Goal: Task Accomplishment & Management: Manage account settings

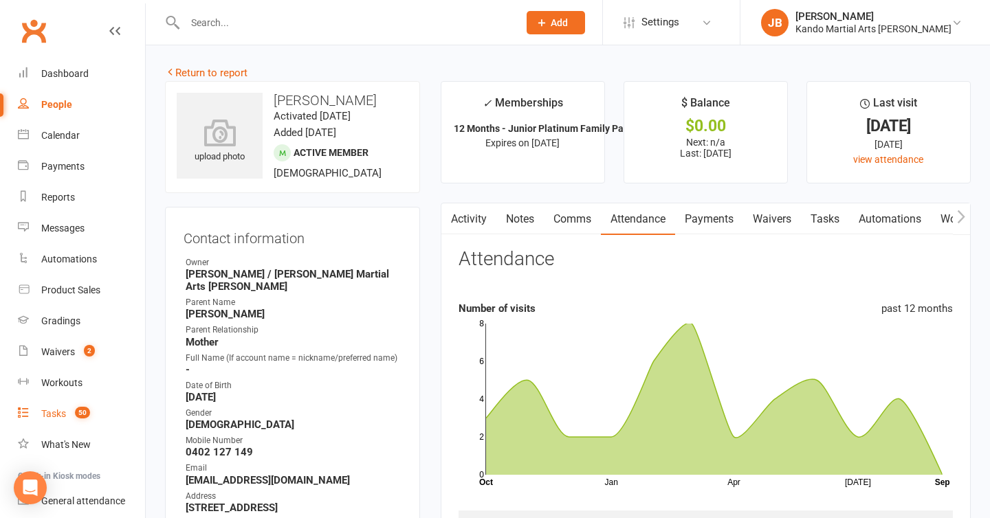
click at [58, 412] on div "Tasks" at bounding box center [53, 413] width 25 height 11
select select "incomplete"
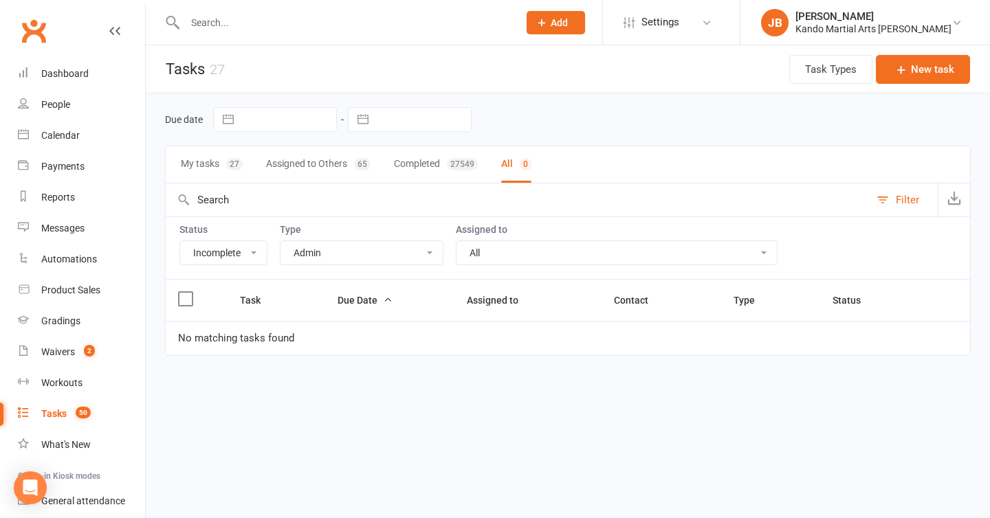
click at [309, 261] on select "All Admin Bbpc - black belt prep course Cancellation Enquiry Follow-up In-class…" at bounding box center [362, 252] width 162 height 23
select select "23793"
select select "started"
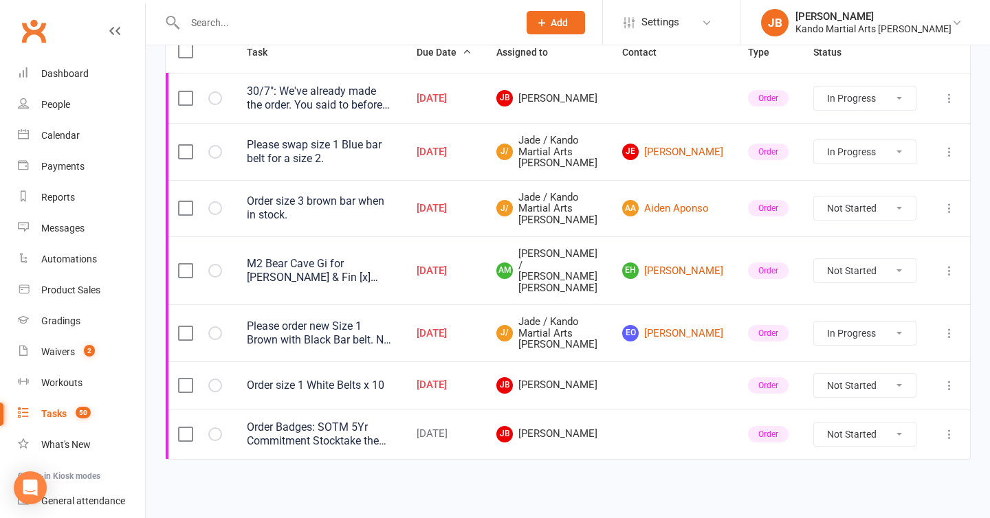
scroll to position [316, 0]
click at [842, 389] on select "Not Started In Progress Waiting Complete" at bounding box center [865, 385] width 102 height 23
select select "unstarted"
select select "started"
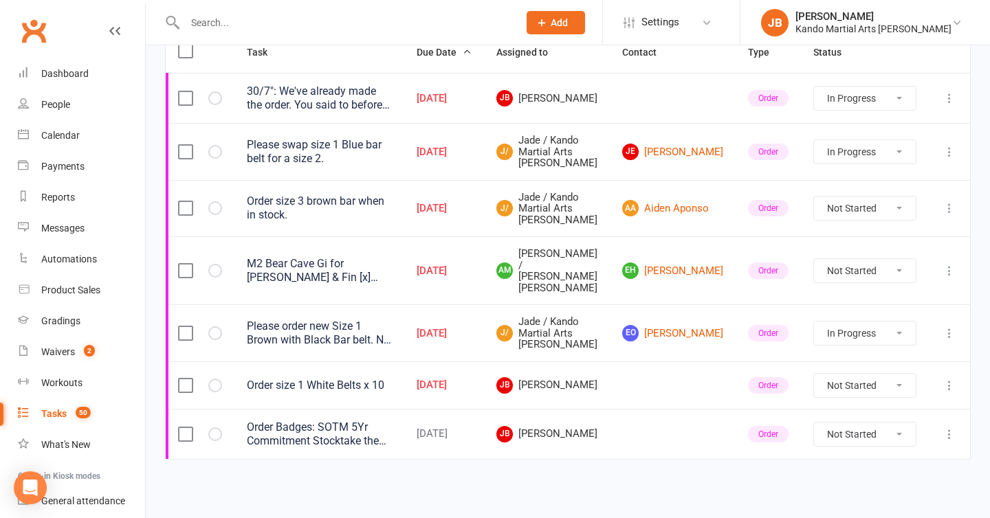
select select "started"
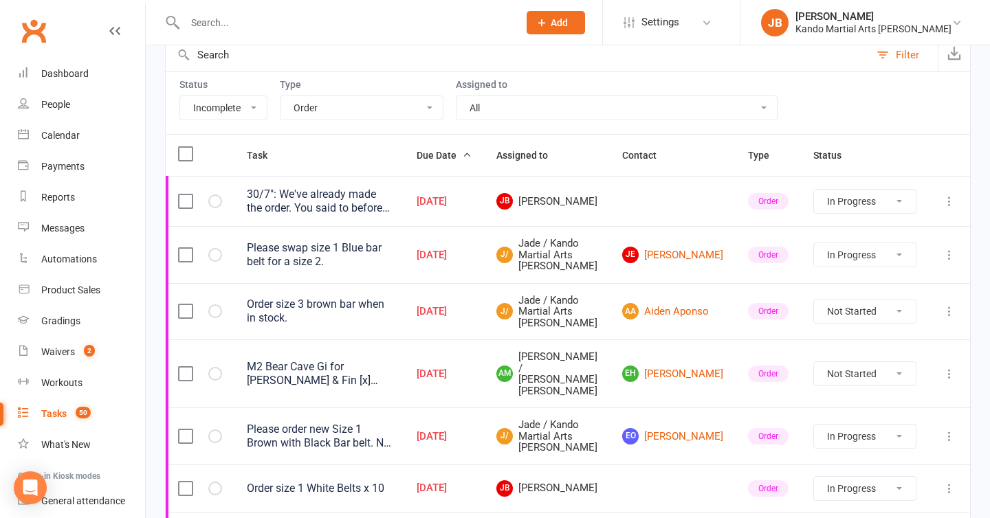
scroll to position [0, 0]
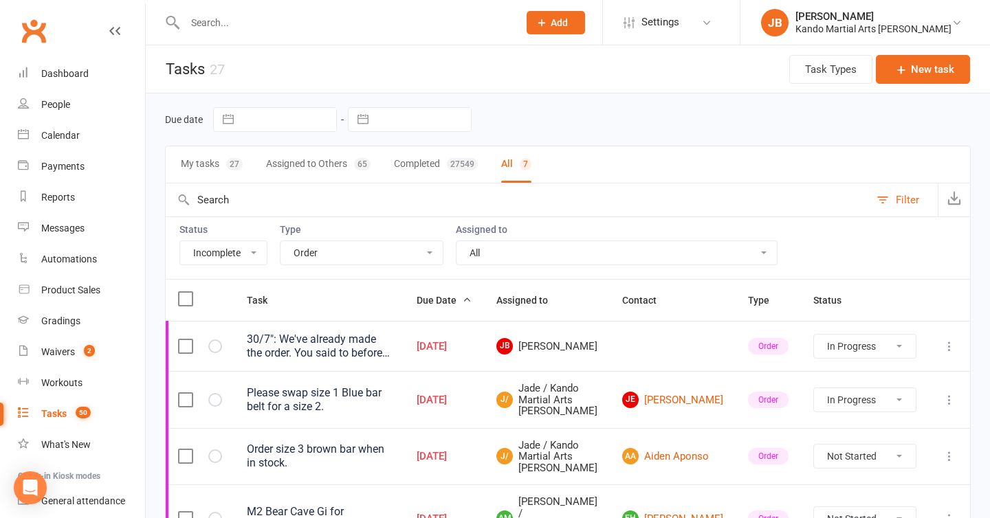
click at [329, 146] on div "My tasks 27 Assigned to Others 65 Completed 27549 All 7" at bounding box center [568, 165] width 806 height 38
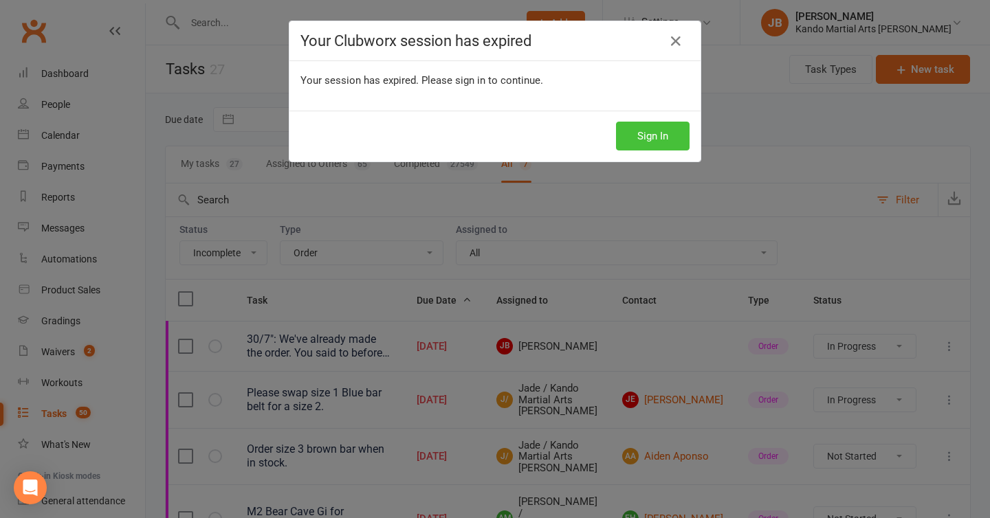
click at [633, 124] on button "Sign In" at bounding box center [653, 136] width 74 height 29
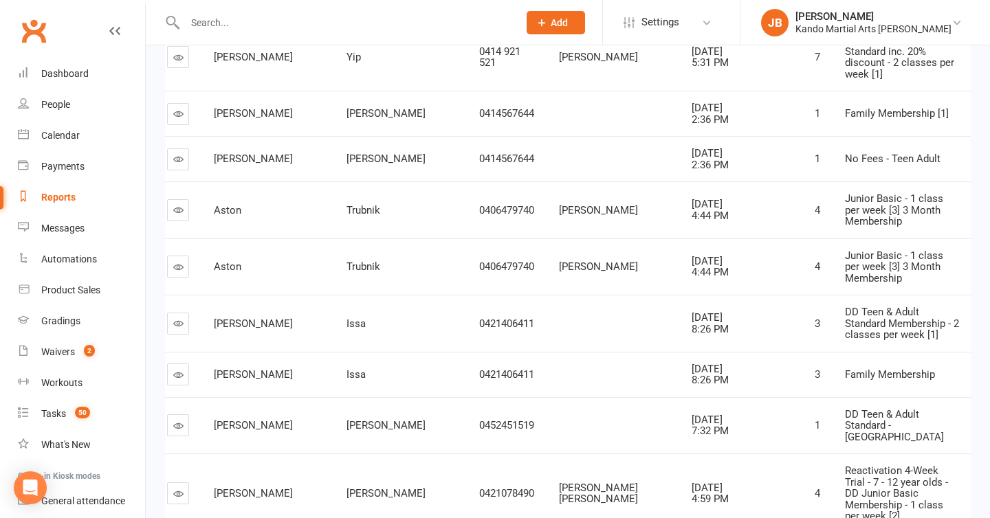
scroll to position [387, 0]
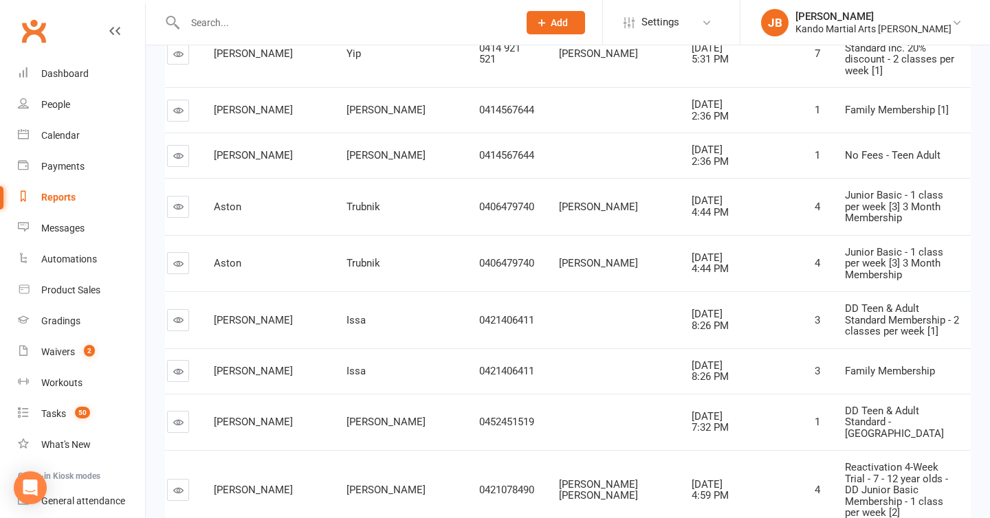
click at [234, 28] on input "text" at bounding box center [345, 22] width 328 height 19
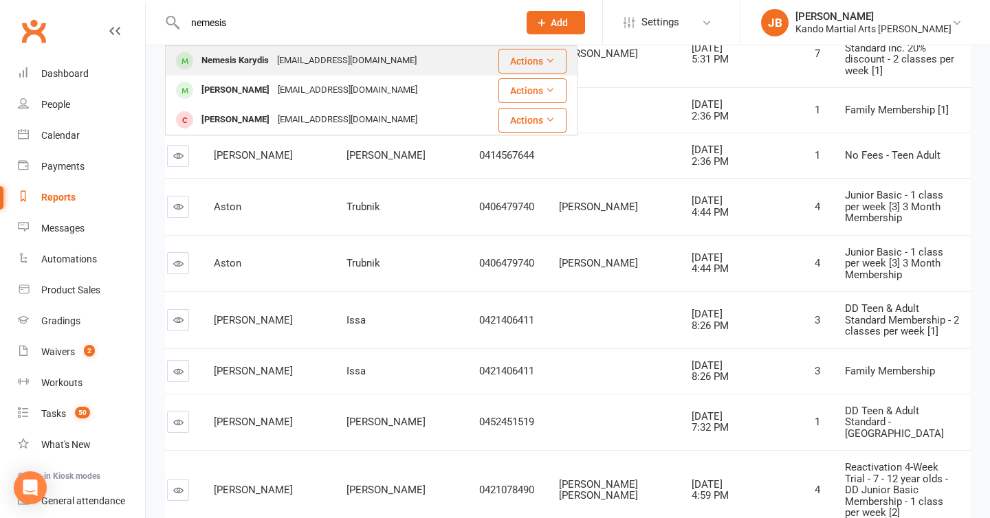
type input "nemesis"
click at [236, 61] on div "Nemesis Karydis" at bounding box center [235, 61] width 76 height 20
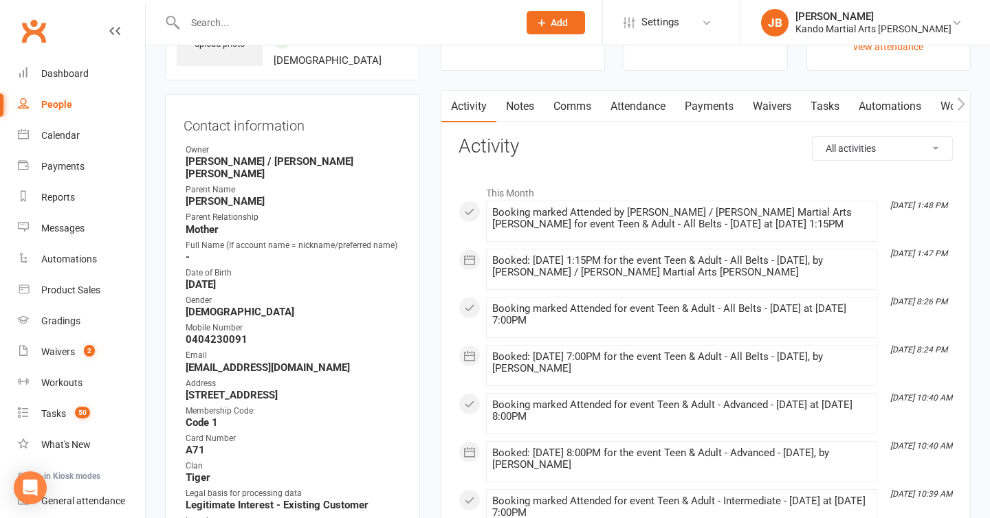
scroll to position [68, 0]
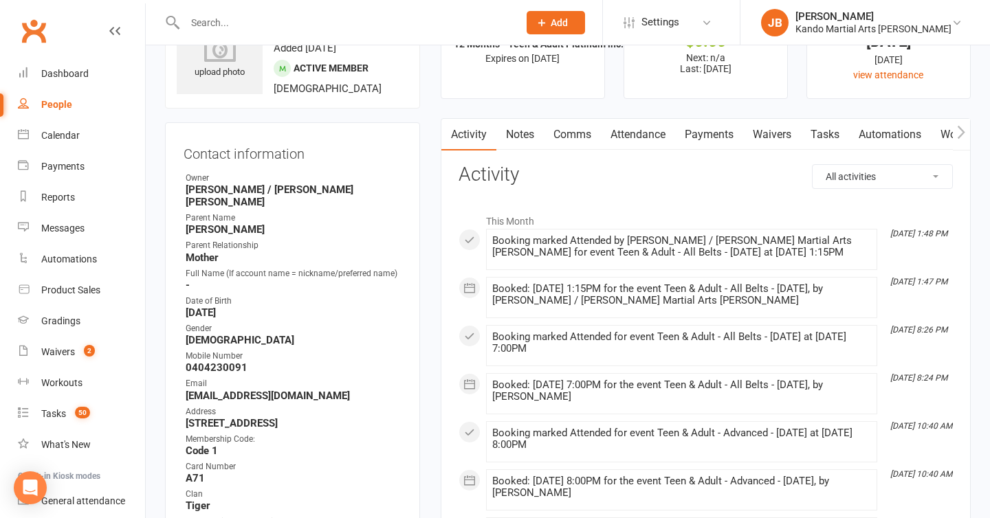
click at [765, 138] on link "Waivers" at bounding box center [772, 135] width 58 height 32
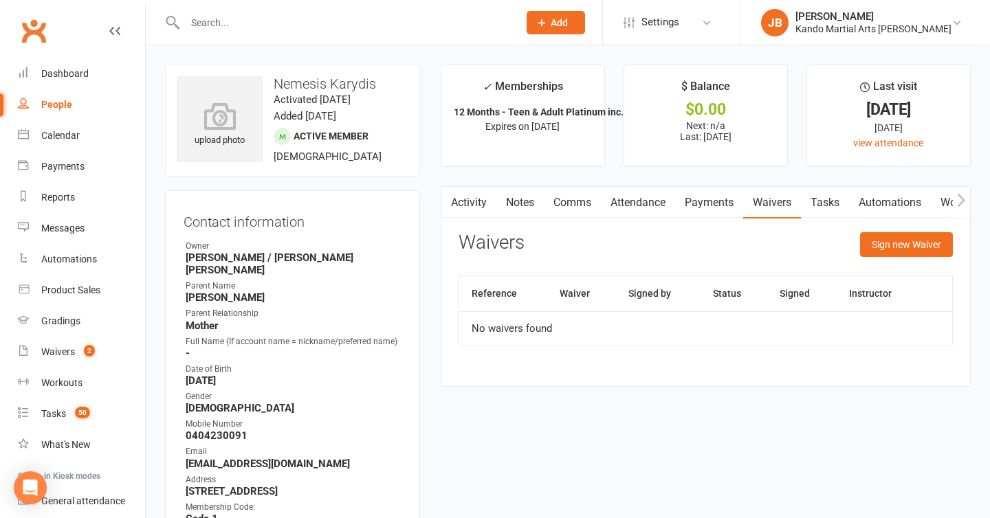
click at [170, 177] on contact-information "upload photo Nemesis Karydis Activated 16 July, 2019 Added 16 July, 2019 Active…" at bounding box center [292, 395] width 255 height 661
click at [362, 186] on contact-information "upload photo Nemesis Karydis Activated 16 July, 2019 Added 16 July, 2019 Active…" at bounding box center [292, 395] width 255 height 661
click at [261, 458] on strong "rania.pasoula@gmail.com" at bounding box center [294, 464] width 216 height 12
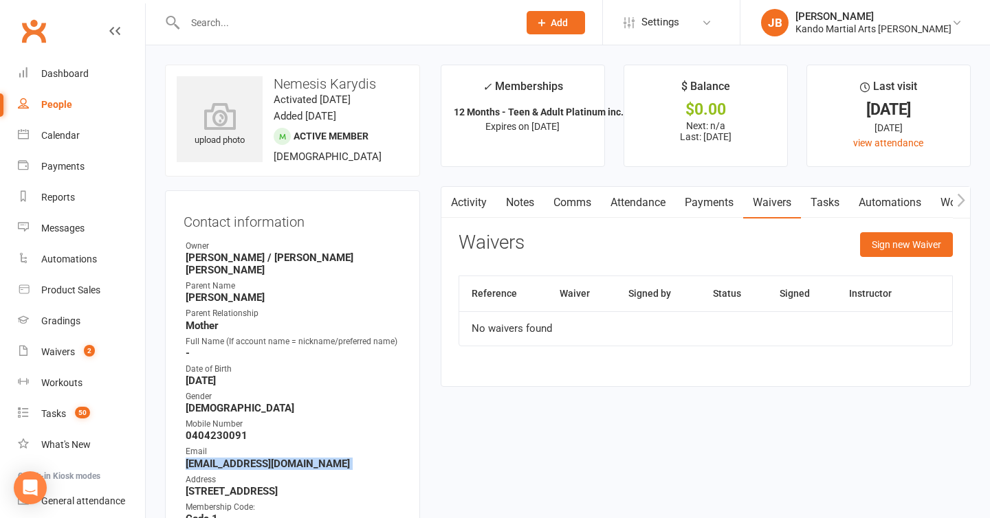
click at [261, 458] on strong "rania.pasoula@gmail.com" at bounding box center [294, 464] width 216 height 12
copy render-form-field "rania.pasoula@gmail.com"
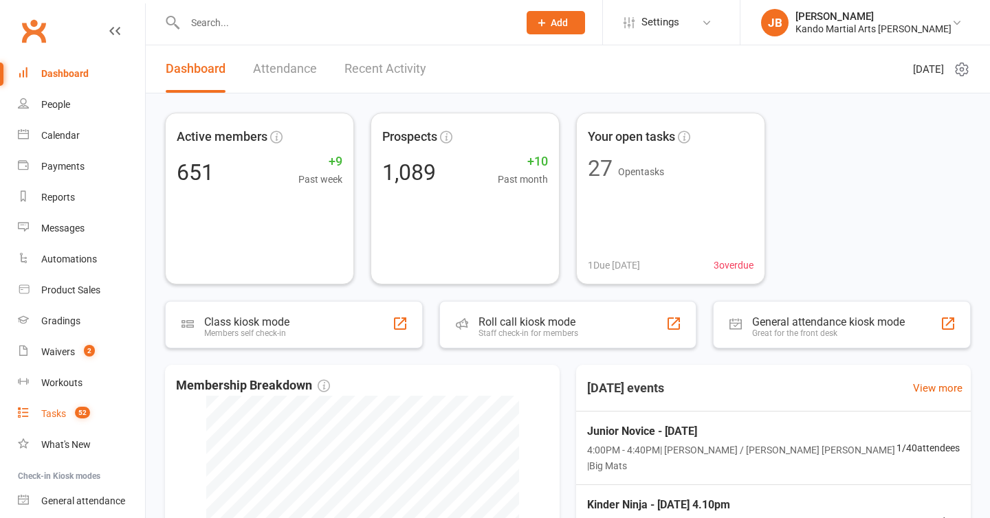
click at [58, 410] on div "Tasks" at bounding box center [53, 413] width 25 height 11
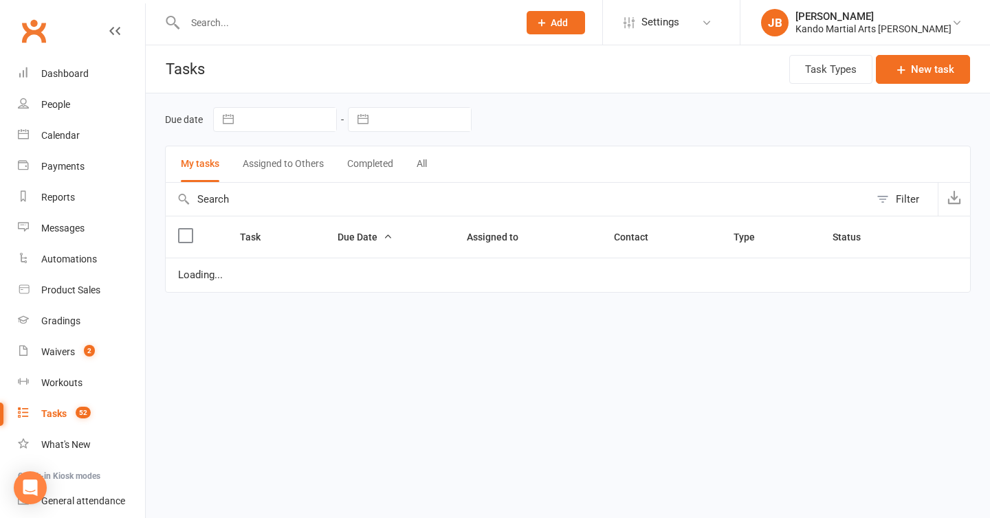
select select "started"
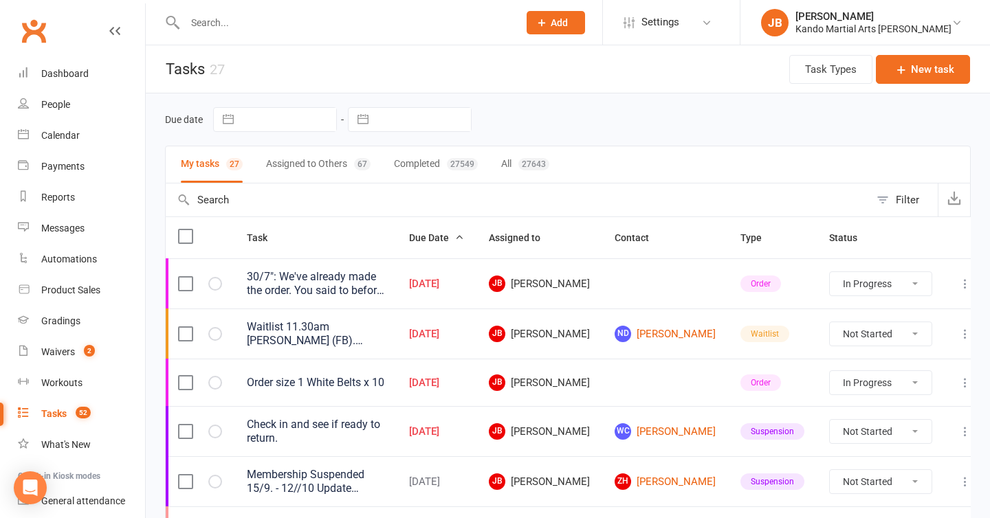
click at [541, 167] on div "27643" at bounding box center [533, 164] width 31 height 12
select select "started"
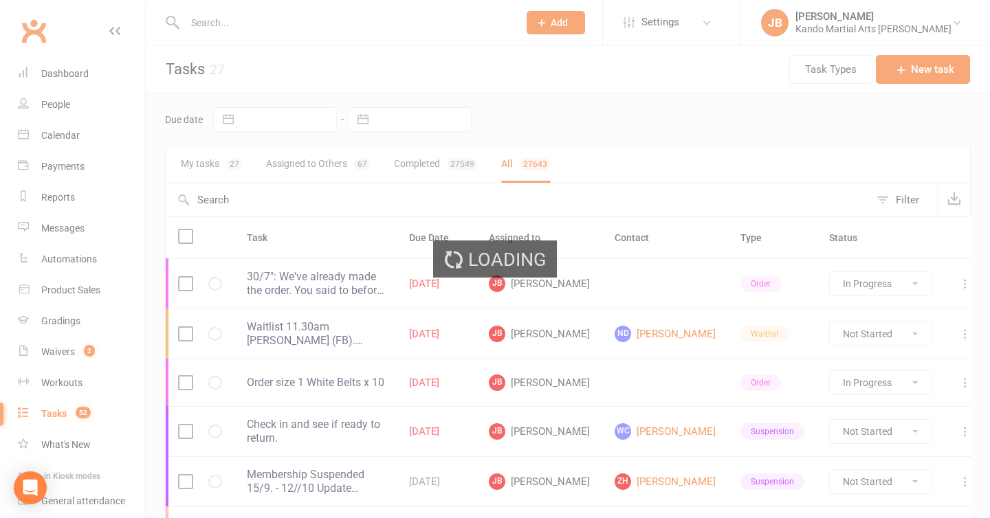
select select "started"
select select "finished"
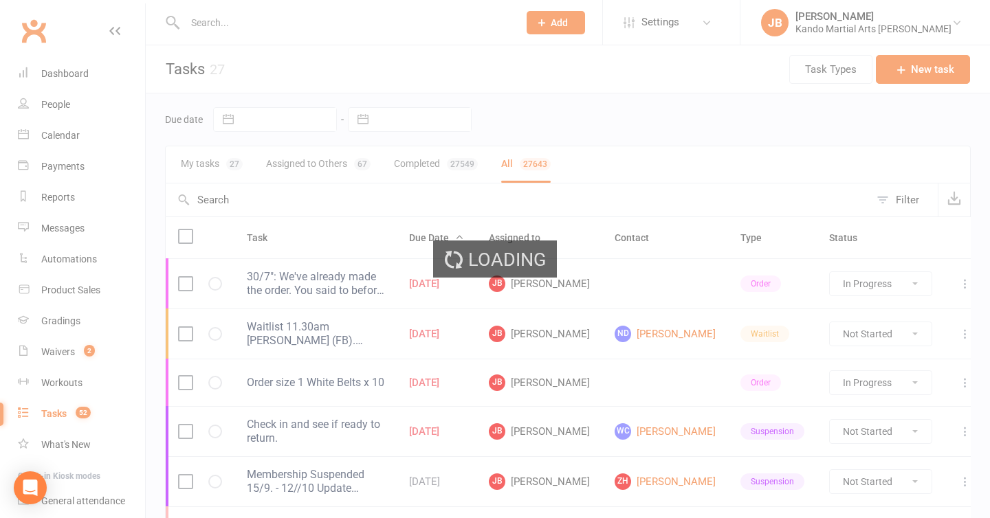
select select "finished"
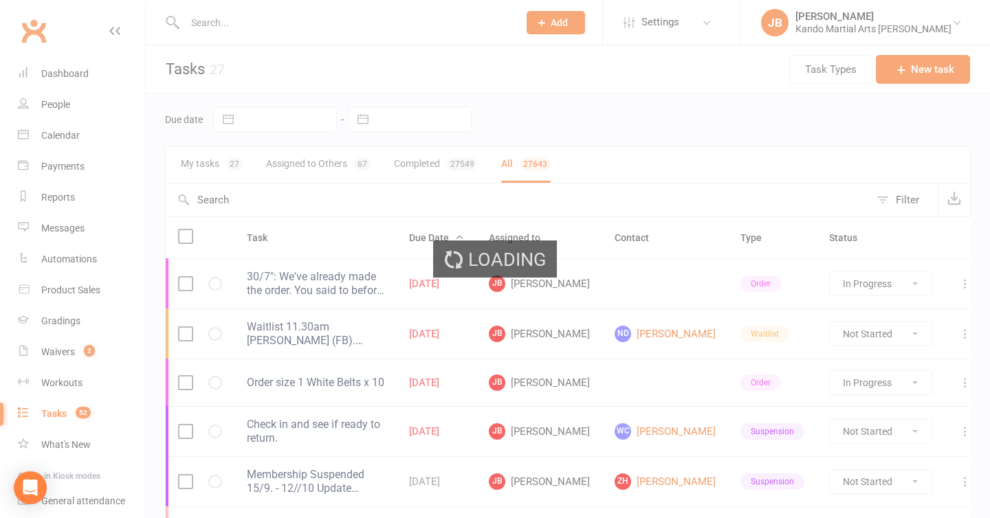
select select "finished"
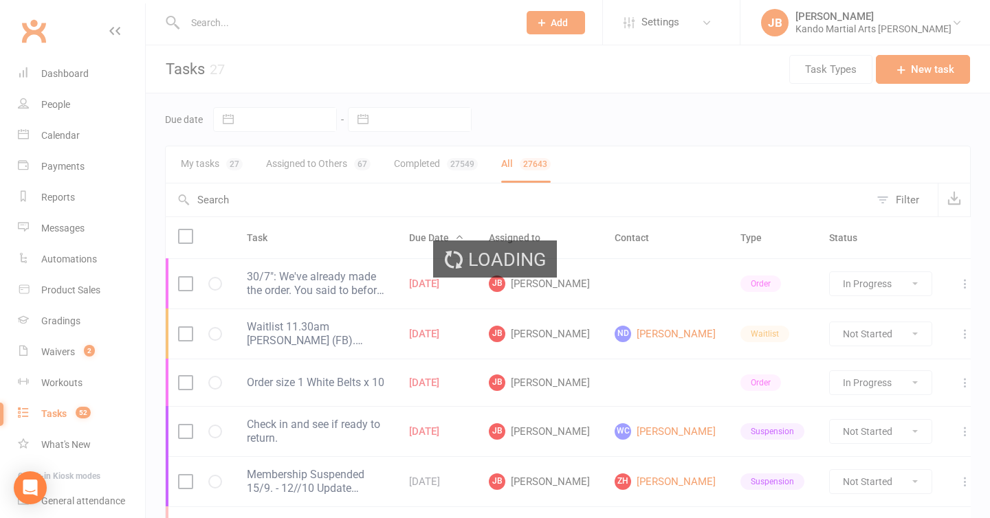
select select "finished"
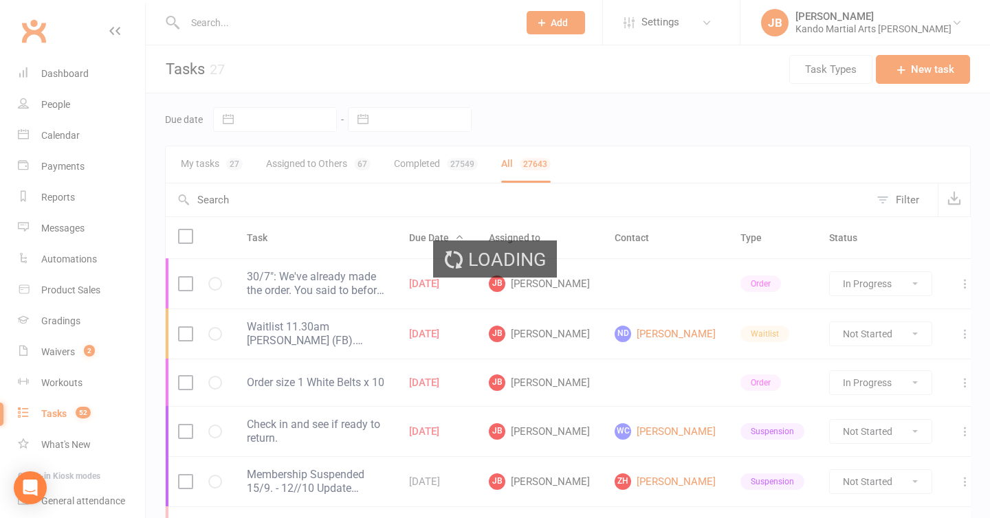
select select "finished"
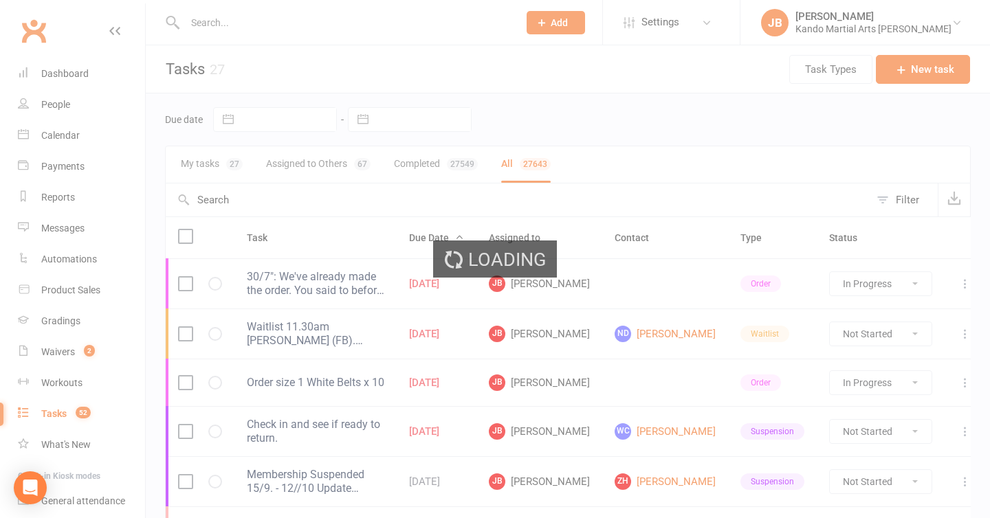
select select "finished"
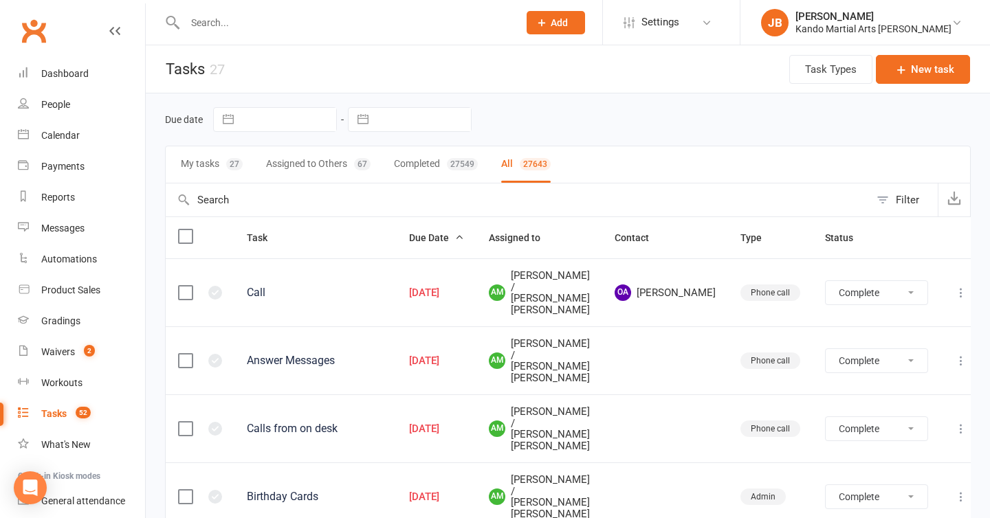
select select "finished"
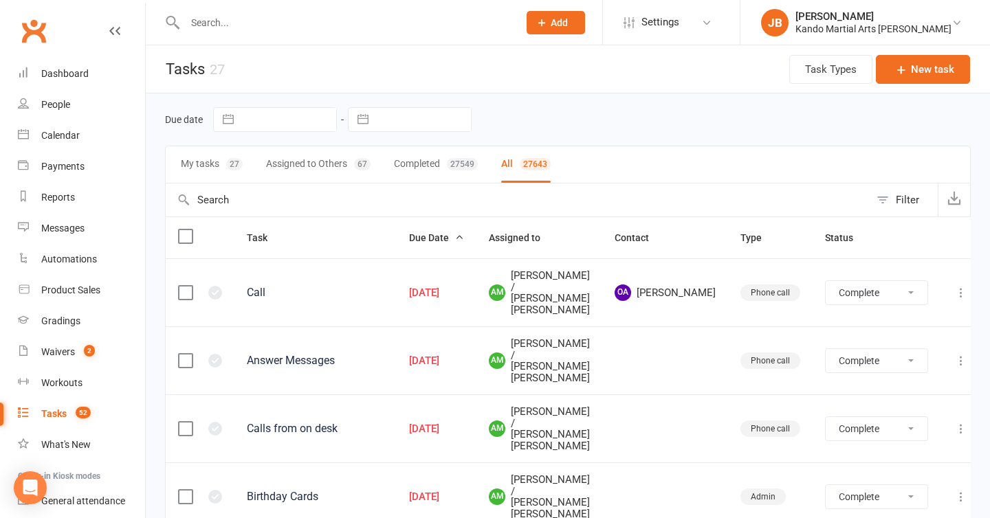
select select "finished"
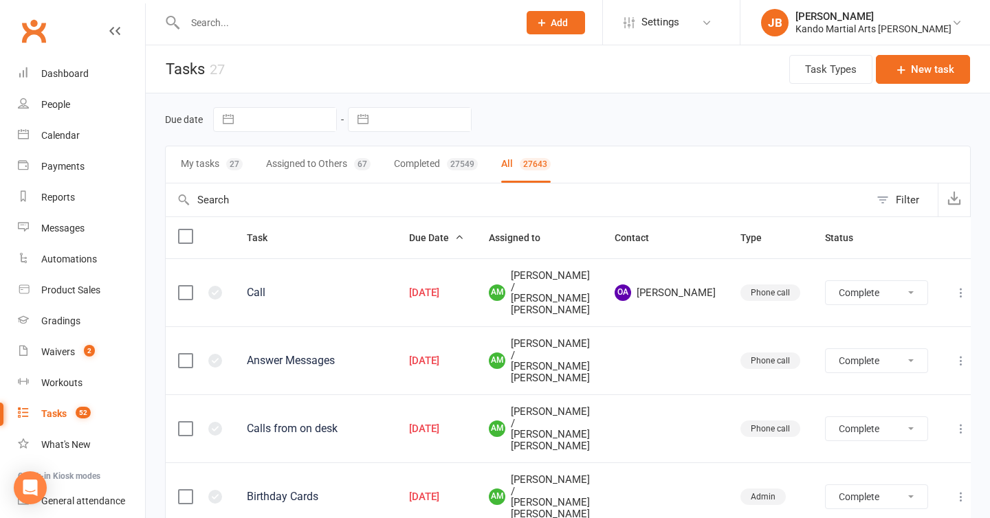
select select "finished"
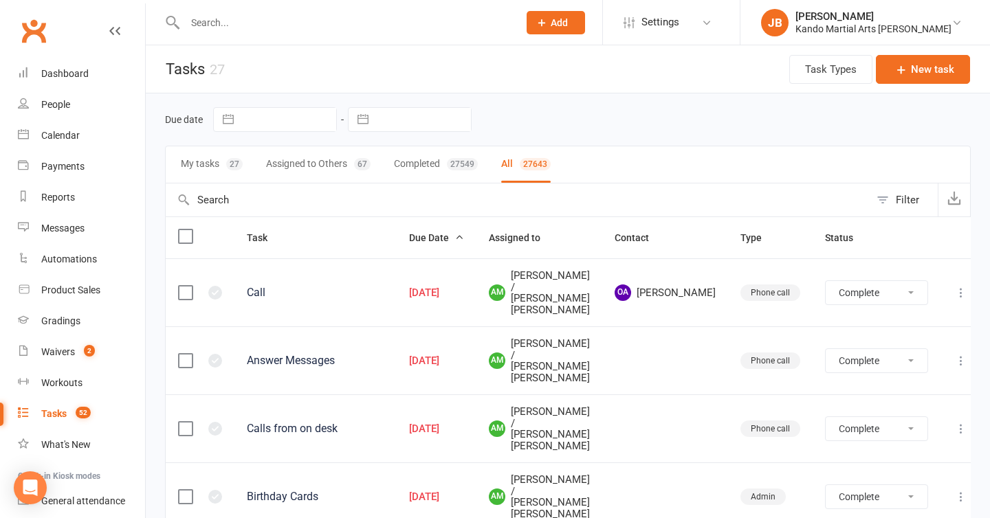
select select "finished"
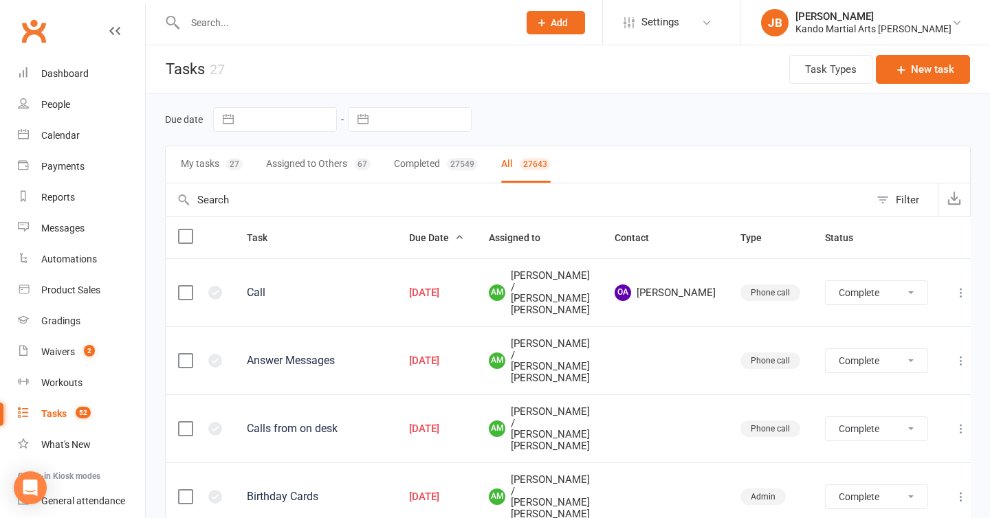
select select "finished"
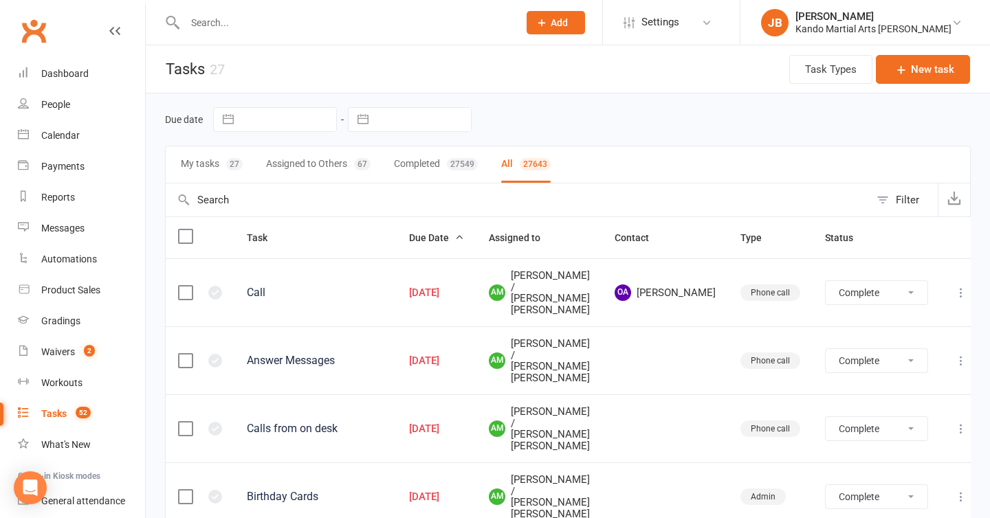
click at [899, 208] on div "Filter" at bounding box center [907, 200] width 23 height 17
select select "finished"
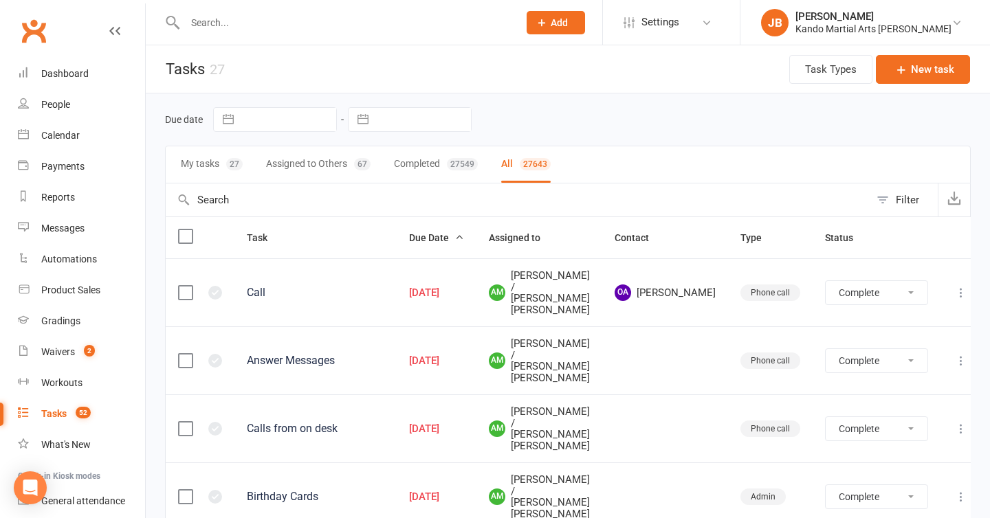
select select "finished"
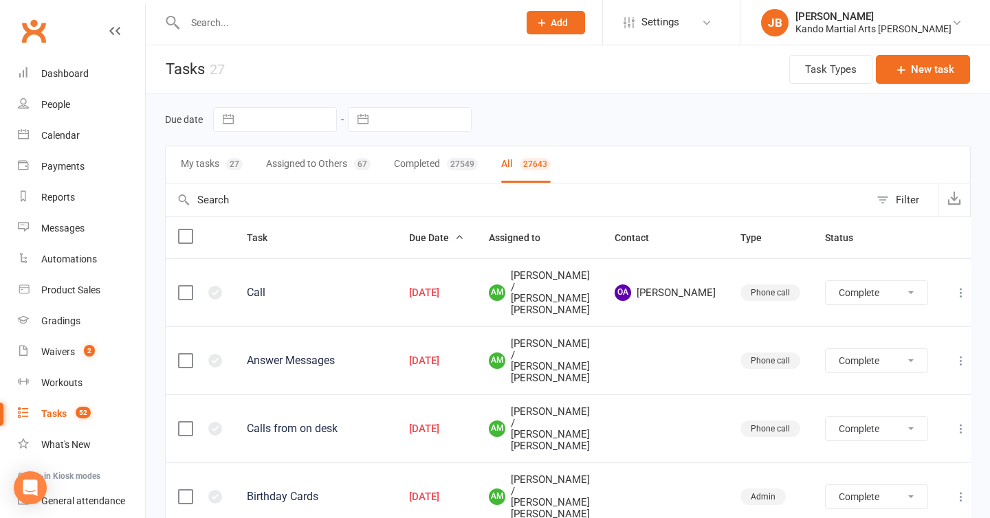
select select "finished"
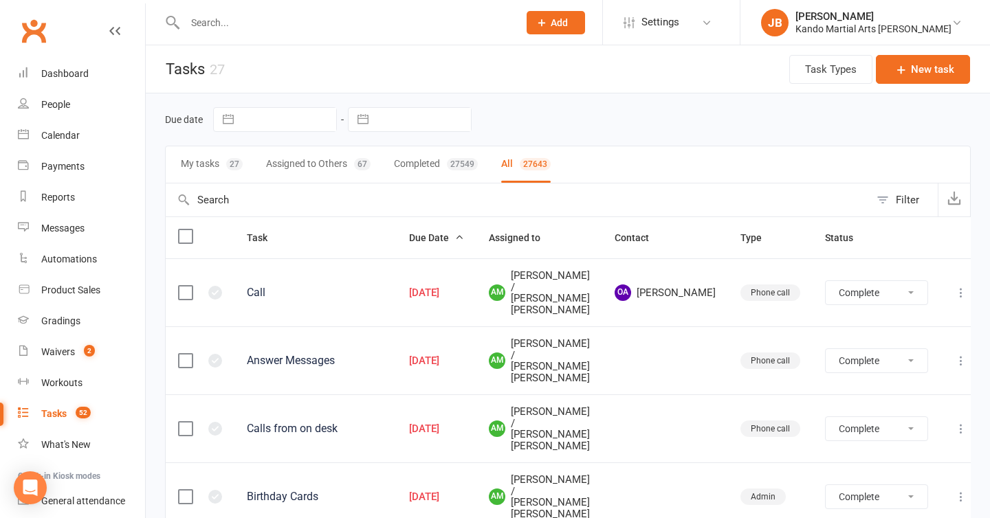
select select "finished"
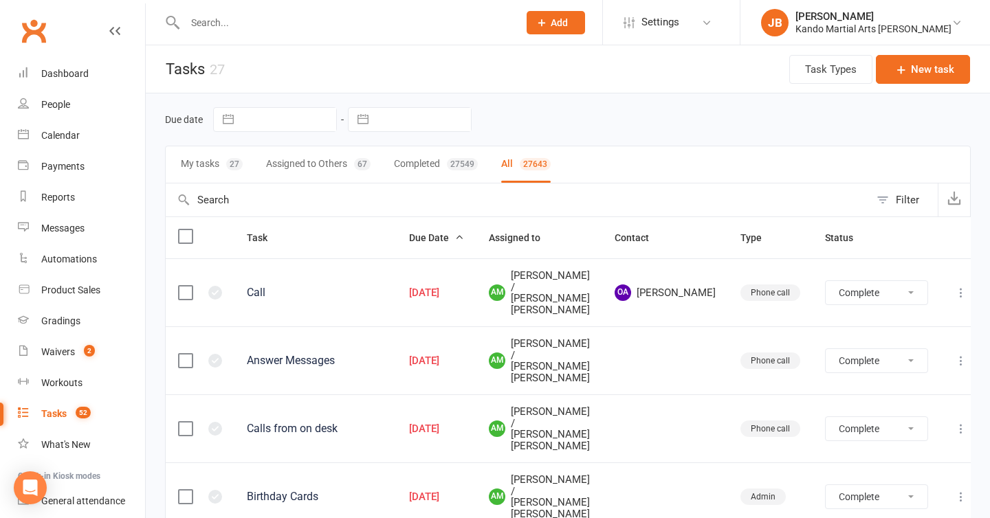
select select "finished"
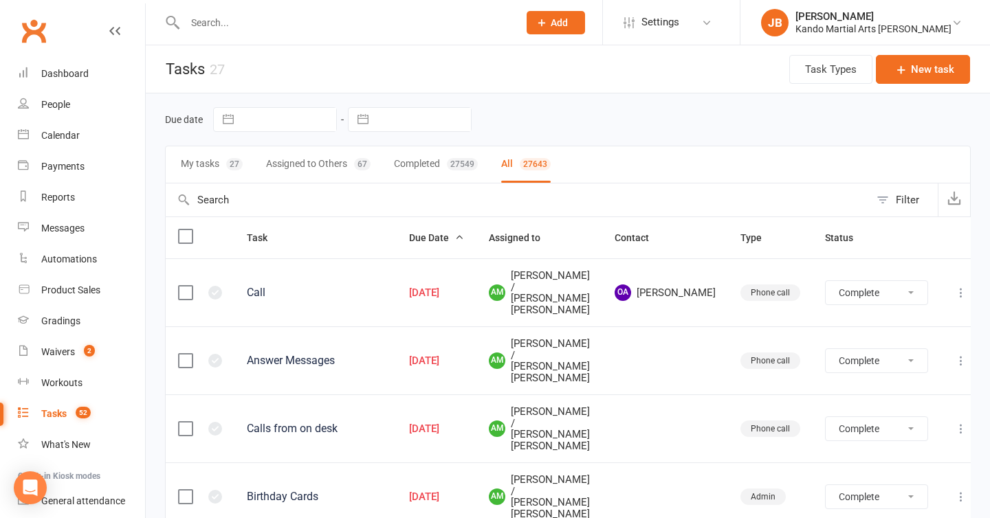
select select "finished"
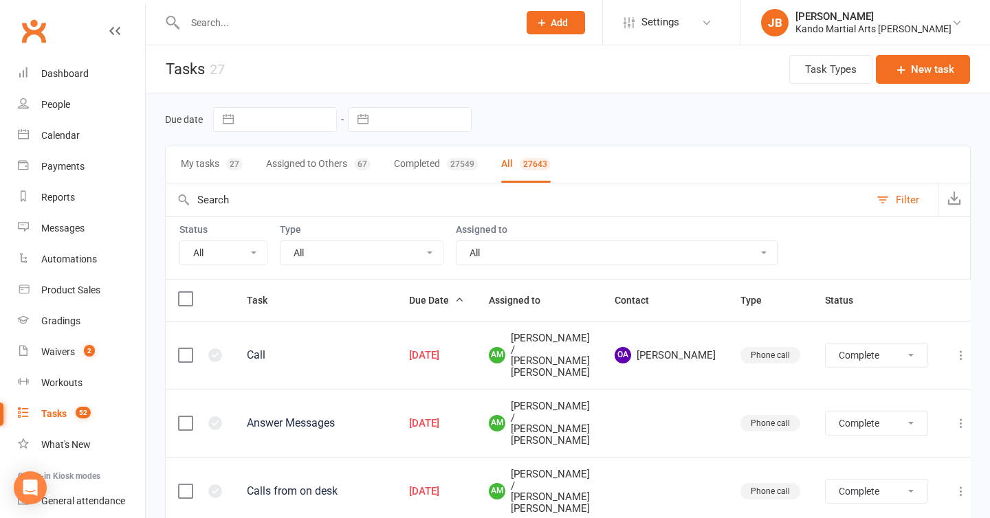
click at [207, 256] on select "All Incomplete Not Started In Progress Waiting Complete" at bounding box center [223, 252] width 87 height 23
select select "incomplete"
select select "finished"
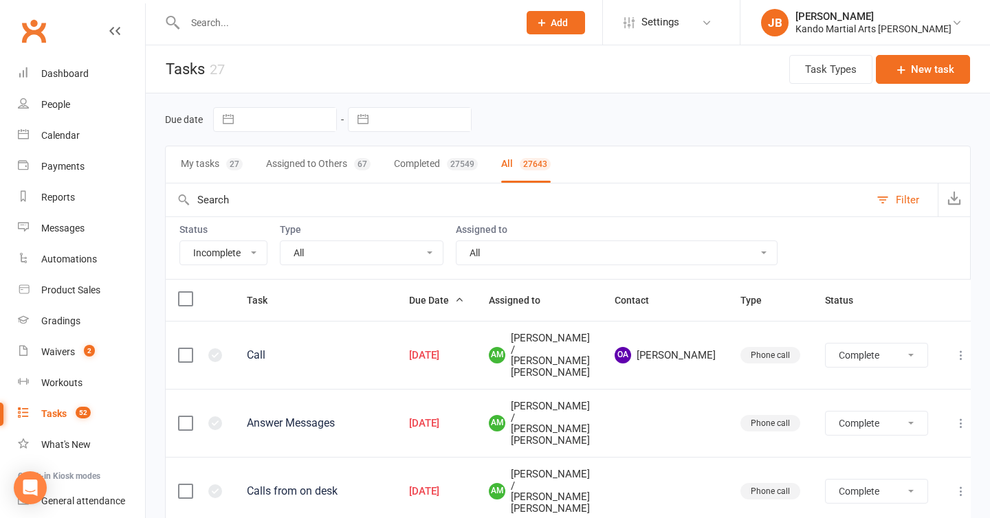
select select "finished"
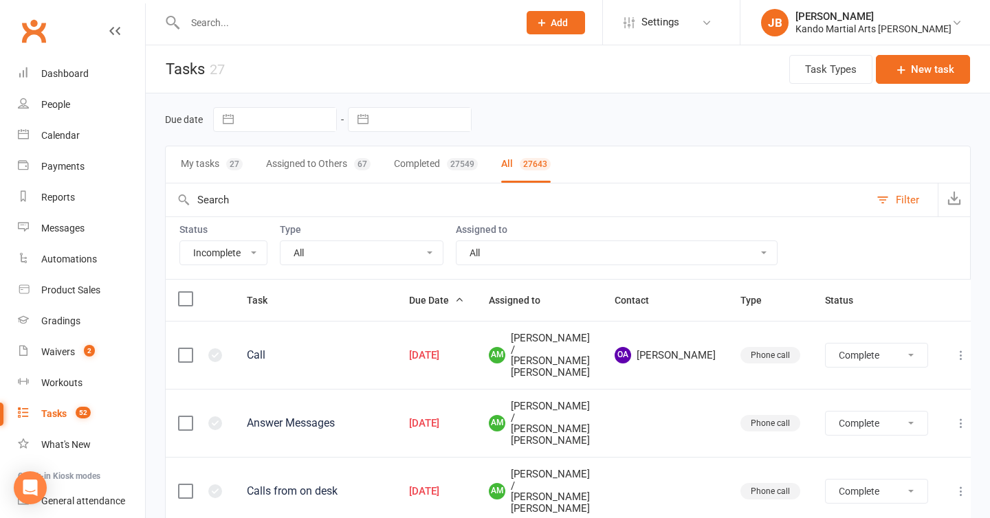
select select "finished"
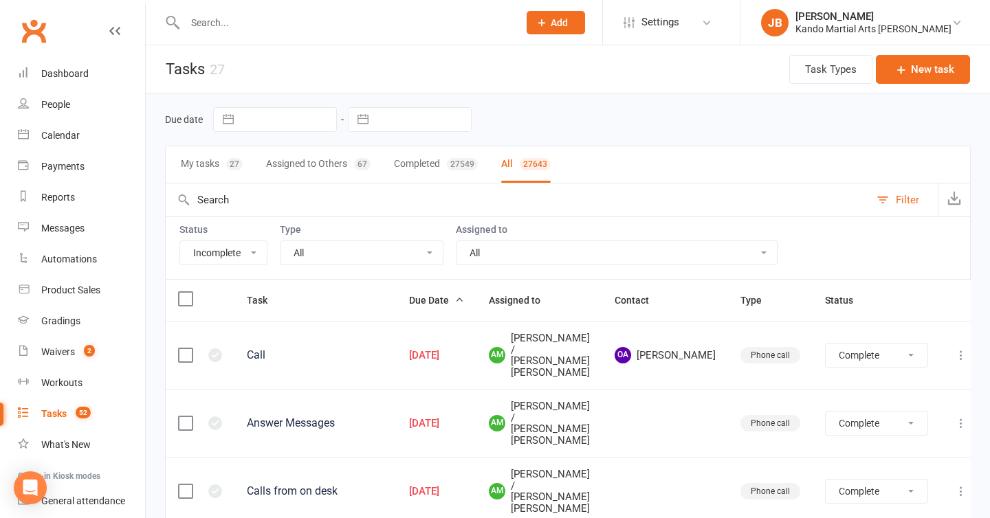
select select "finished"
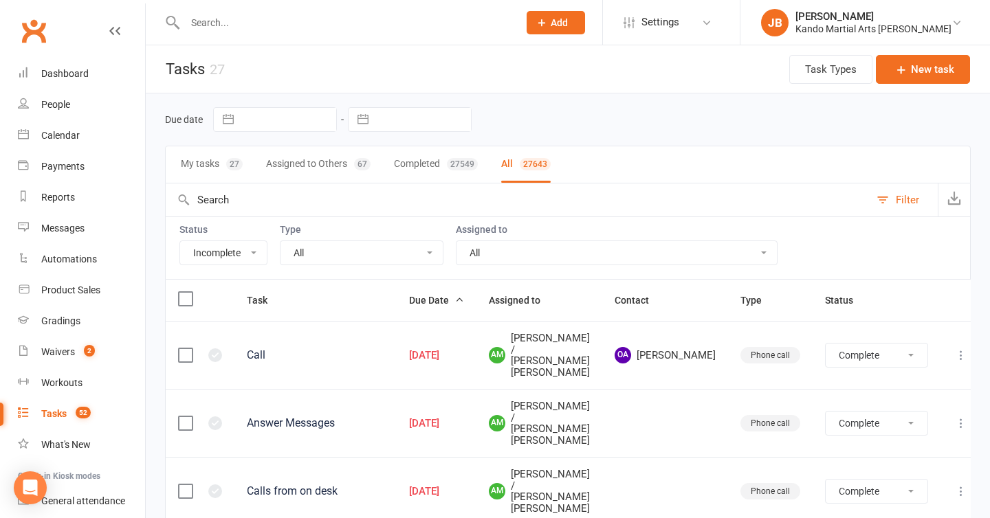
select select "finished"
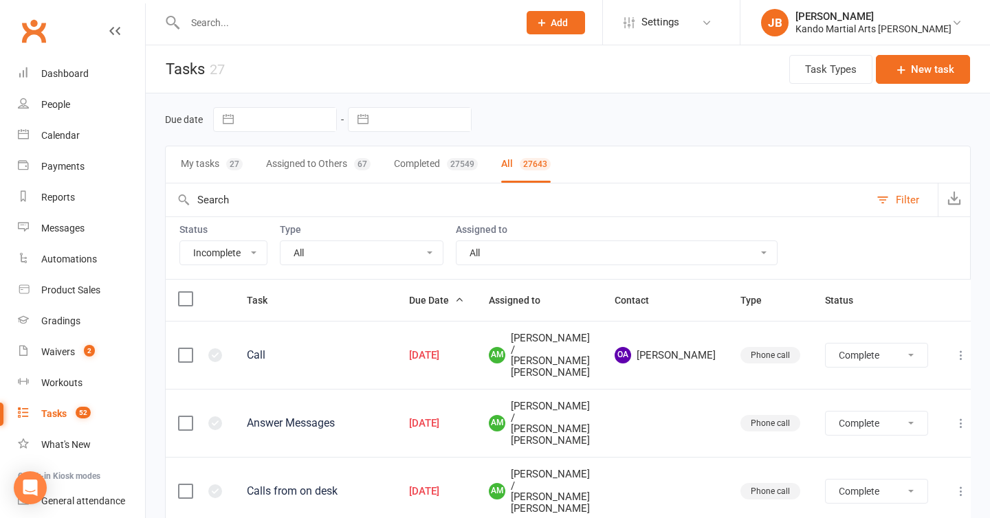
select select "finished"
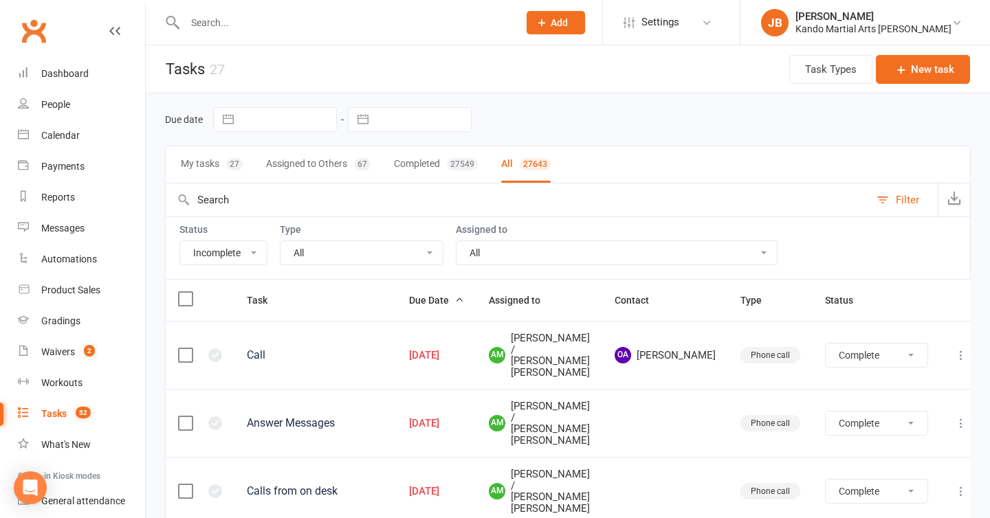
select select "finished"
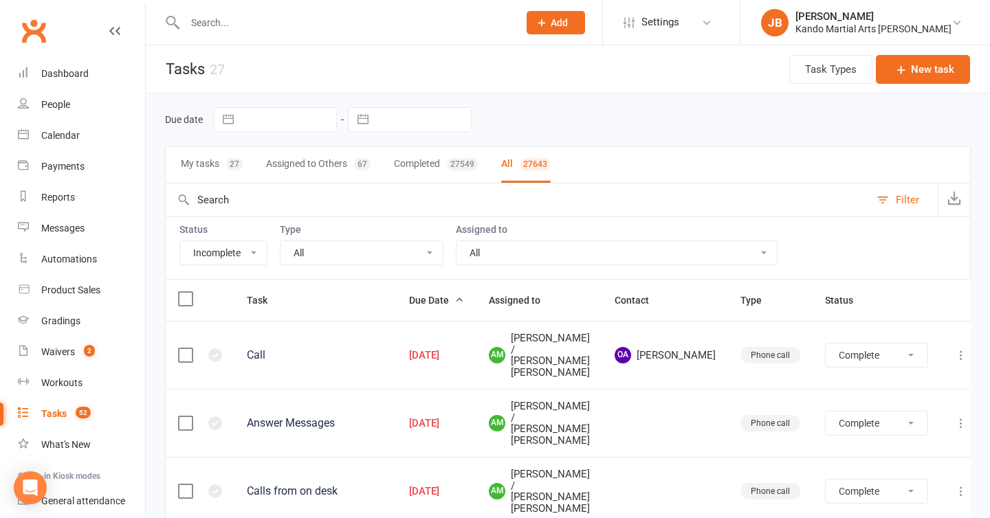
select select "finished"
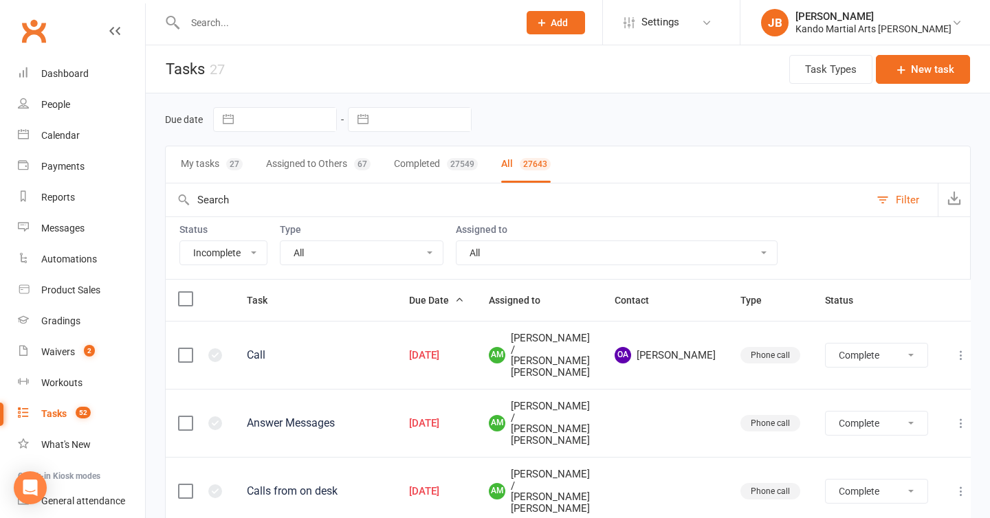
select select "finished"
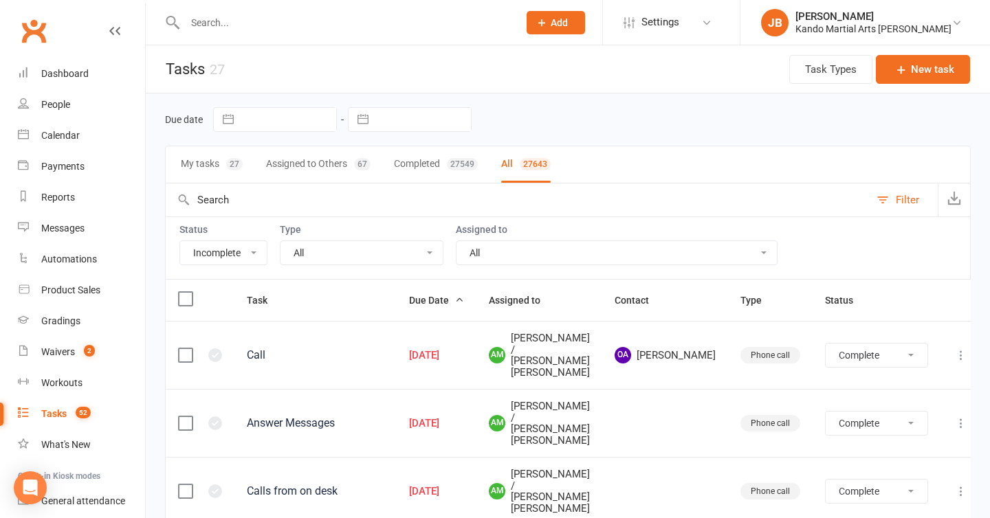
select select "finished"
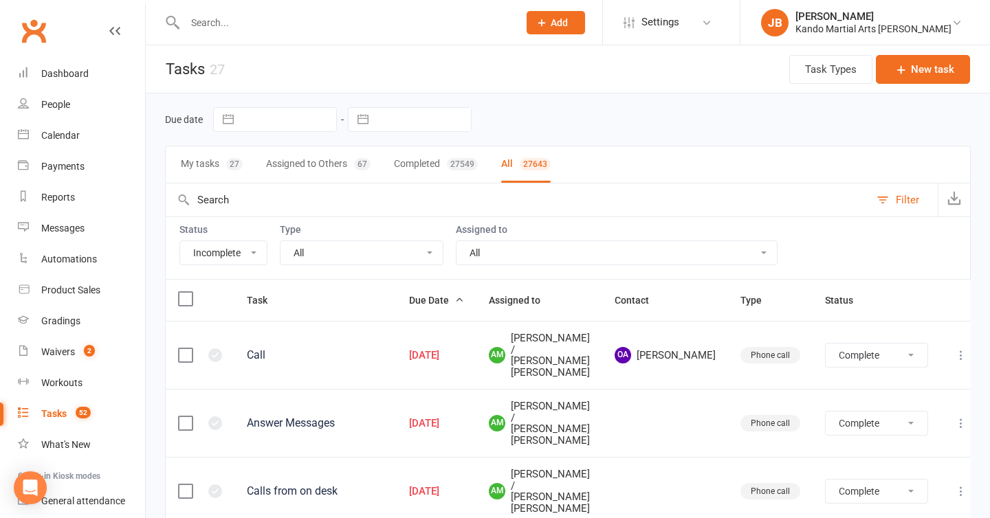
select select "finished"
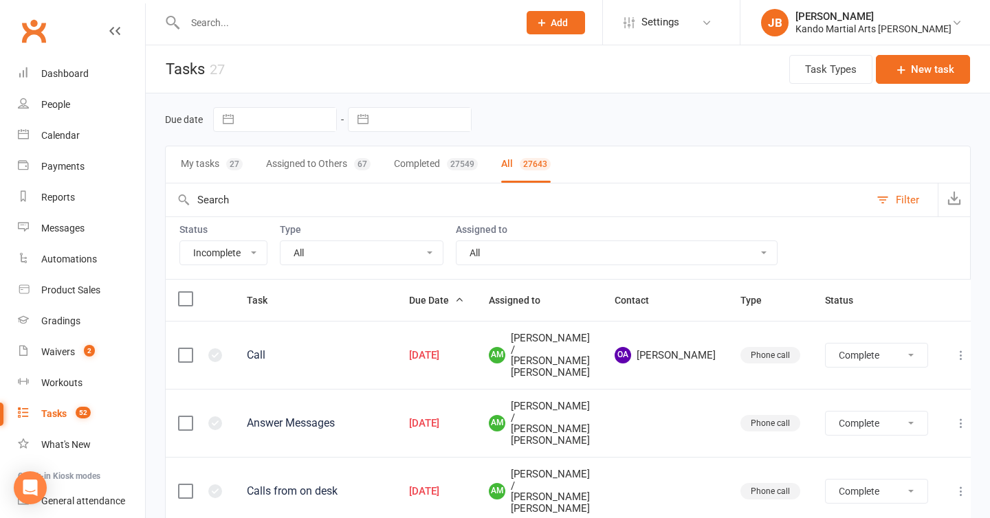
select select "finished"
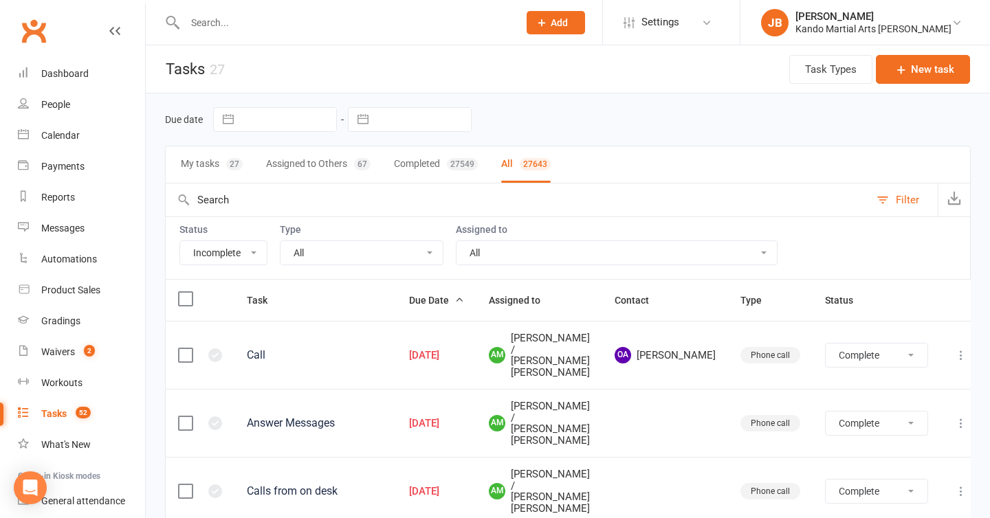
select select "finished"
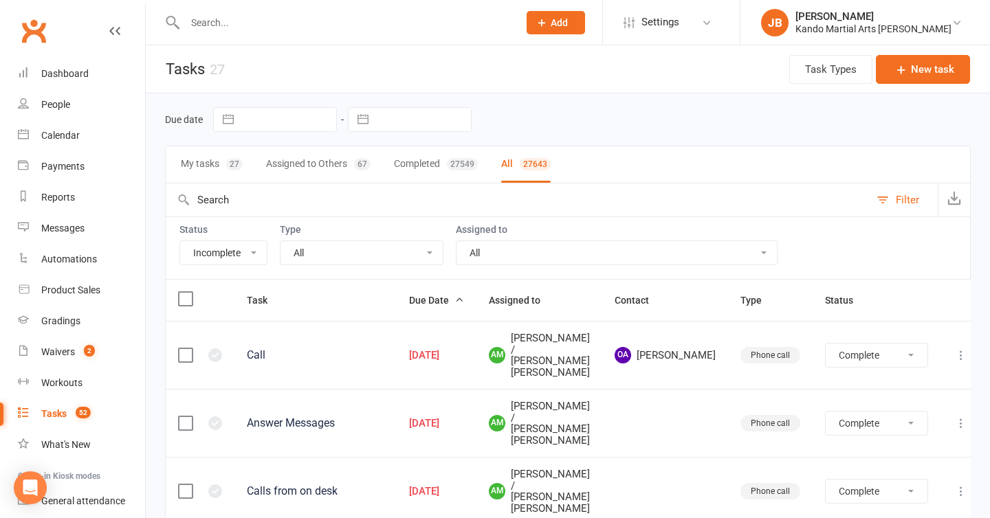
select select "finished"
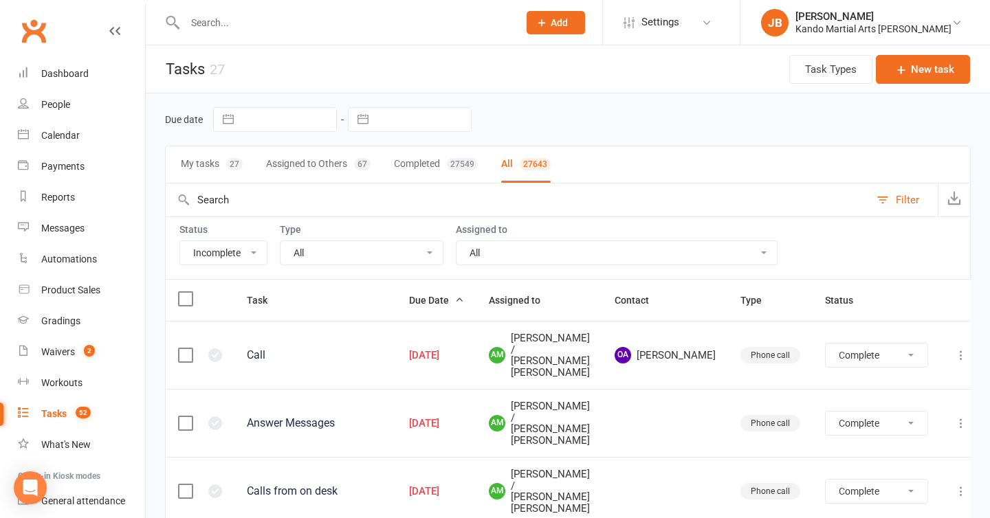
select select "finished"
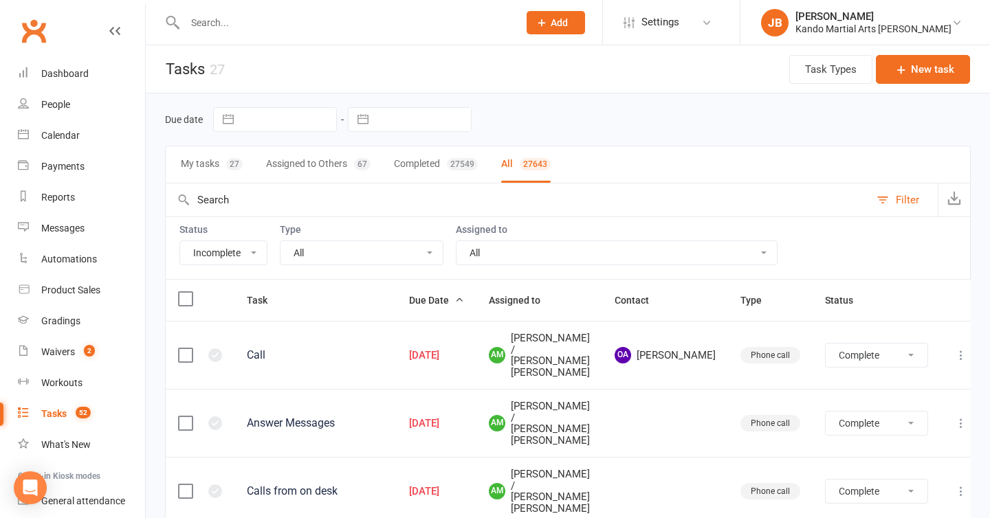
select select "finished"
select select "started"
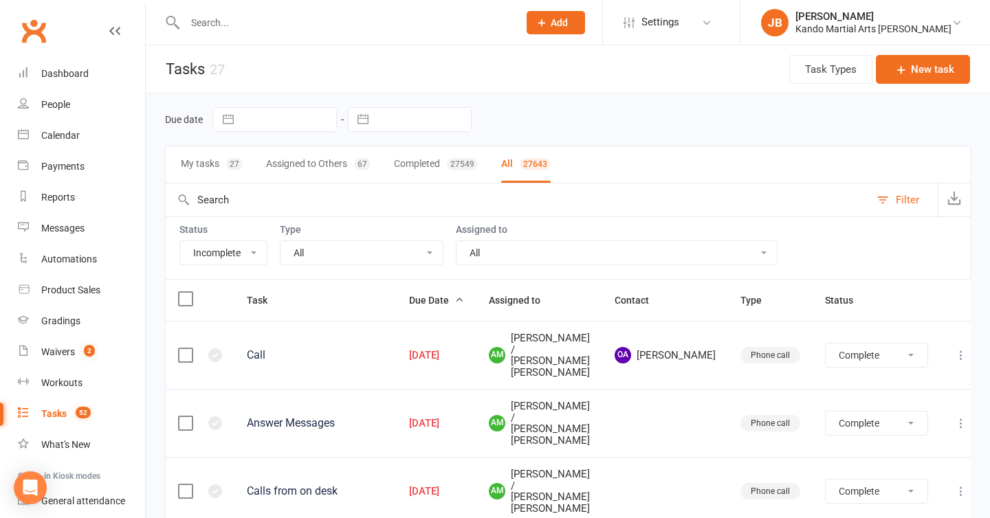
select select "waiting"
select select "started"
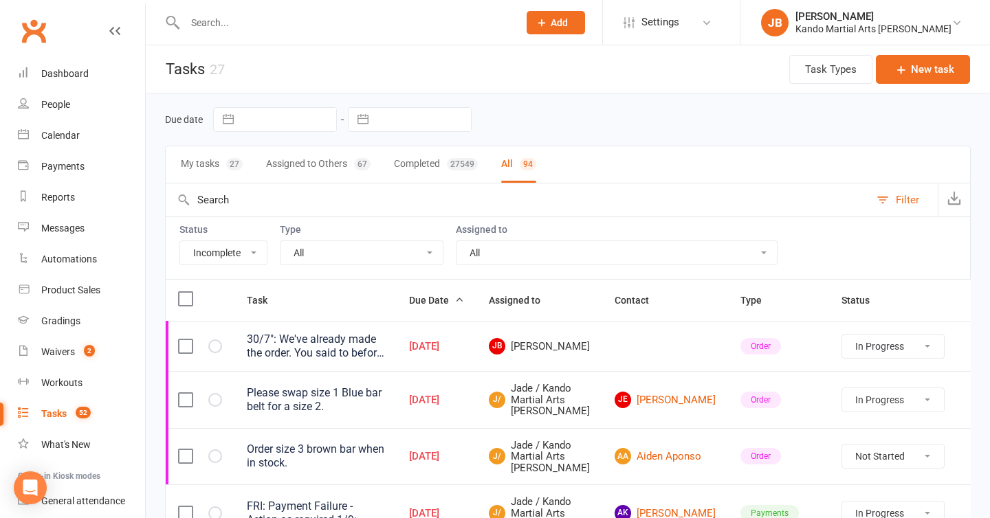
click at [346, 252] on select "All Admin Bbpc - black belt prep course Cancellation Enquiry Follow-up In-class…" at bounding box center [362, 252] width 162 height 23
click at [223, 20] on input "text" at bounding box center [345, 22] width 328 height 19
paste input "miss2ey@hotmail.com"
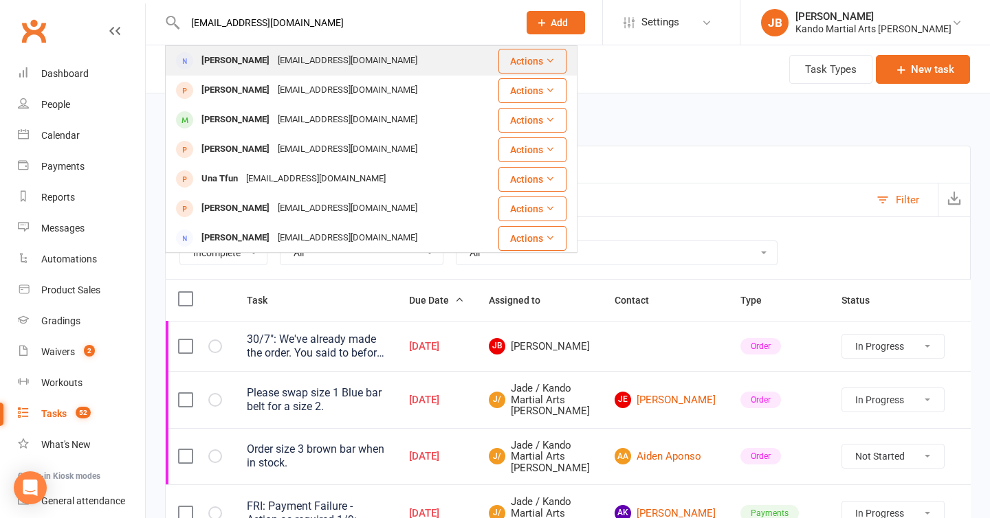
type input "miss2ey@hotmail.com"
click at [223, 68] on div "Shona Toohey" at bounding box center [235, 61] width 76 height 20
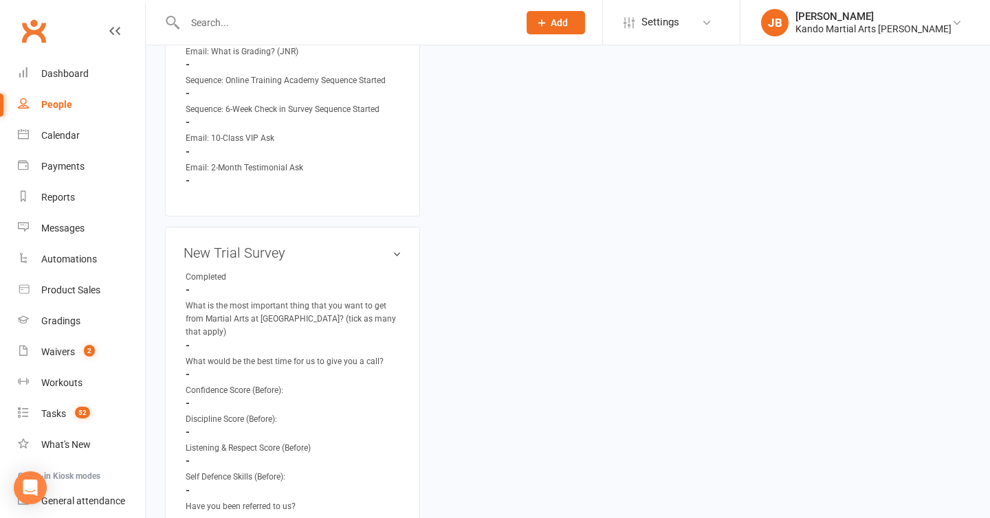
scroll to position [1278, 0]
click at [375, 245] on link "edit" at bounding box center [377, 251] width 17 height 12
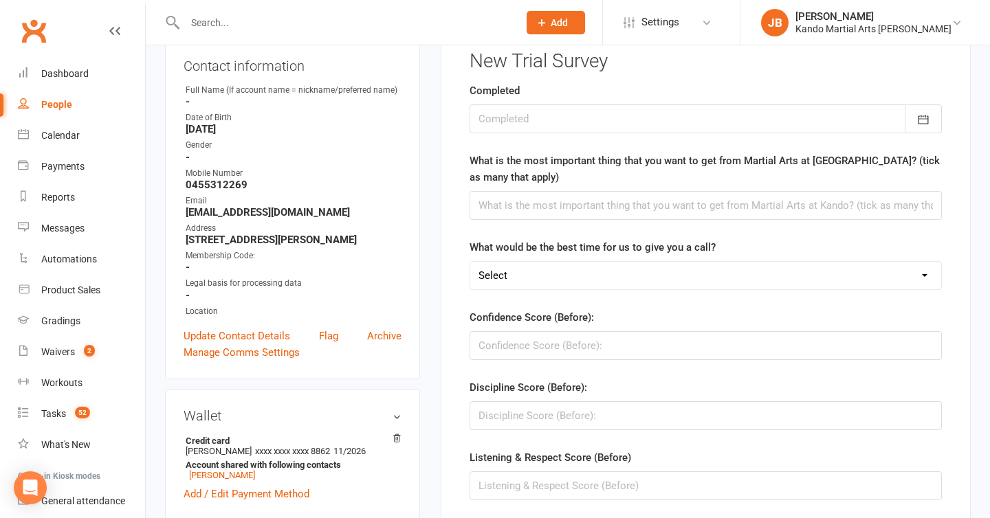
scroll to position [105, 0]
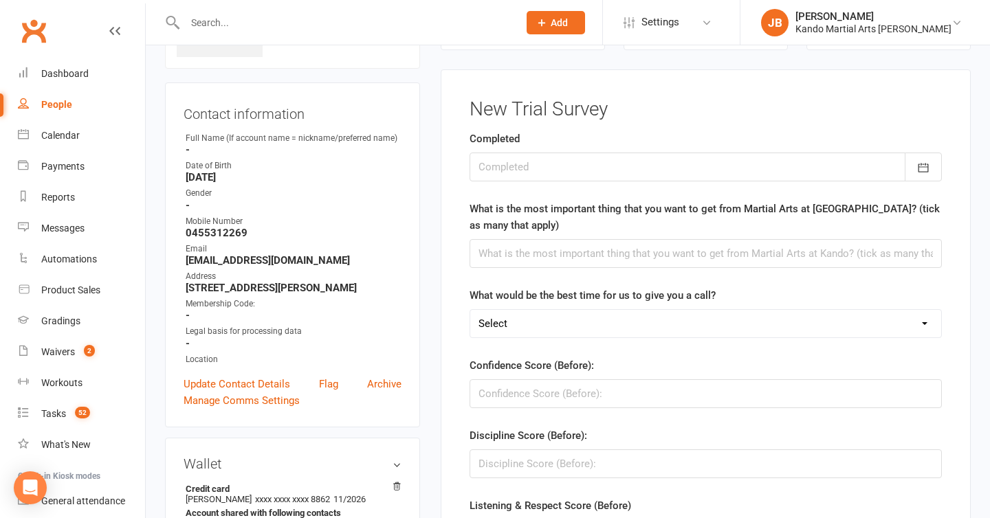
click at [507, 162] on div at bounding box center [706, 167] width 472 height 29
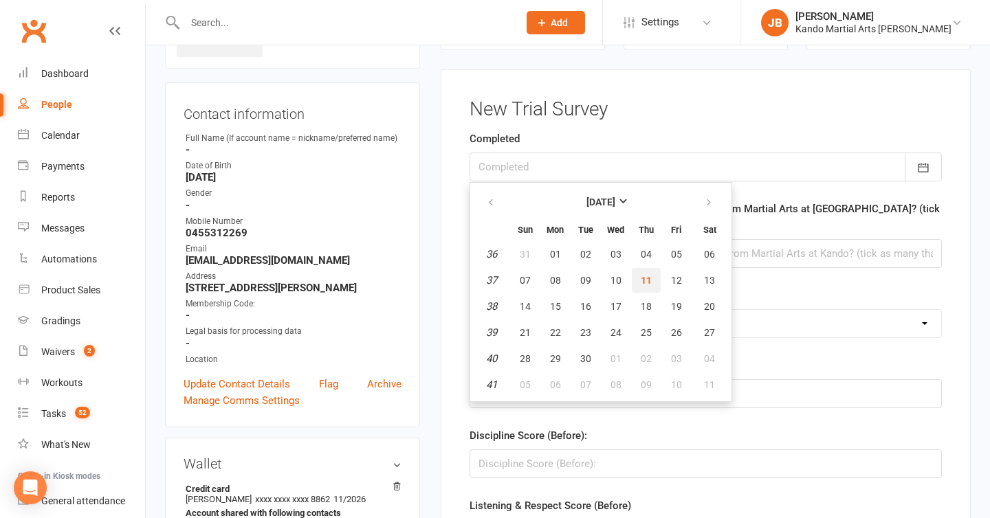
click at [641, 281] on span "11" at bounding box center [646, 280] width 11 height 11
type input "11 Sep 2025"
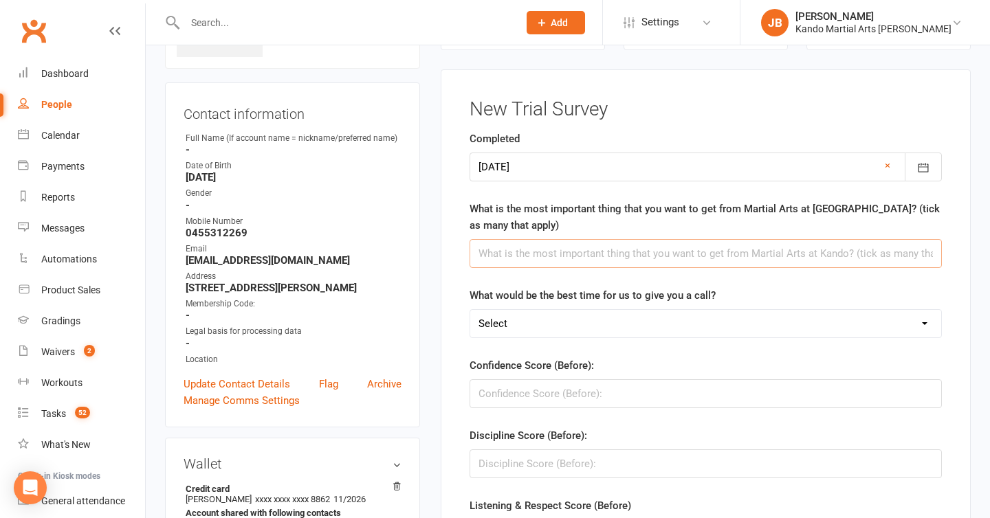
click at [521, 260] on input "text" at bounding box center [706, 253] width 472 height 29
paste input "Confidence, Self Defence, Co-ordination"
type input "Confidence, Self Defence, Co-ordination"
click at [516, 317] on select "Select AM PM" at bounding box center [705, 324] width 471 height 28
select select "PM"
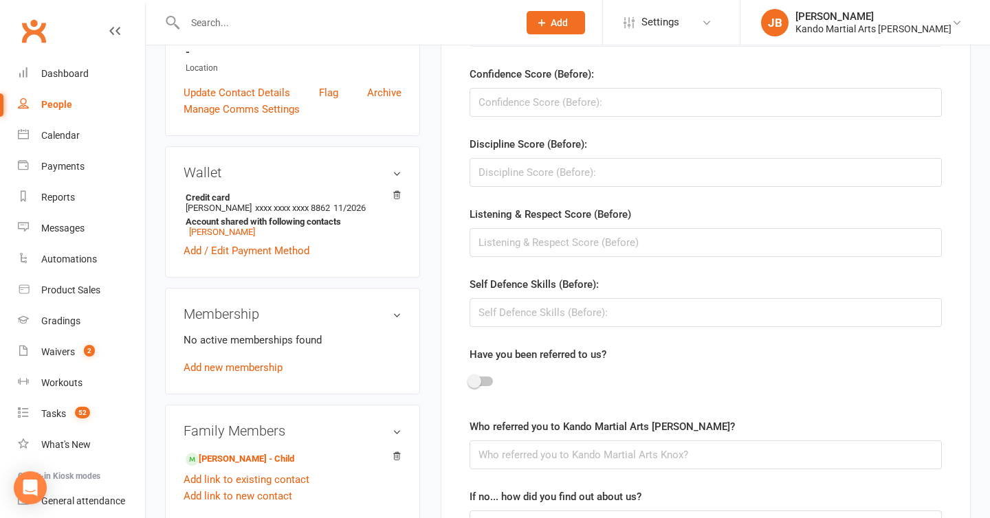
scroll to position [400, 0]
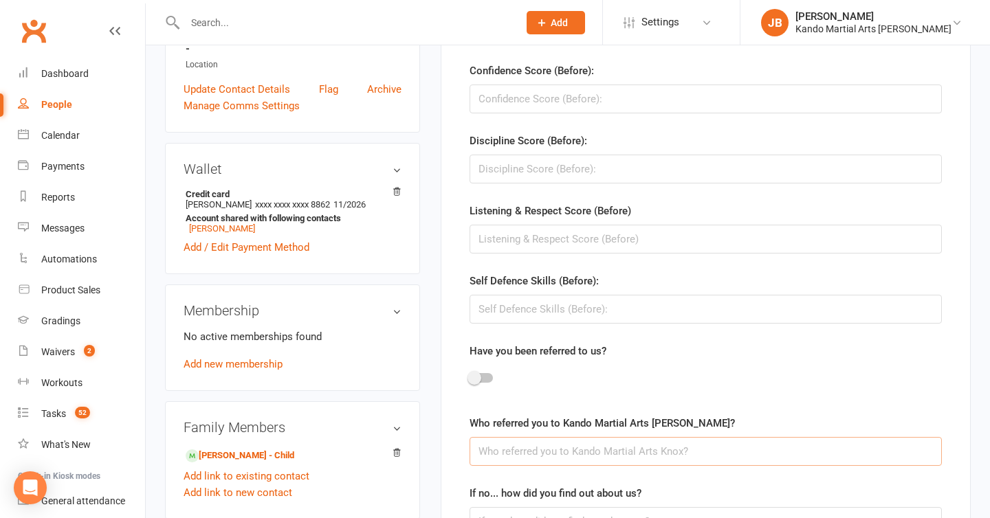
click at [494, 451] on input "text" at bounding box center [706, 451] width 472 height 29
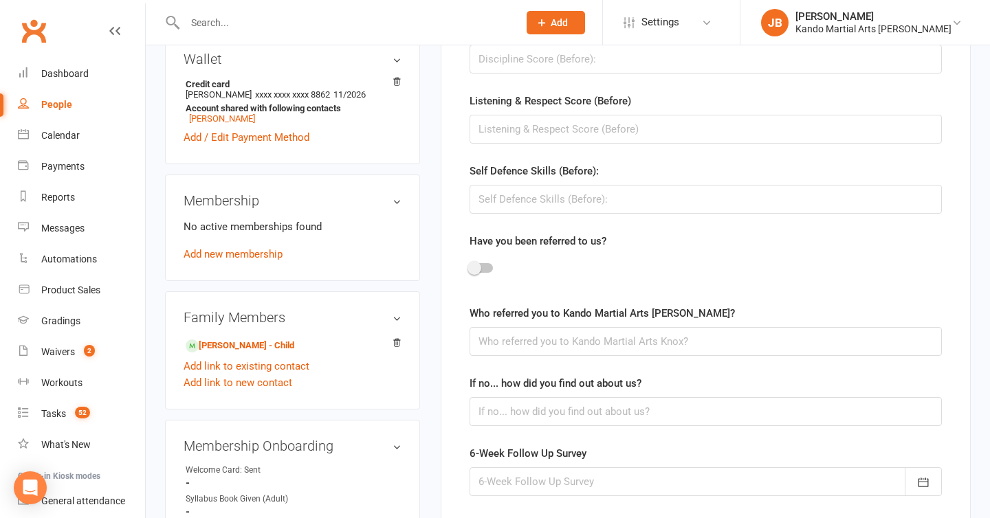
scroll to position [521, 0]
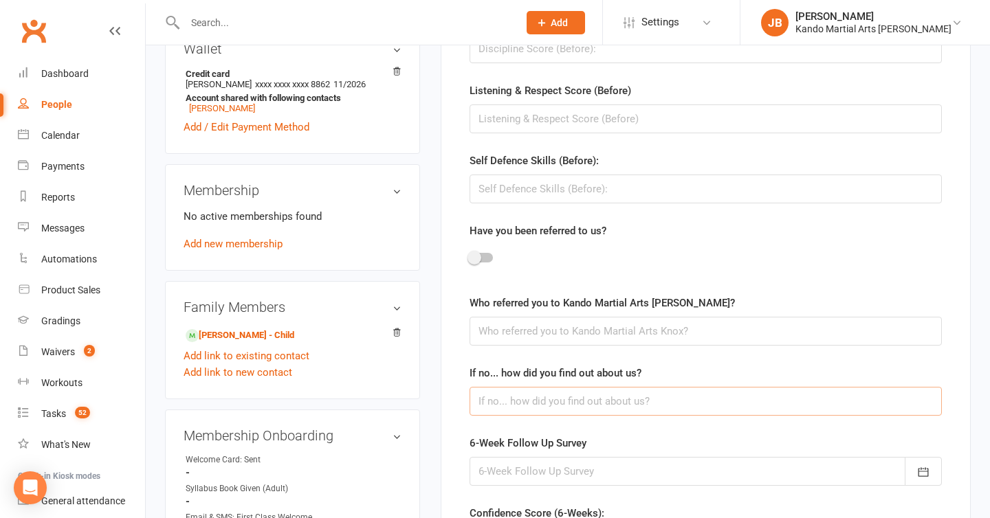
click at [503, 396] on input "text" at bounding box center [706, 401] width 472 height 29
type input "Facebook"
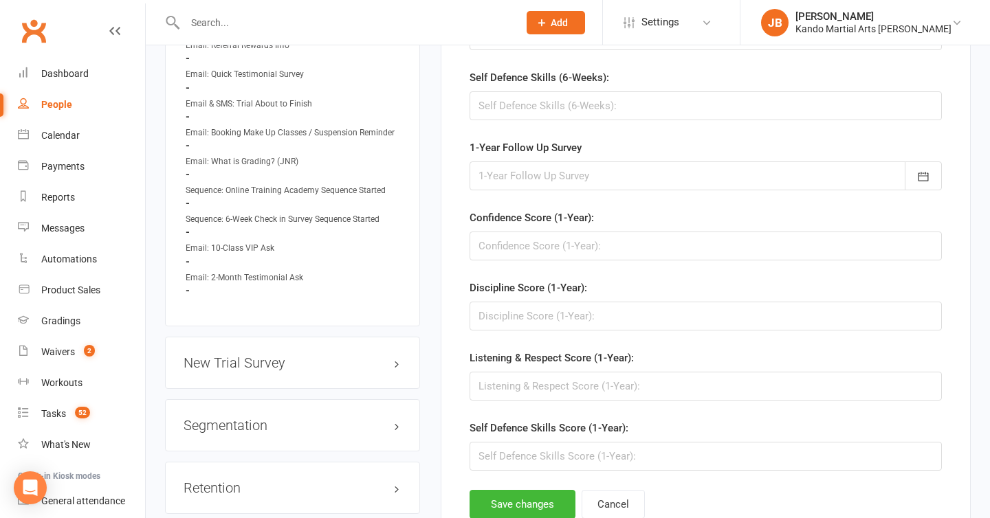
scroll to position [1308, 0]
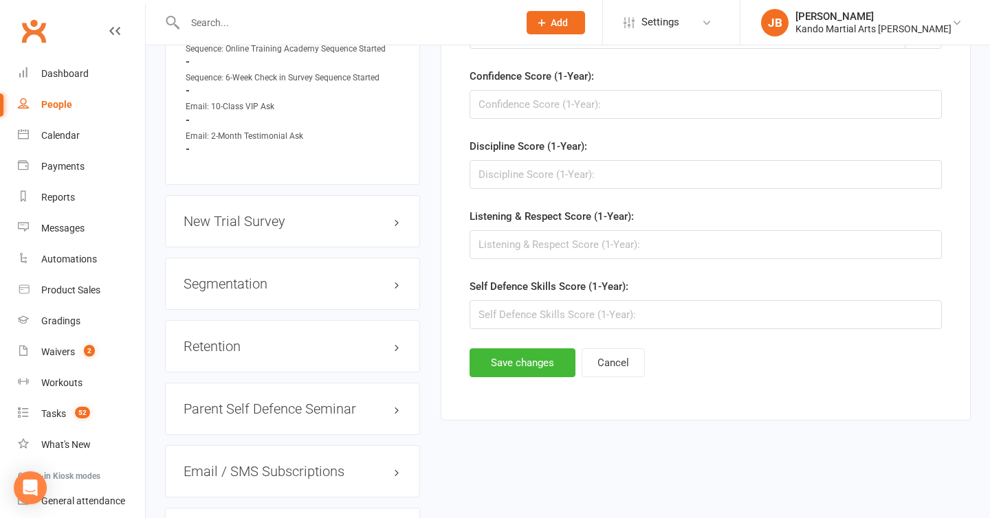
click at [529, 369] on button "Save changes" at bounding box center [523, 363] width 106 height 29
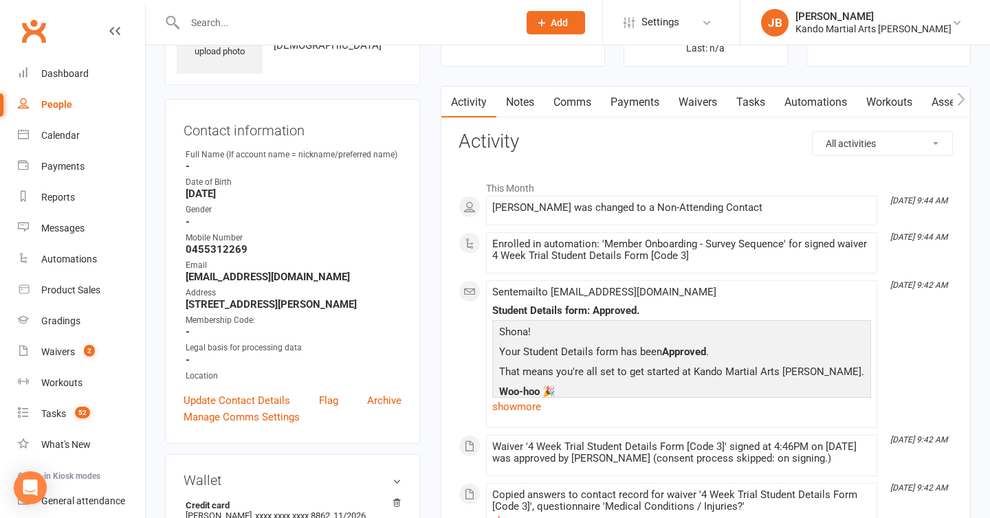
scroll to position [0, 0]
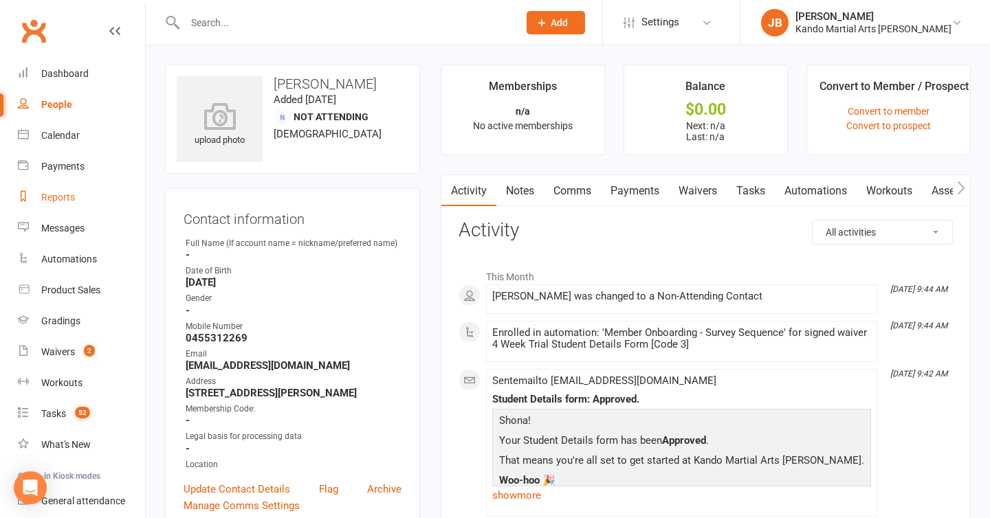
click at [50, 206] on link "Reports" at bounding box center [81, 197] width 127 height 31
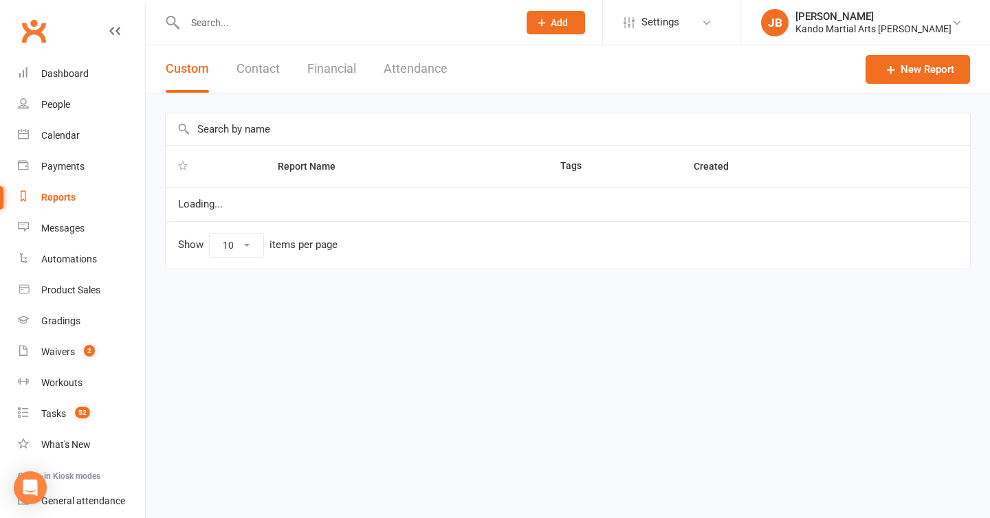
select select "100"
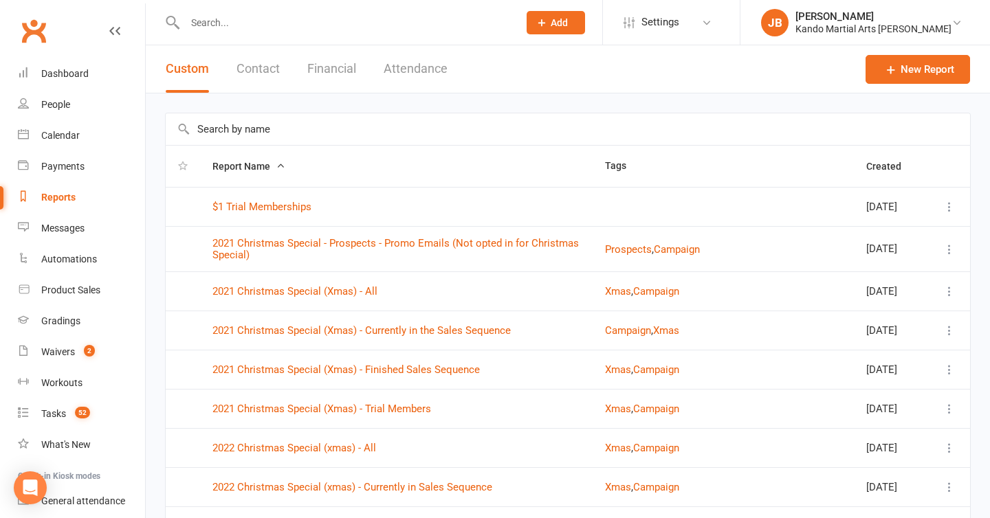
click at [195, 135] on input "text" at bounding box center [568, 129] width 804 height 32
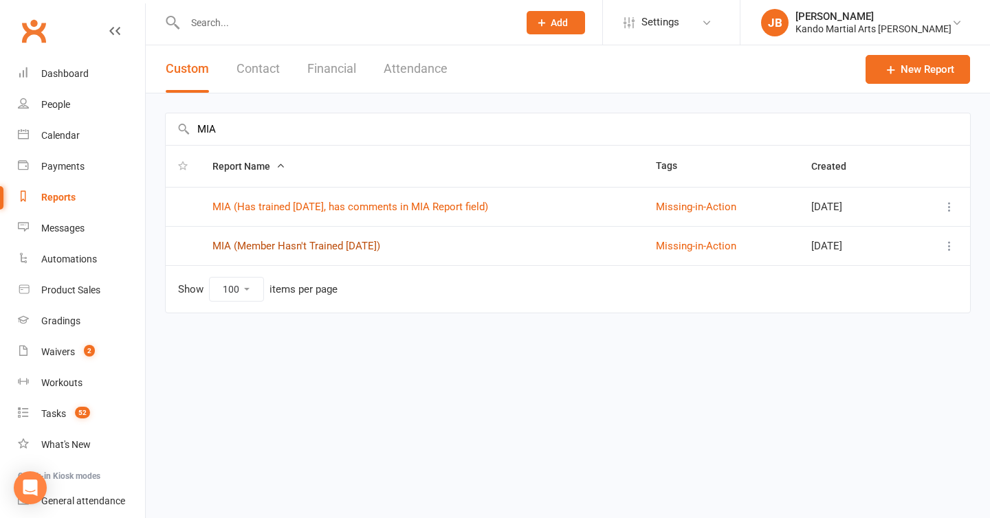
type input "MIA"
click at [282, 248] on link "MIA (Member Hasn't Trained in 14 Days)" at bounding box center [296, 246] width 168 height 12
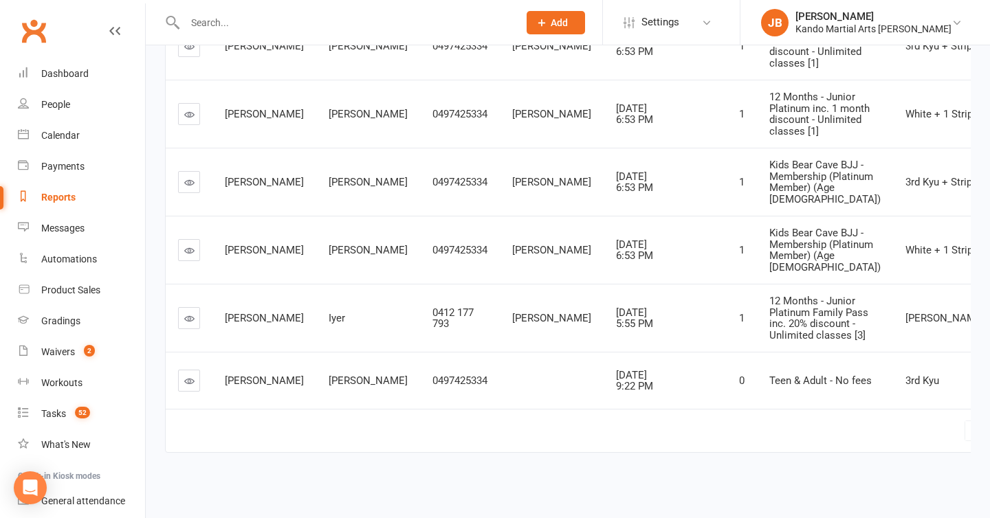
scroll to position [795, 0]
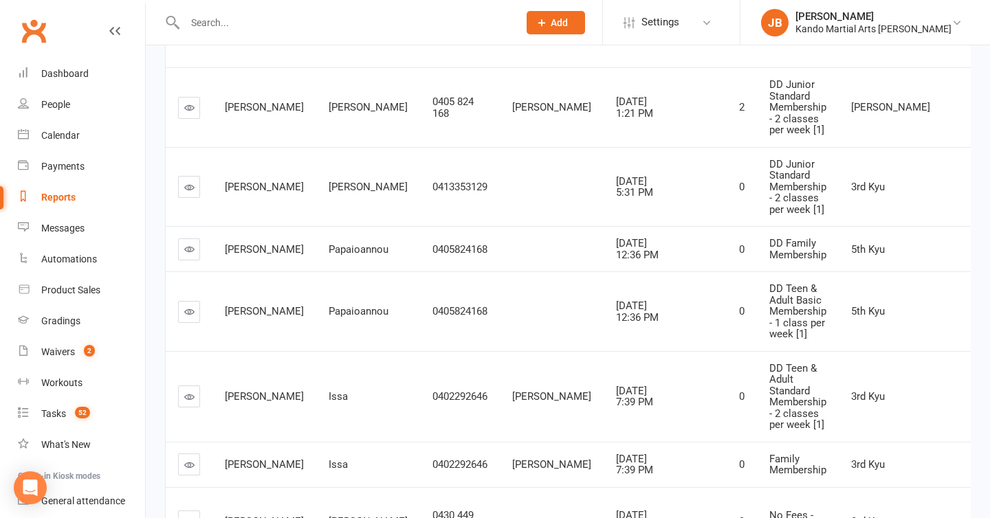
scroll to position [0, 1]
click at [188, 193] on icon at bounding box center [188, 187] width 10 height 10
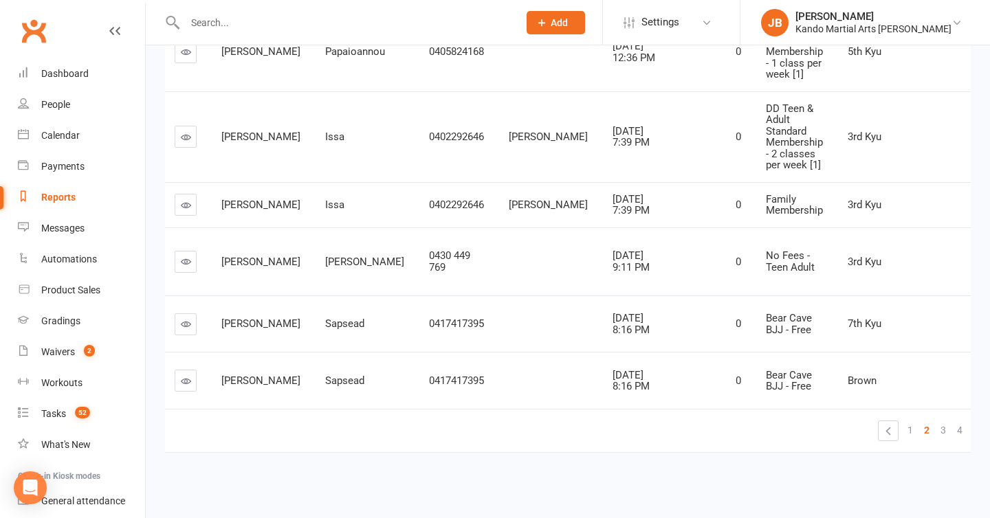
scroll to position [681, 0]
click at [935, 432] on link "3" at bounding box center [943, 430] width 17 height 19
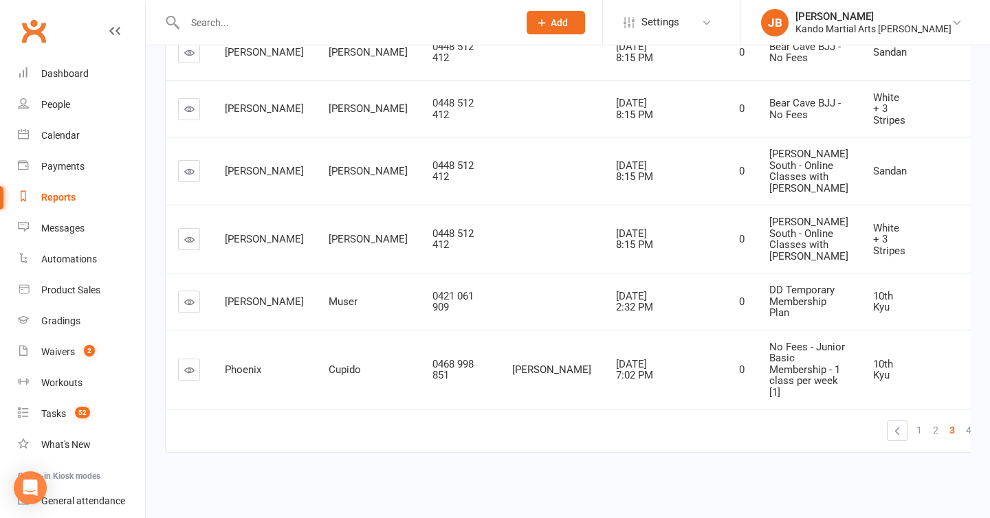
scroll to position [608, 0]
click at [961, 435] on link "4" at bounding box center [969, 430] width 17 height 19
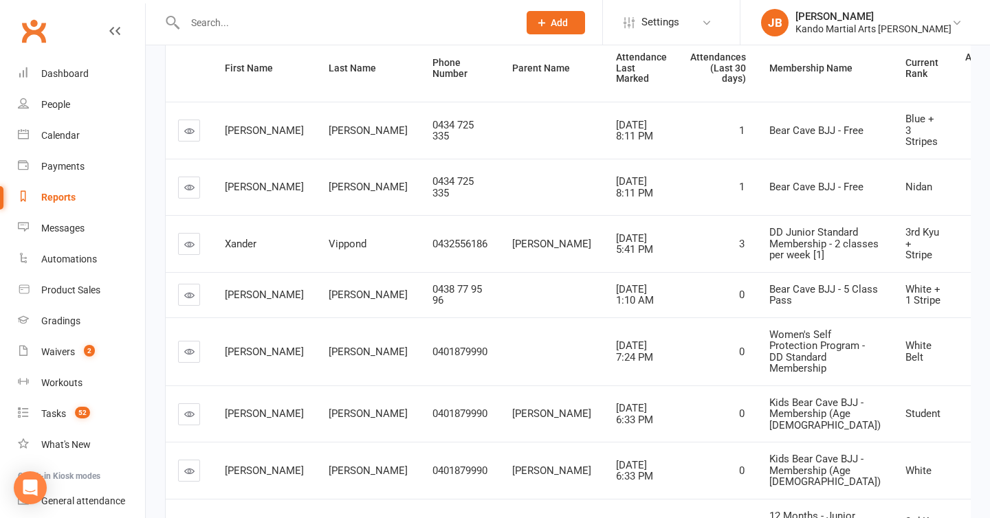
scroll to position [270, 0]
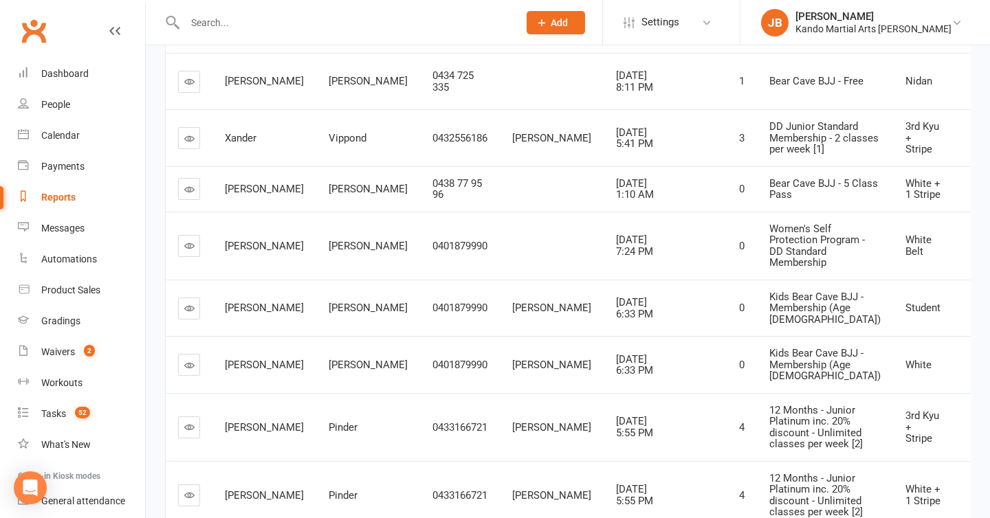
click at [500, 280] on td at bounding box center [552, 246] width 104 height 68
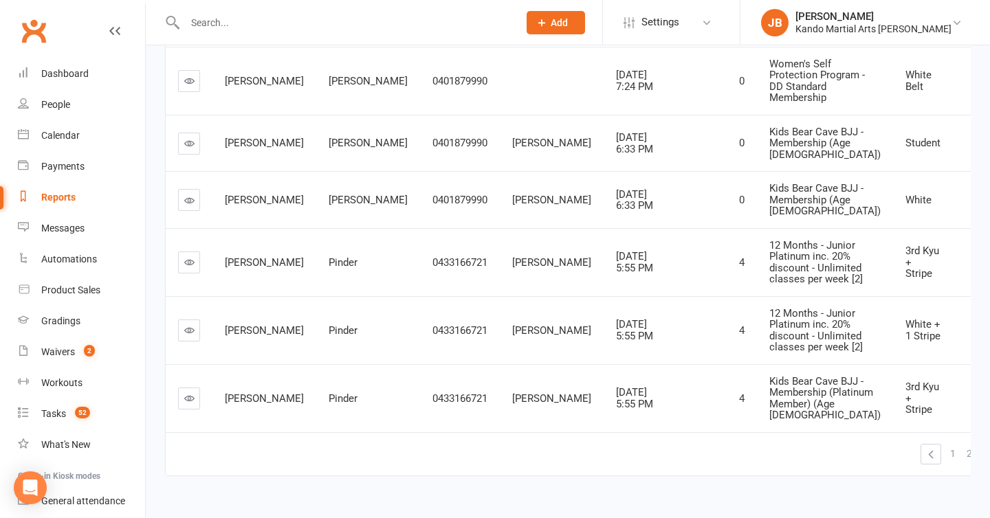
scroll to position [524, 0]
click at [186, 85] on icon at bounding box center [189, 79] width 10 height 10
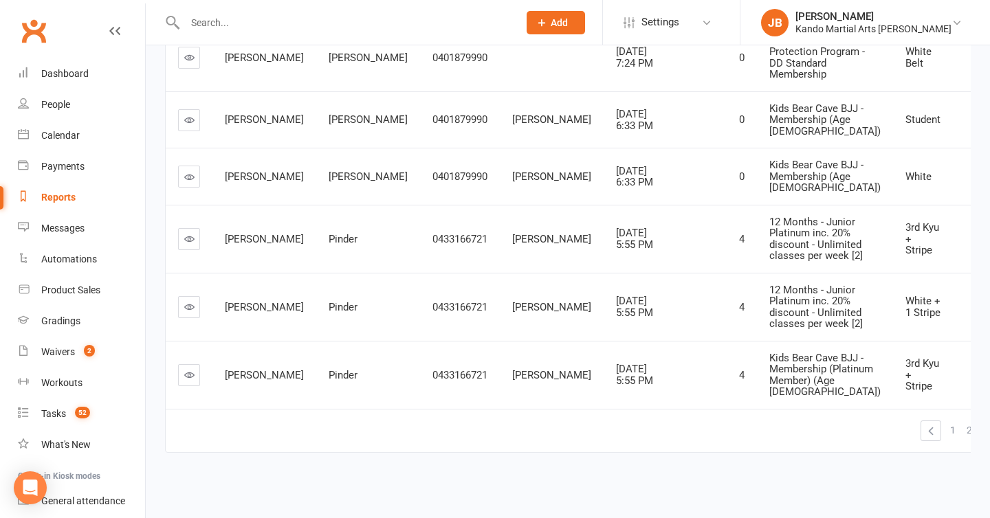
scroll to position [738, 0]
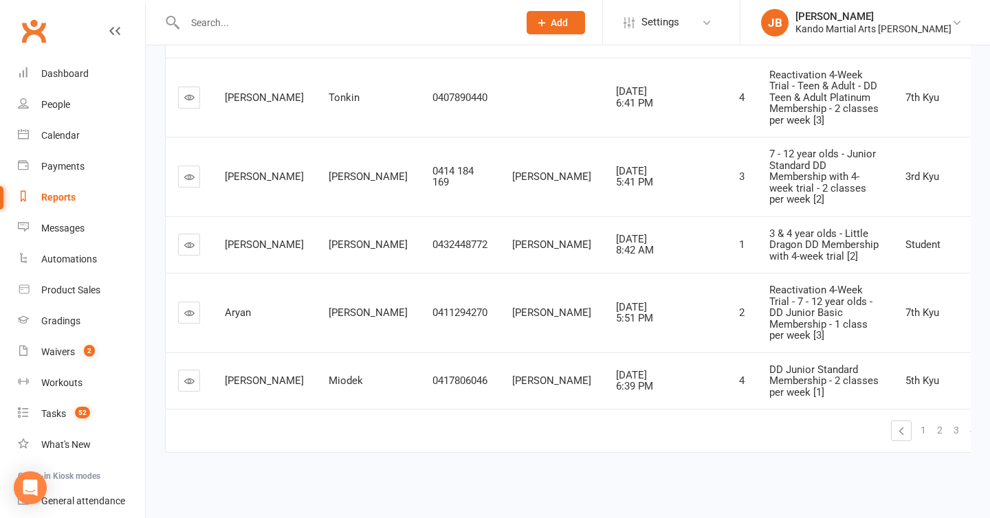
scroll to position [886, 0]
click at [188, 376] on icon at bounding box center [189, 381] width 10 height 10
click at [989, 430] on span "6" at bounding box center [1006, 430] width 6 height 19
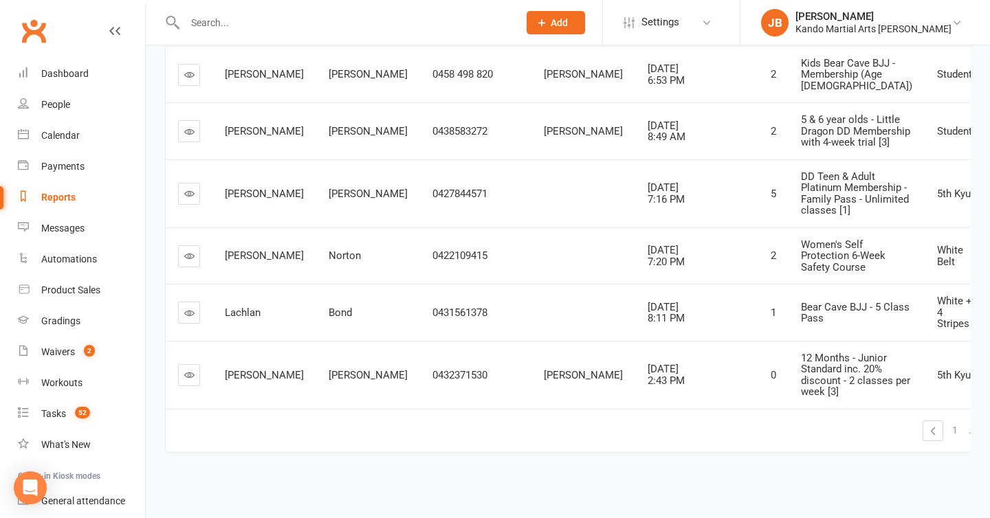
scroll to position [772, 0]
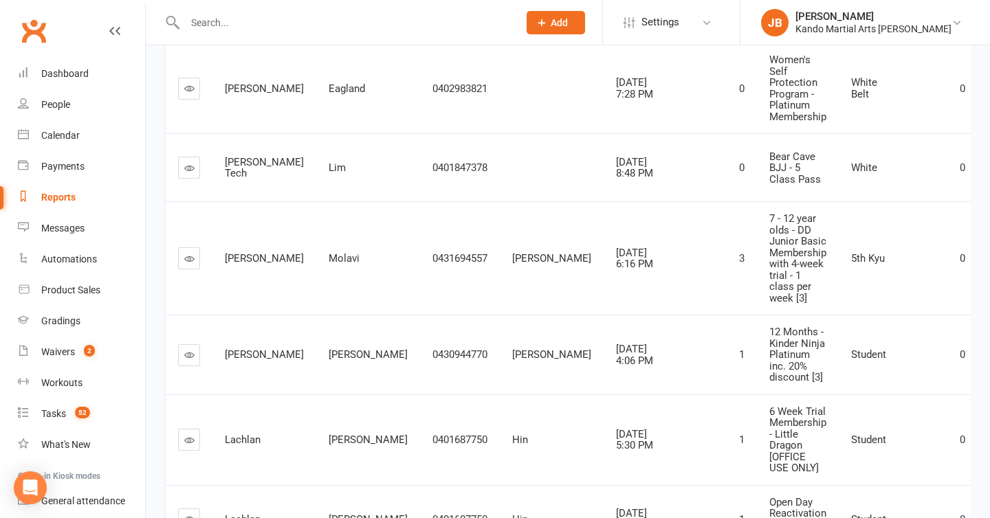
scroll to position [670, 0]
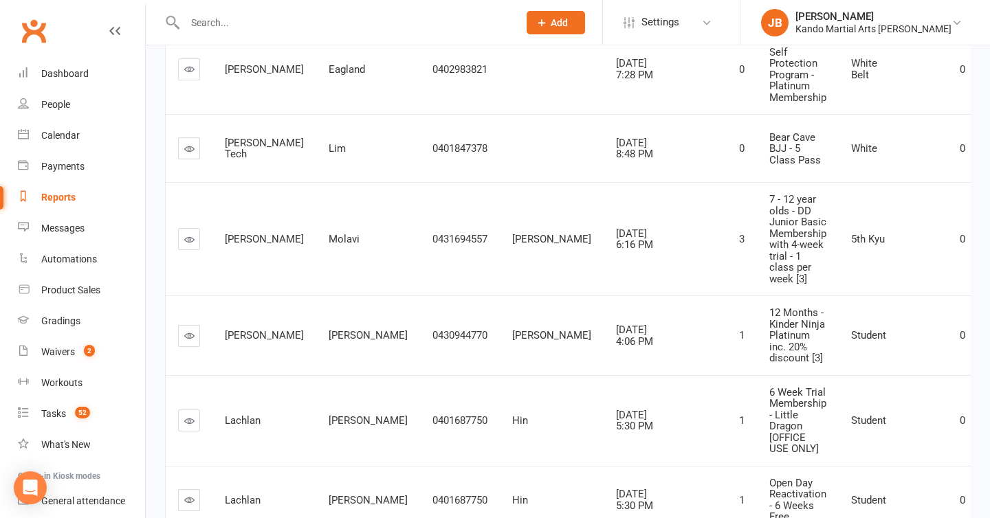
click at [193, 416] on icon at bounding box center [189, 421] width 10 height 10
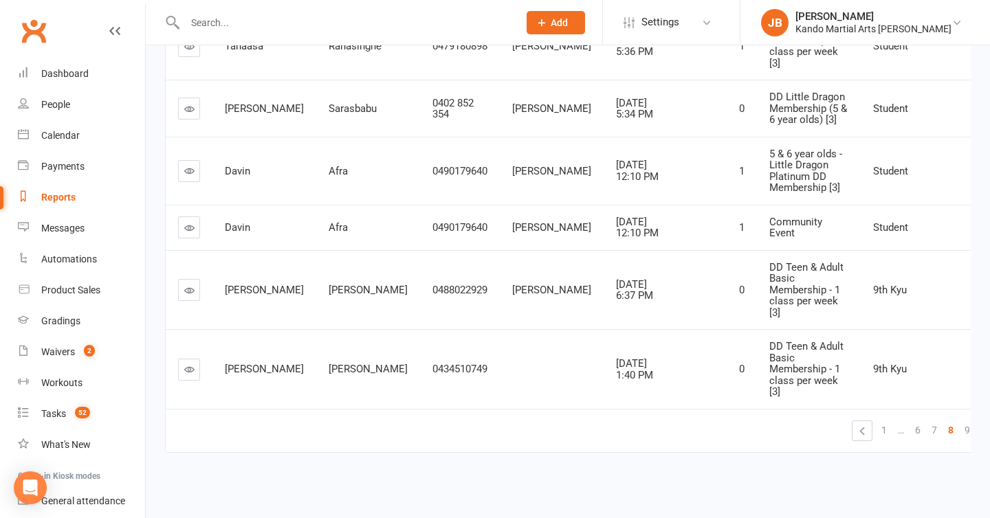
scroll to position [749, 0]
click at [959, 430] on link "9" at bounding box center [967, 430] width 17 height 19
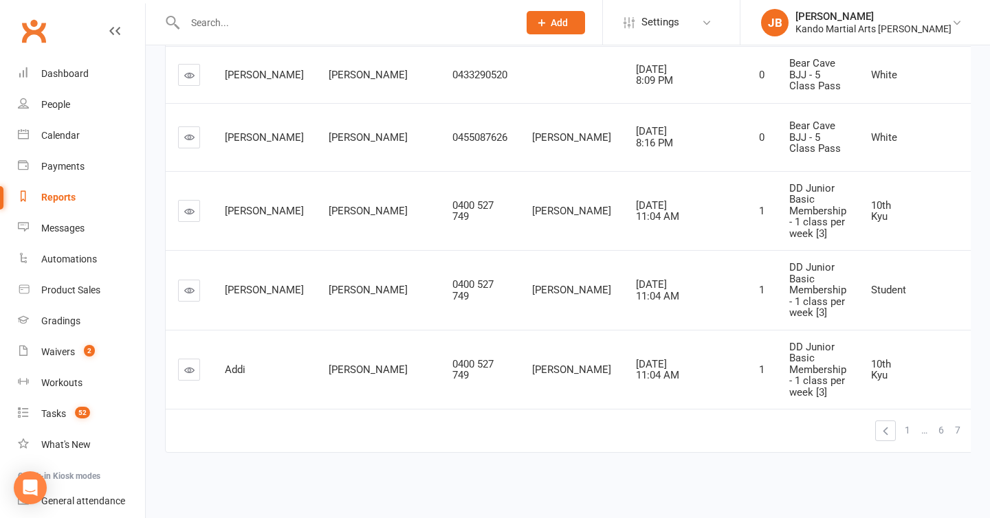
scroll to position [738, 0]
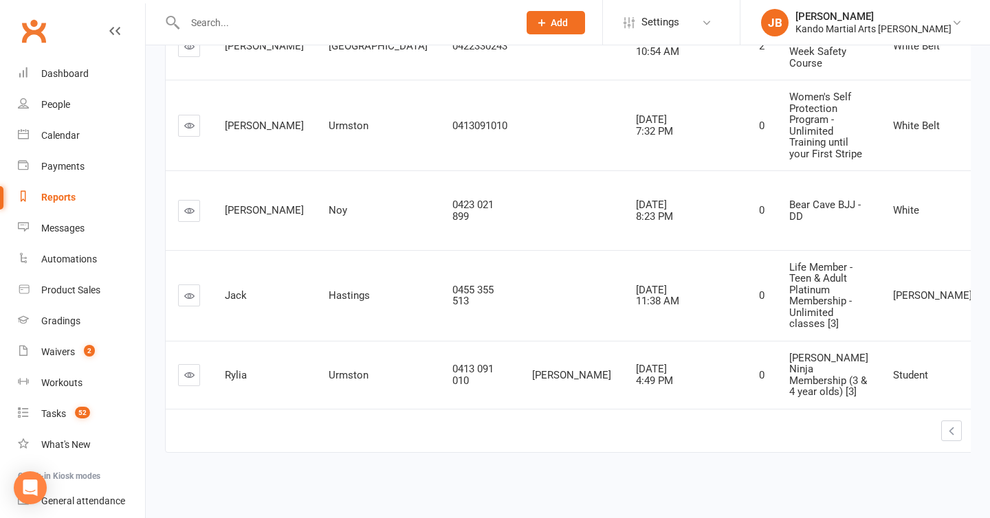
scroll to position [715, 0]
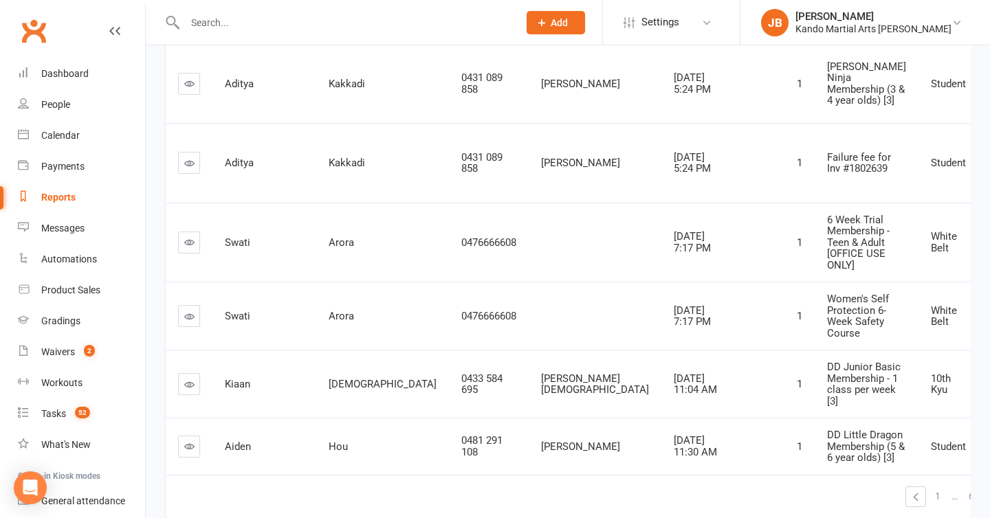
scroll to position [593, 0]
click at [827, 338] on div "Women's Self Protection 6-Week Safety Course" at bounding box center [866, 314] width 79 height 45
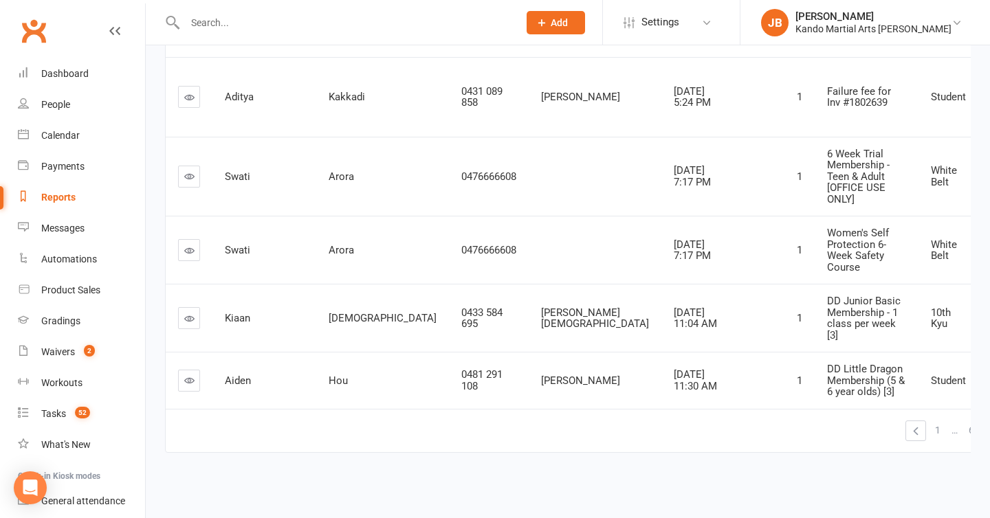
scroll to position [760, 0]
click at [190, 375] on icon at bounding box center [189, 380] width 10 height 10
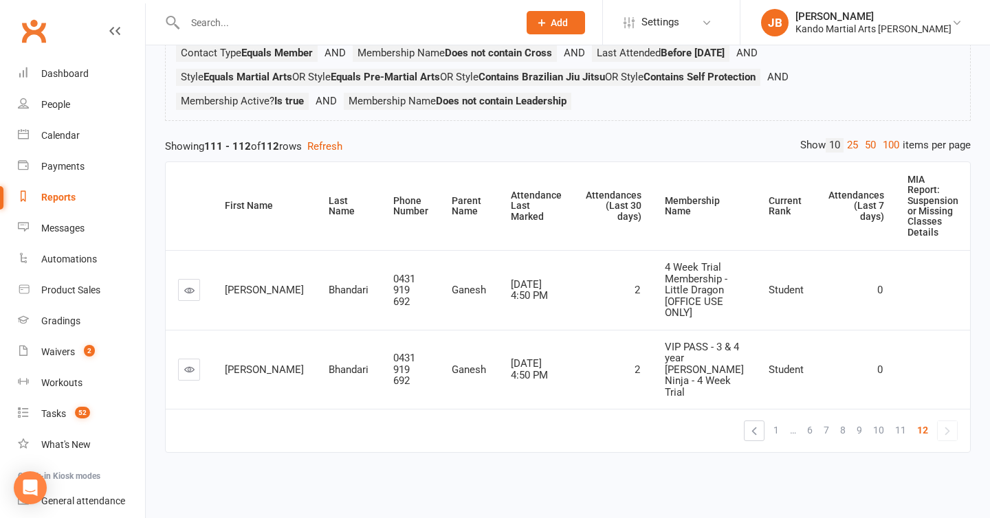
scroll to position [92, 0]
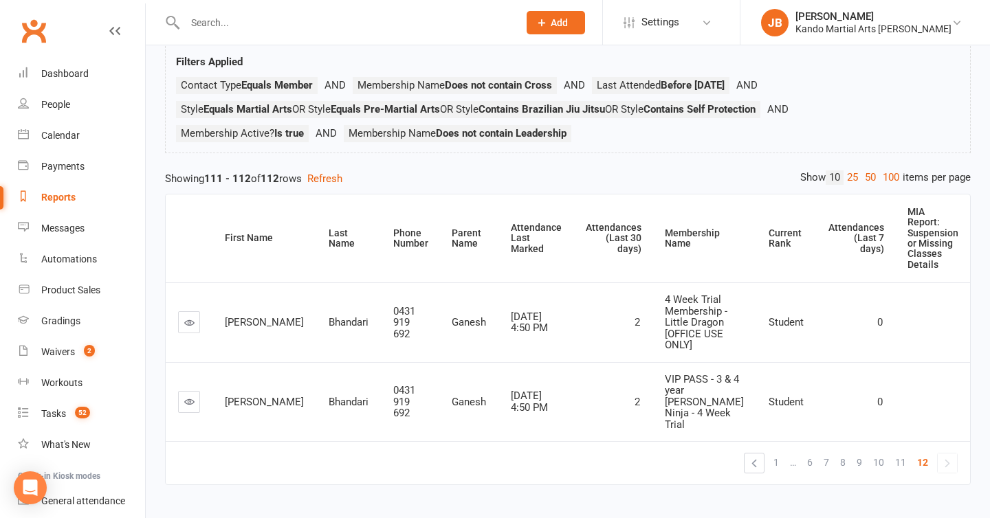
click at [186, 318] on icon at bounding box center [189, 323] width 10 height 10
click at [364, 441] on td "« 1 … 6 7 8 9 10 11 12 »" at bounding box center [568, 462] width 804 height 43
click at [57, 410] on div "Tasks" at bounding box center [53, 413] width 25 height 11
select select "incomplete"
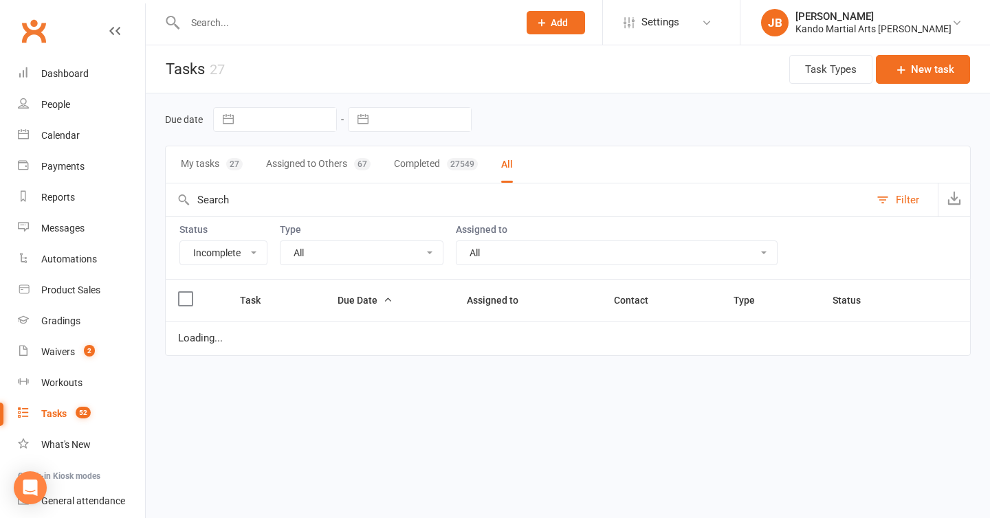
select select "started"
select select "waiting"
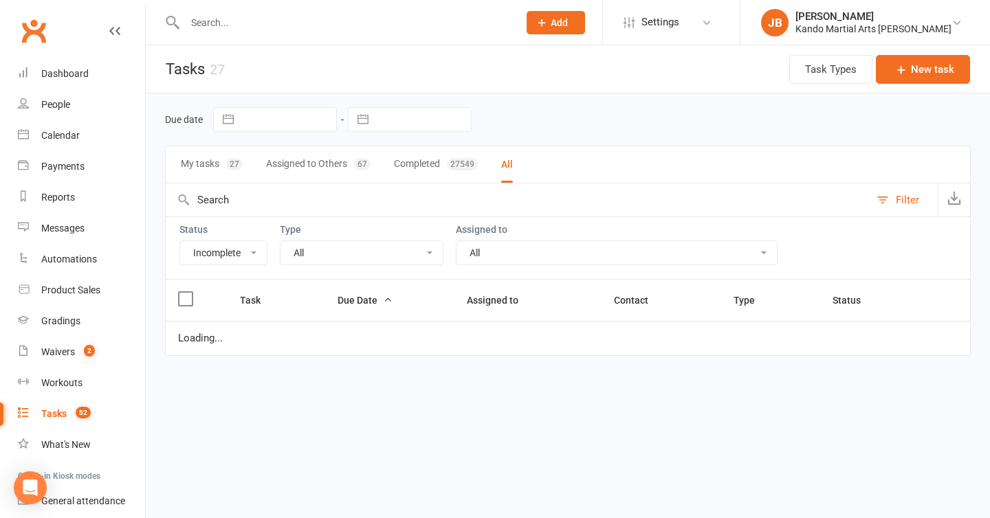
select select "started"
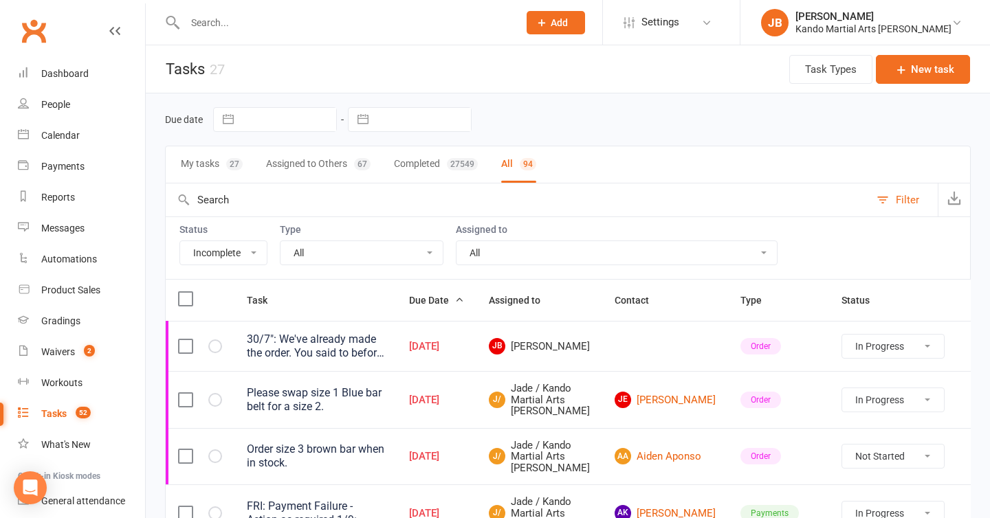
click at [355, 210] on input "text" at bounding box center [518, 200] width 704 height 33
click at [247, 202] on input "text" at bounding box center [518, 200] width 704 height 33
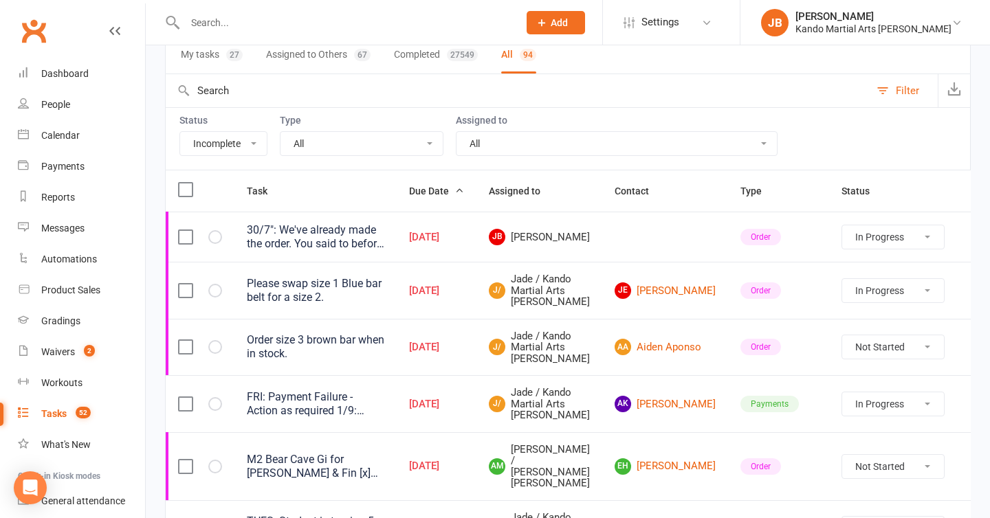
scroll to position [108, 0]
click at [384, 156] on select "All Admin Bbpc - black belt prep course Cancellation Enquiry Follow-up In-class…" at bounding box center [362, 144] width 162 height 23
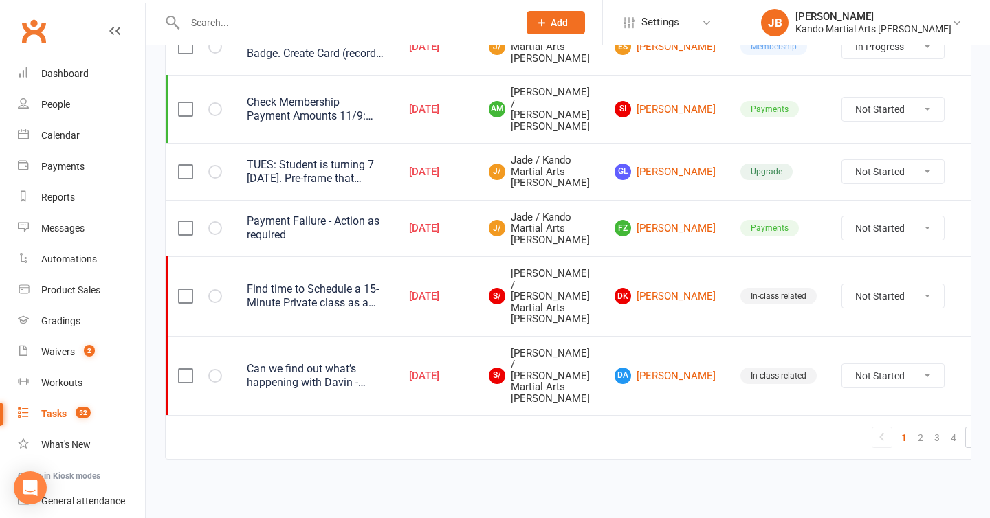
scroll to position [1571, 0]
click at [0, 0] on icon "button" at bounding box center [0, 0] width 0 height 0
select select "started"
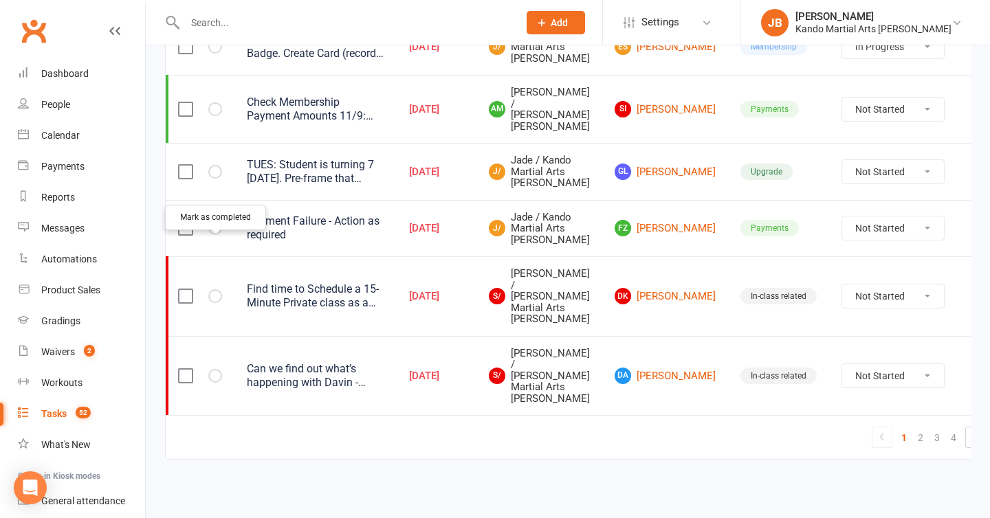
select select "waiting"
select select "started"
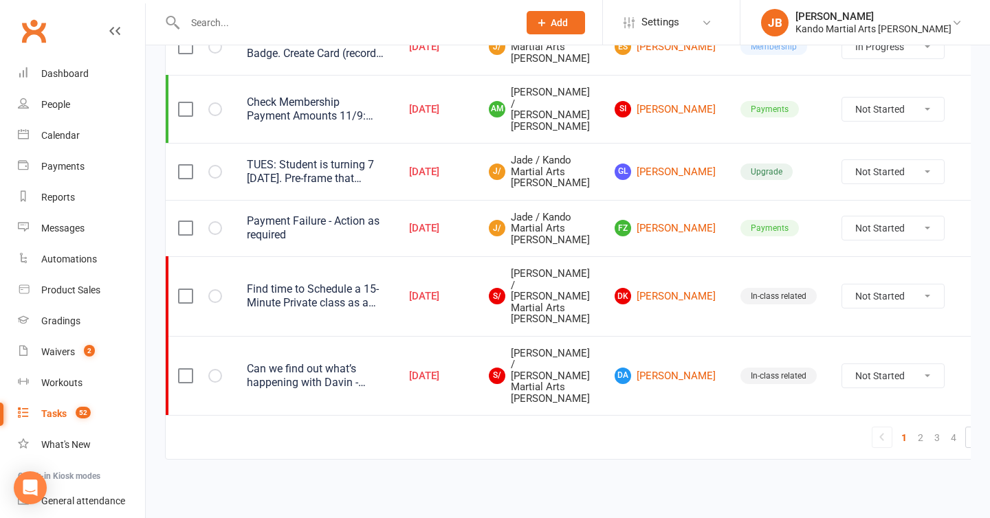
select select "started"
select select "waiting"
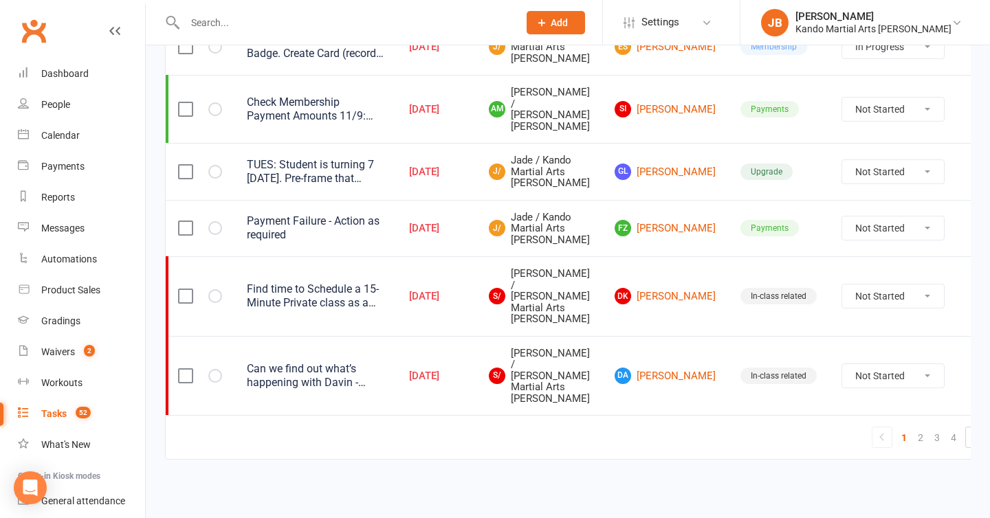
select select "started"
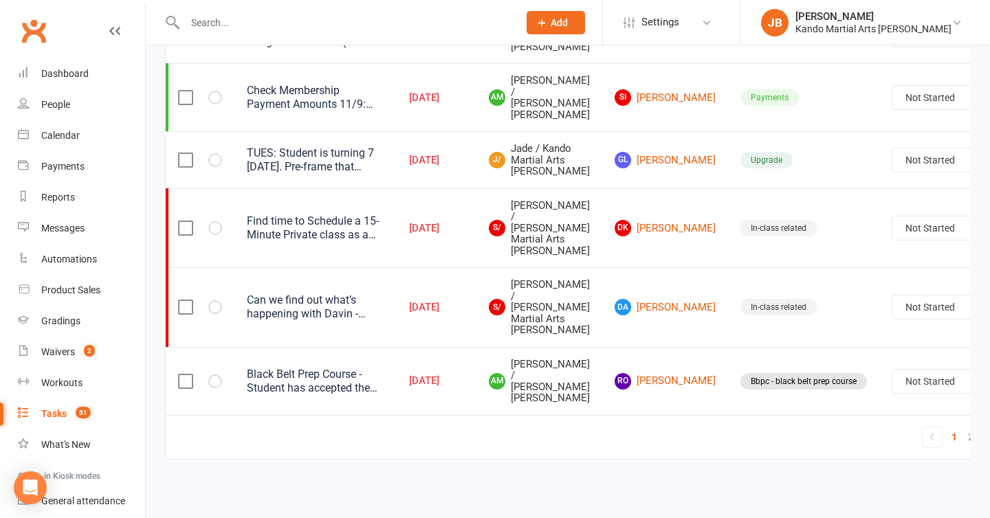
scroll to position [1716, 0]
click at [963, 443] on link "2" at bounding box center [971, 437] width 17 height 19
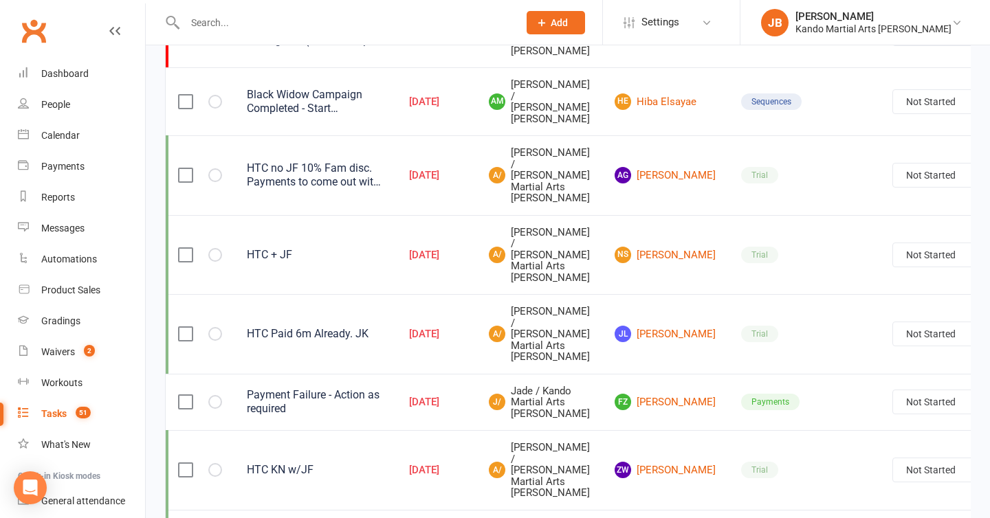
scroll to position [1410, 0]
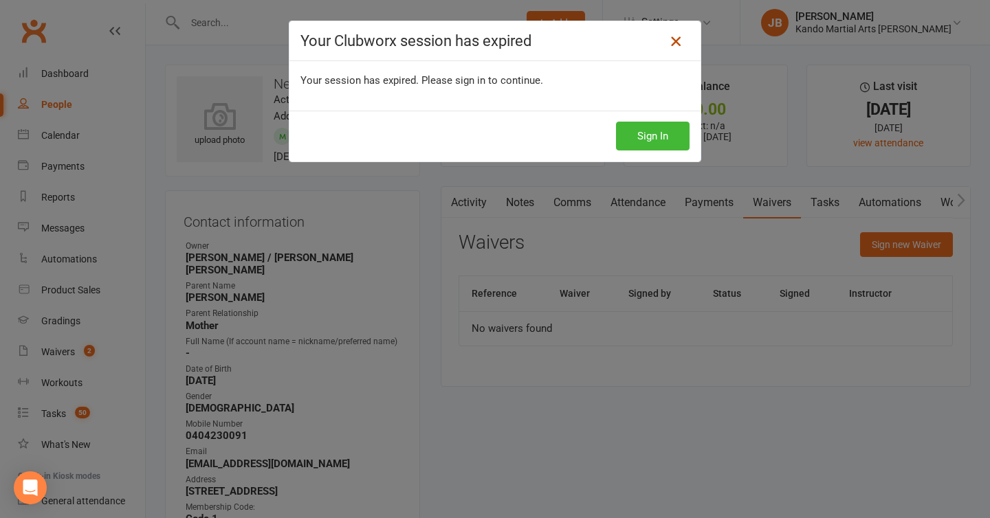
click at [675, 39] on icon at bounding box center [676, 41] width 17 height 17
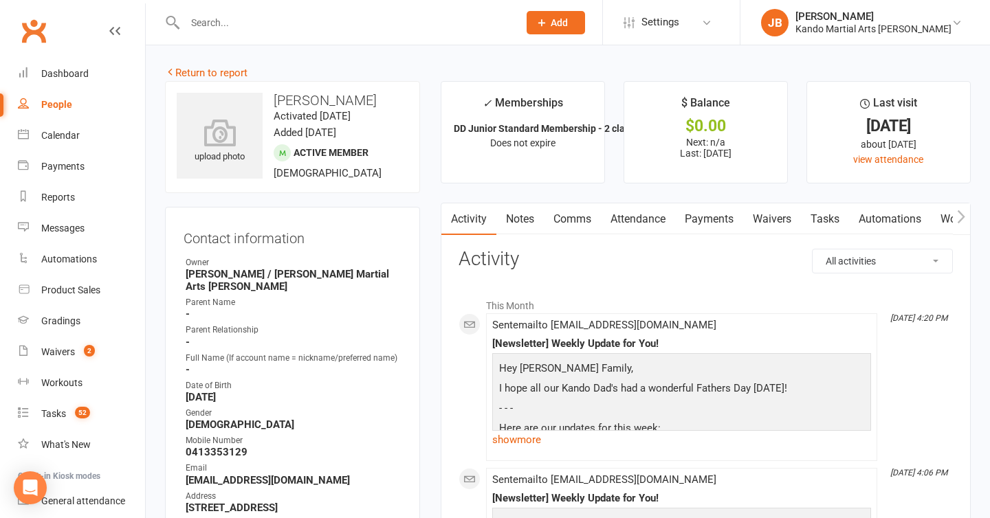
click at [708, 217] on link "Payments" at bounding box center [709, 220] width 68 height 32
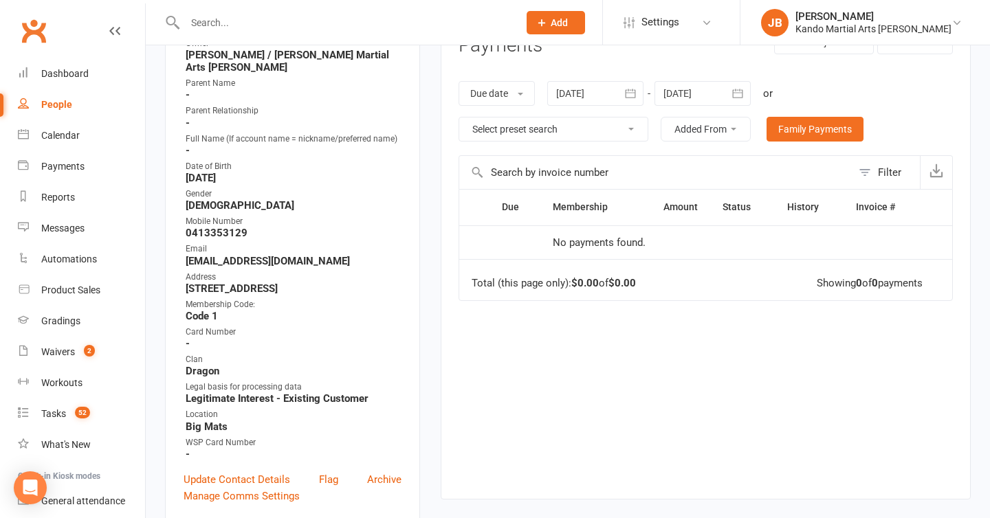
scroll to position [240, 0]
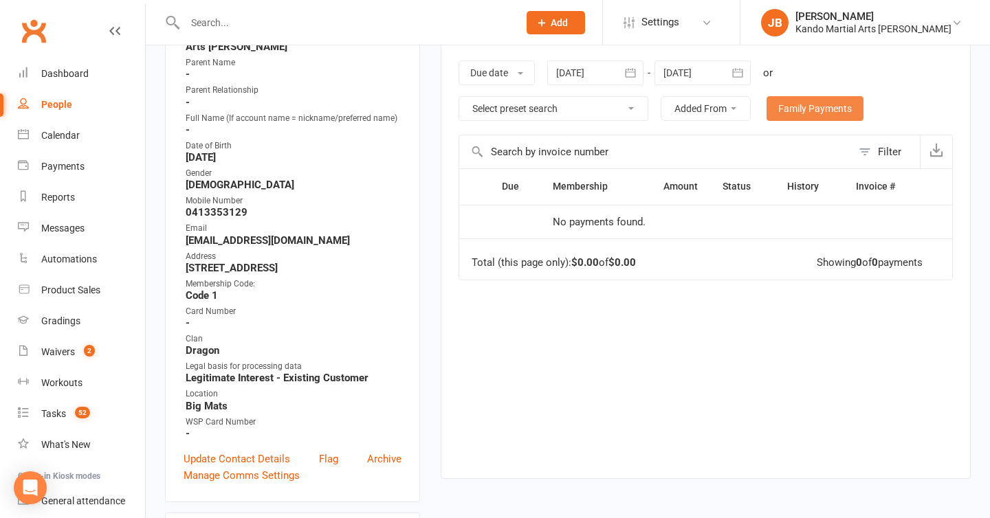
click at [785, 105] on link "Family Payments" at bounding box center [815, 108] width 97 height 25
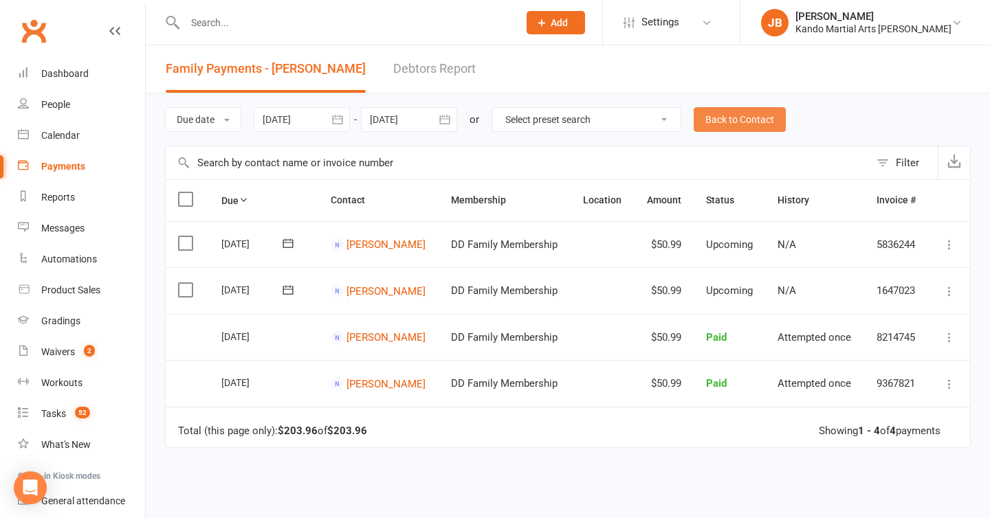
click at [752, 125] on link "Back to Contact" at bounding box center [740, 119] width 92 height 25
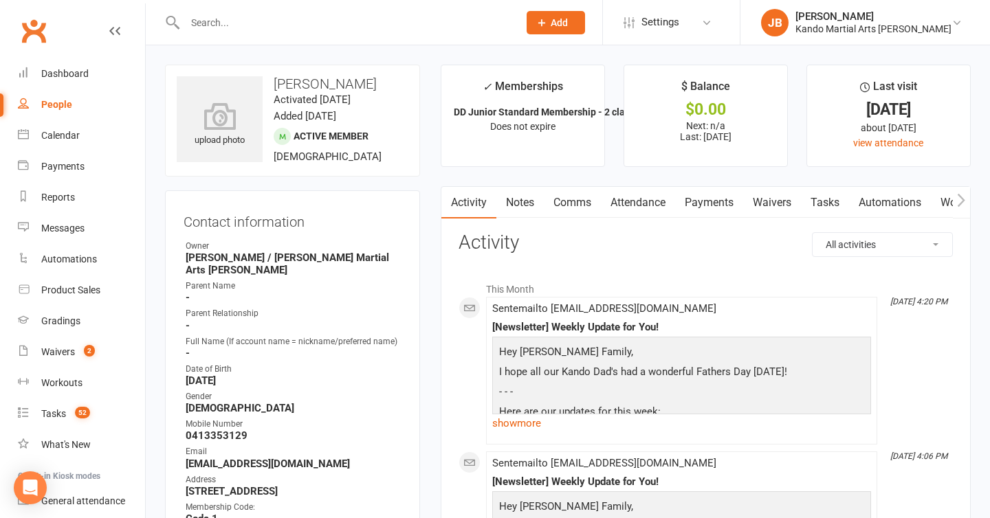
click at [890, 204] on link "Automations" at bounding box center [890, 203] width 82 height 32
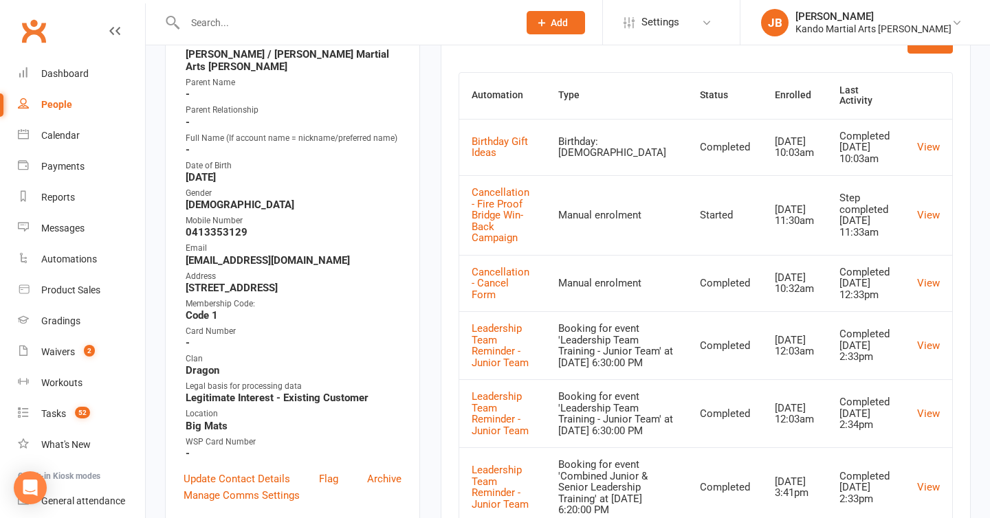
scroll to position [69, 0]
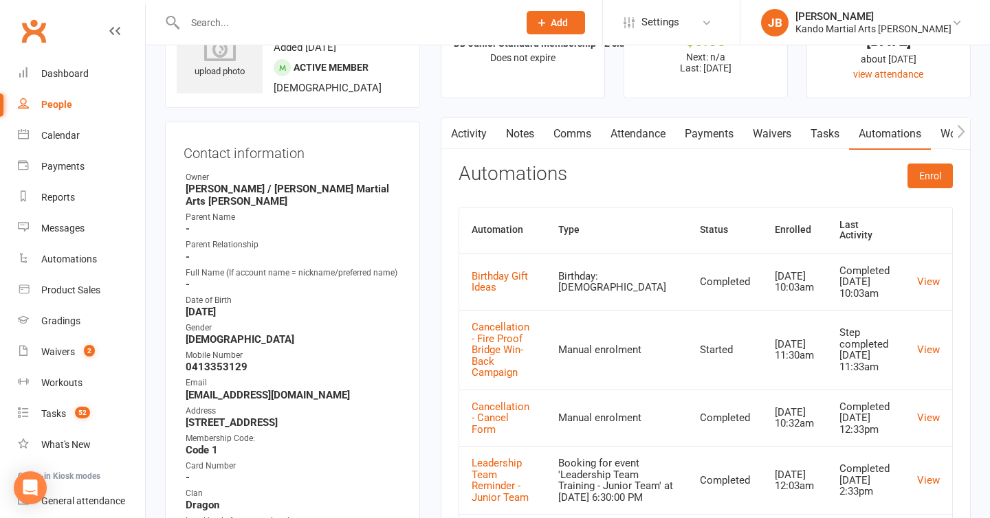
click at [619, 137] on link "Attendance" at bounding box center [638, 134] width 74 height 32
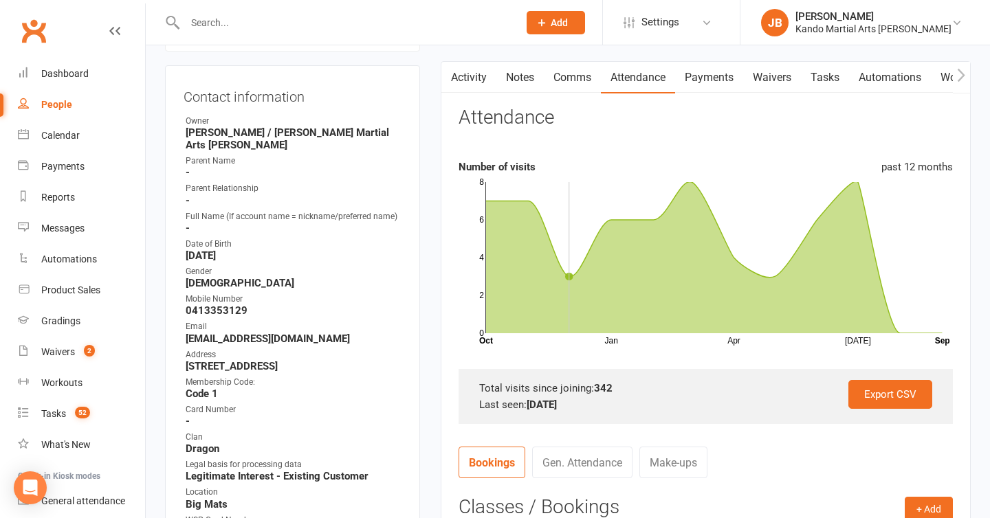
scroll to position [110, 0]
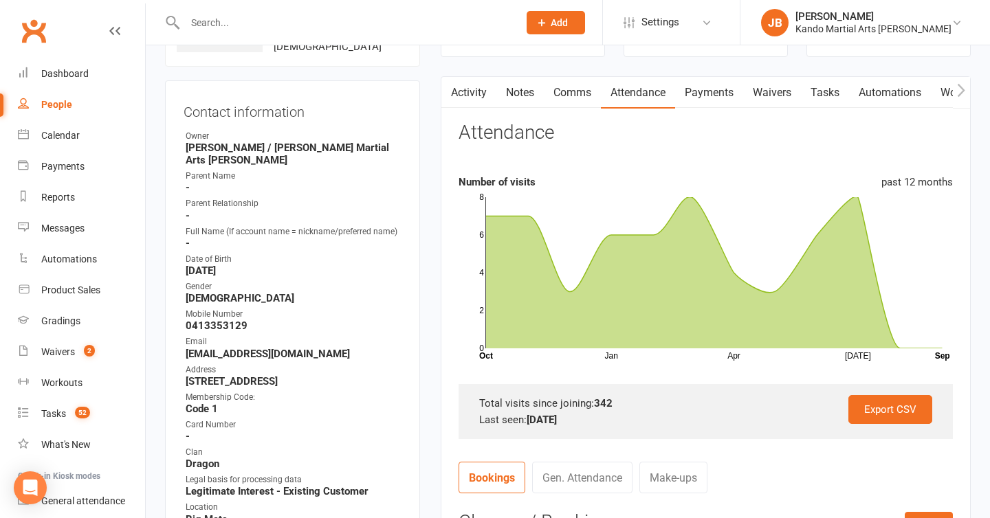
click at [518, 89] on link "Notes" at bounding box center [519, 93] width 47 height 32
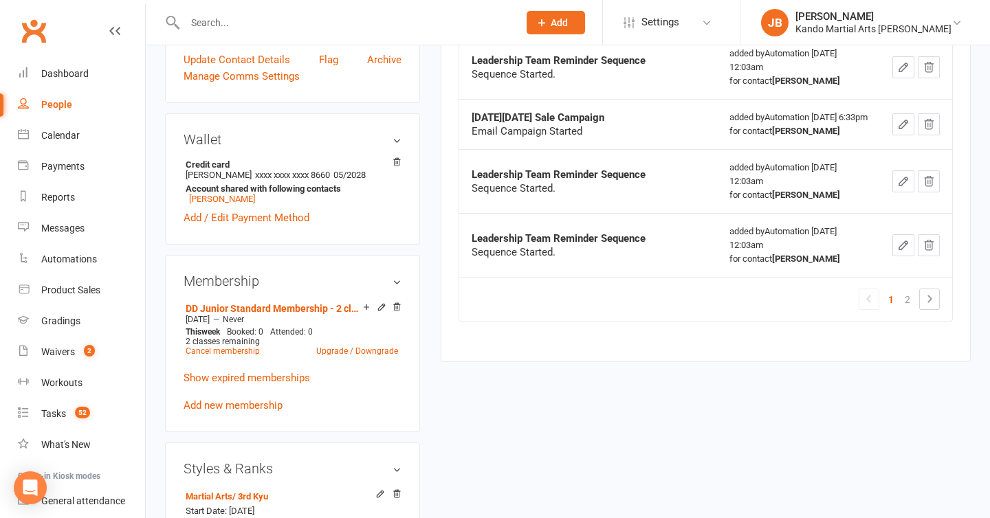
scroll to position [629, 0]
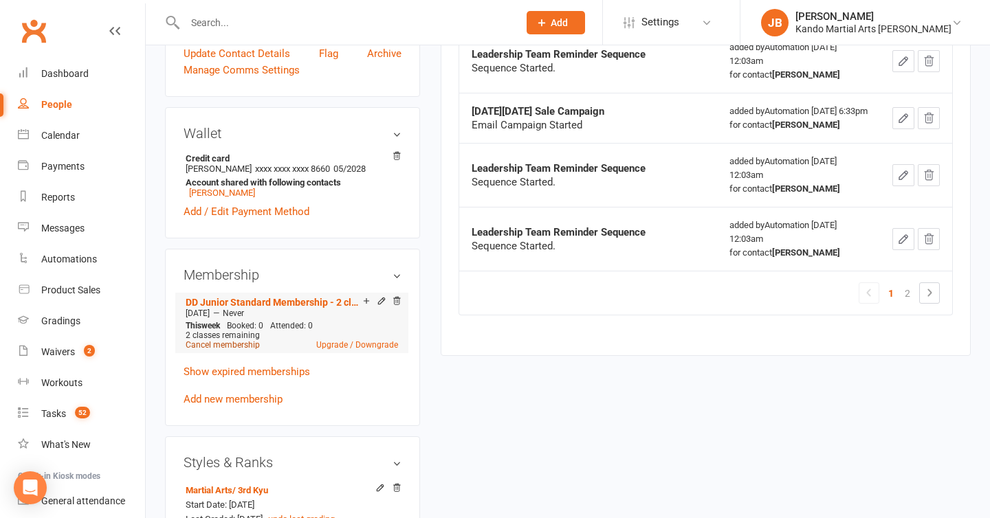
click at [234, 340] on link "Cancel membership" at bounding box center [223, 345] width 74 height 10
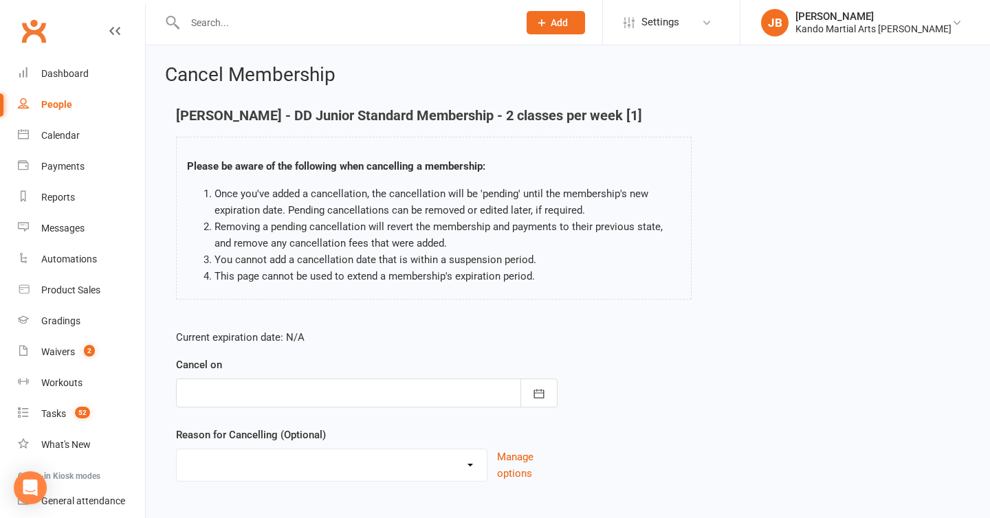
click at [307, 408] on form "Current expiration date: N/A Cancel on September 2025 Sun Mon Tue Wed Thu Fri S…" at bounding box center [367, 405] width 382 height 153
click at [320, 390] on div at bounding box center [367, 393] width 382 height 29
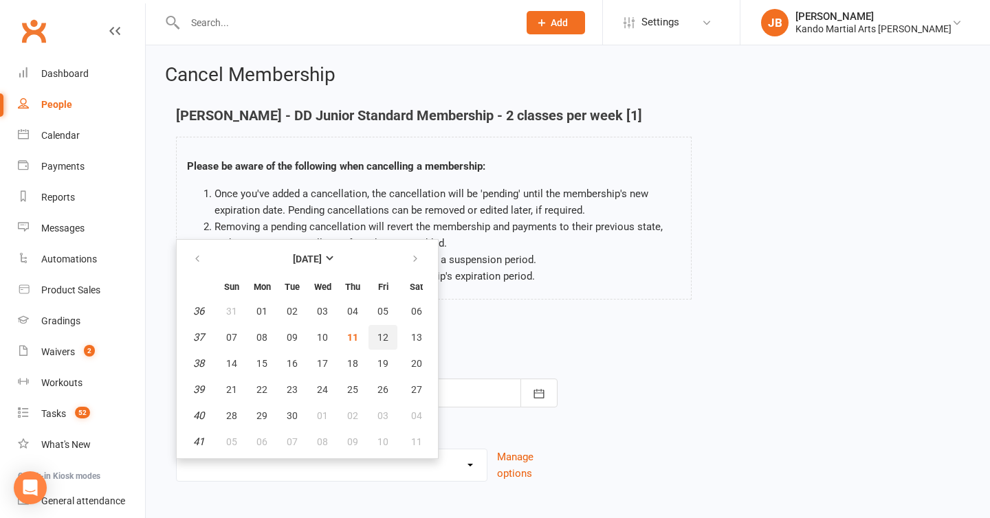
click at [381, 341] on span "12" at bounding box center [382, 337] width 11 height 11
type input "[DATE]"
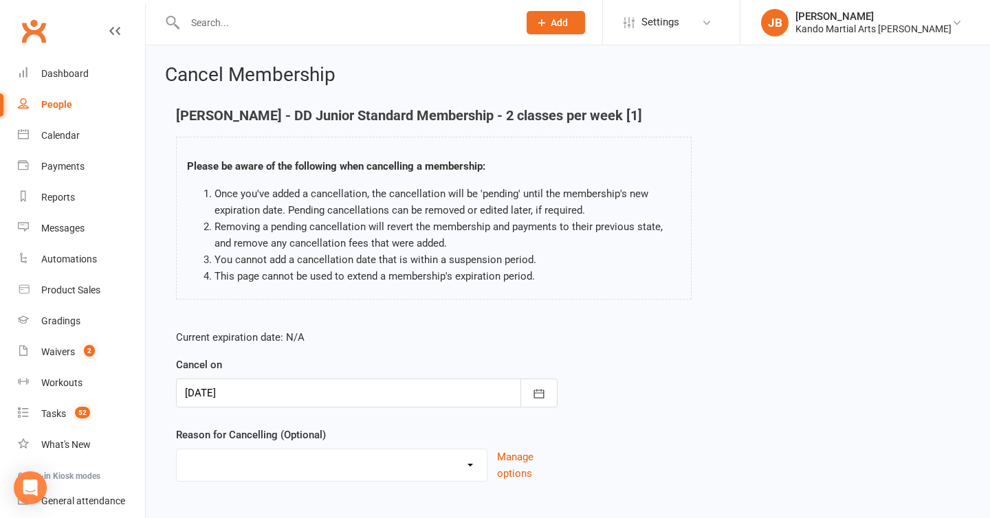
scroll to position [76, 0]
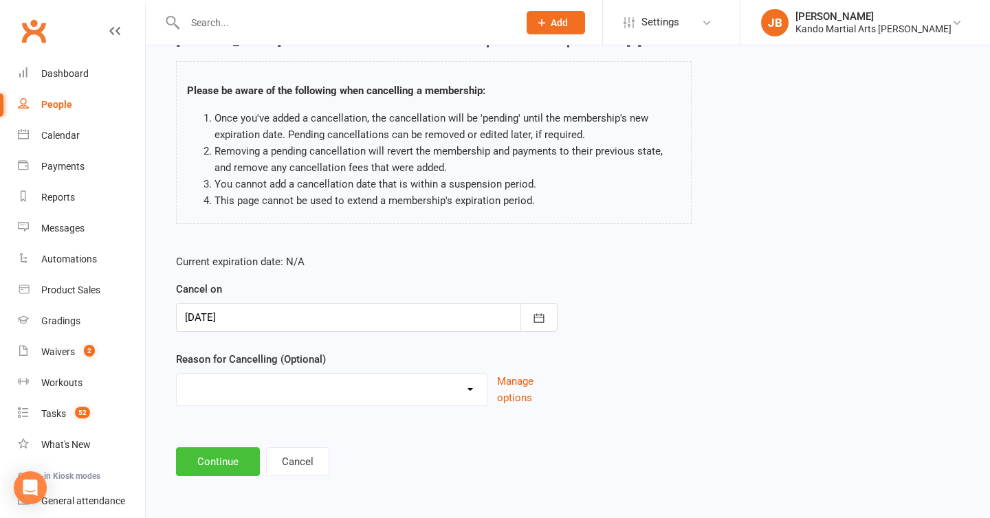
click at [223, 470] on button "Continue" at bounding box center [218, 462] width 84 height 29
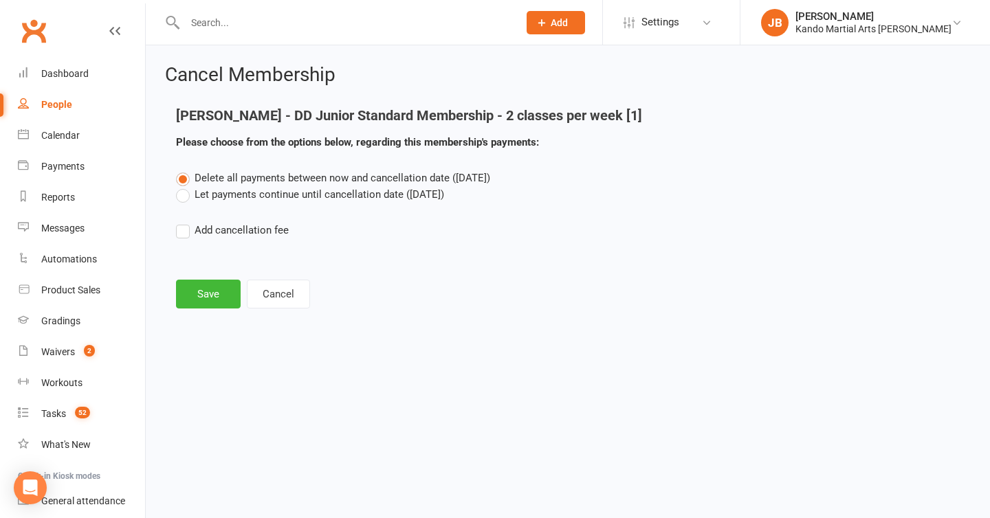
scroll to position [0, 0]
click at [206, 303] on button "Save" at bounding box center [208, 294] width 65 height 29
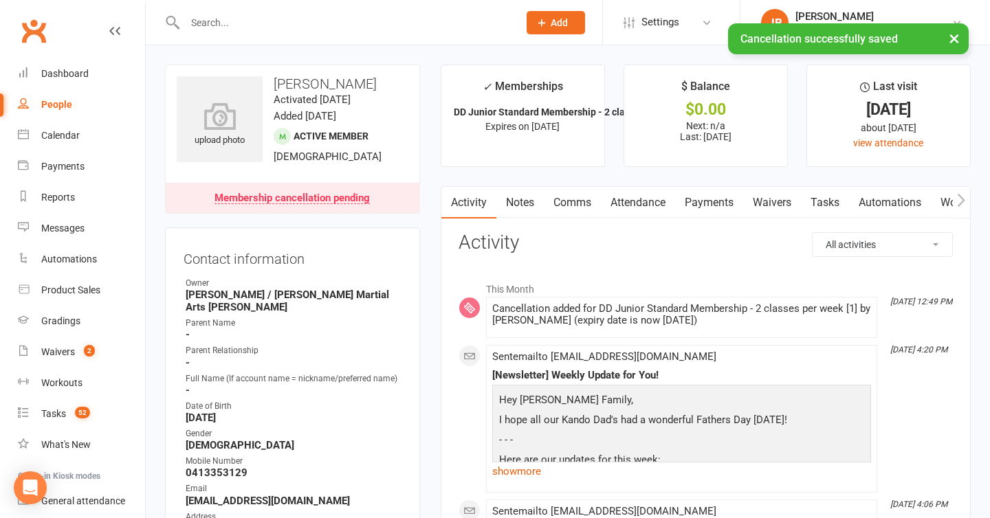
click at [528, 206] on link "Notes" at bounding box center [519, 203] width 47 height 32
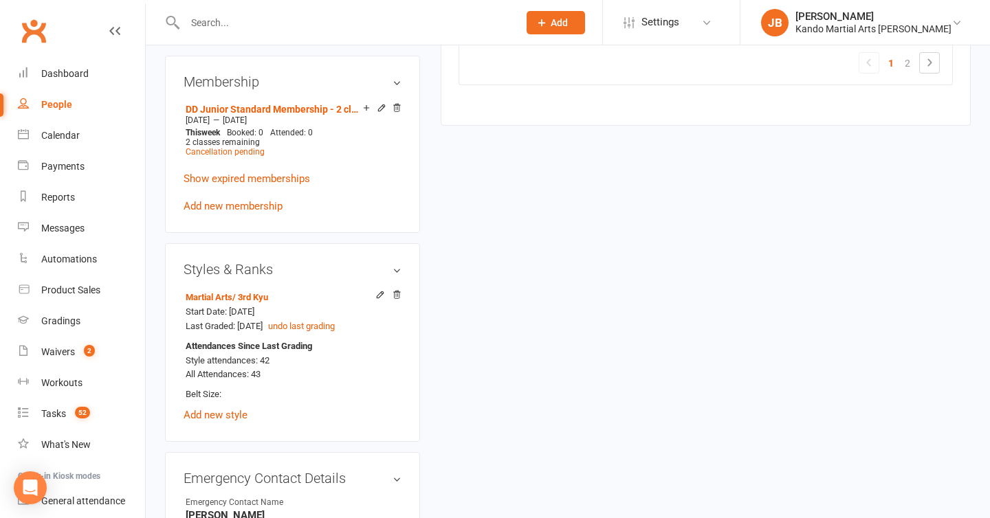
scroll to position [518, 0]
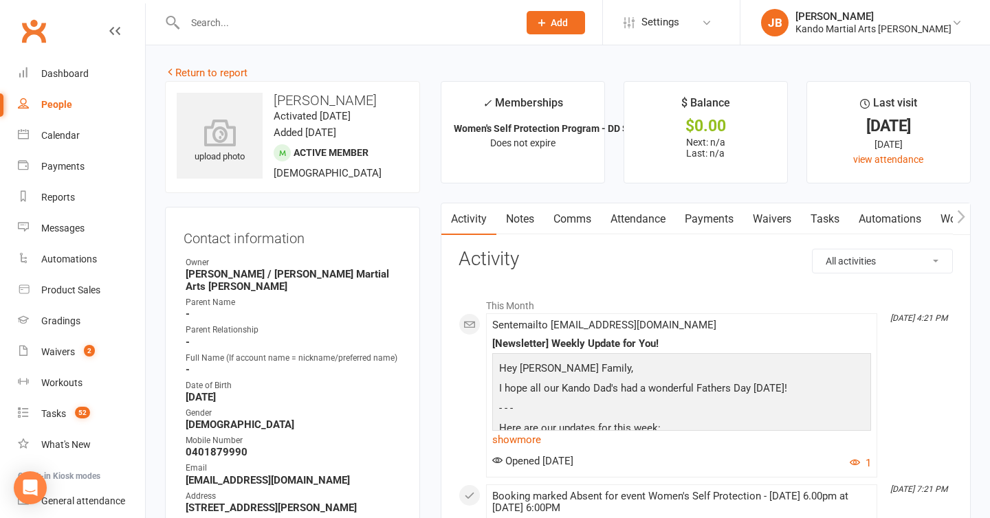
click at [704, 212] on link "Payments" at bounding box center [709, 220] width 68 height 32
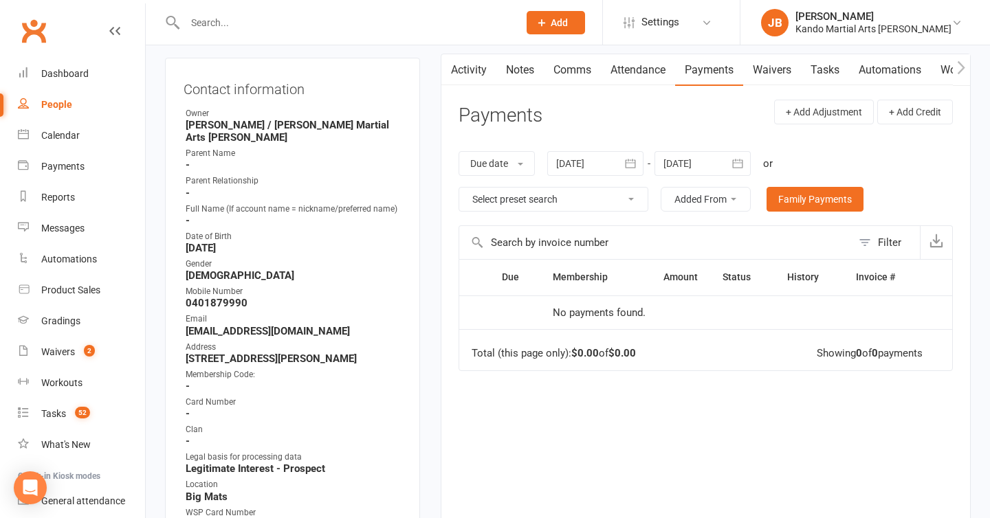
scroll to position [155, 0]
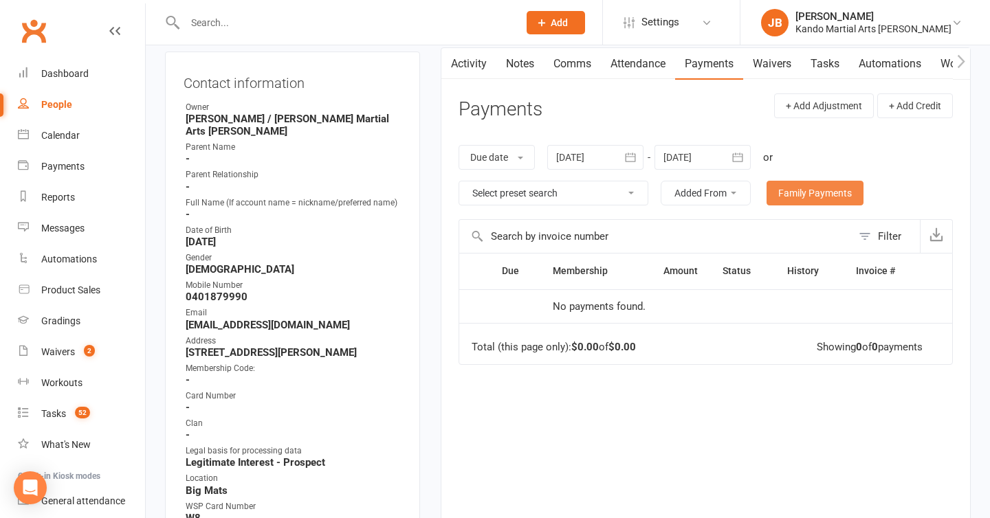
click at [820, 184] on link "Family Payments" at bounding box center [815, 193] width 97 height 25
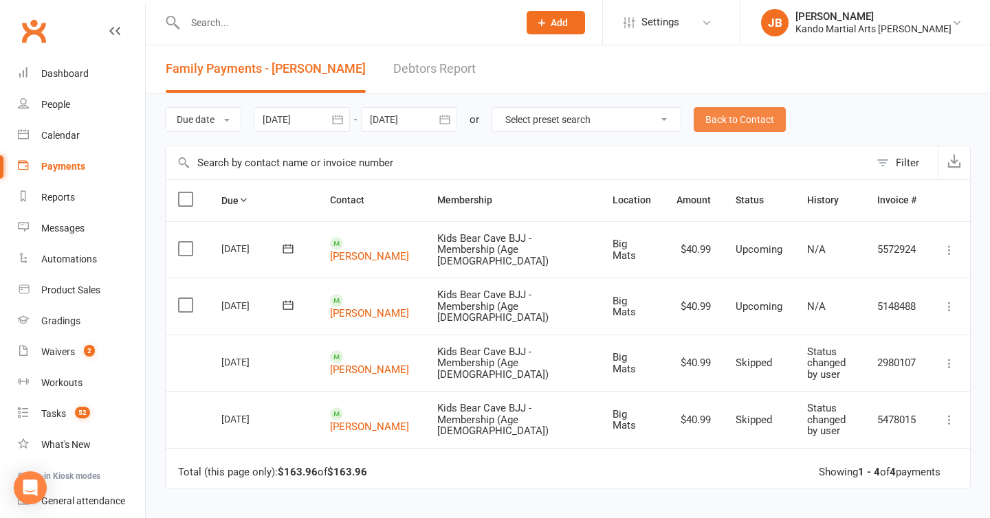
click at [748, 120] on link "Back to Contact" at bounding box center [740, 119] width 92 height 25
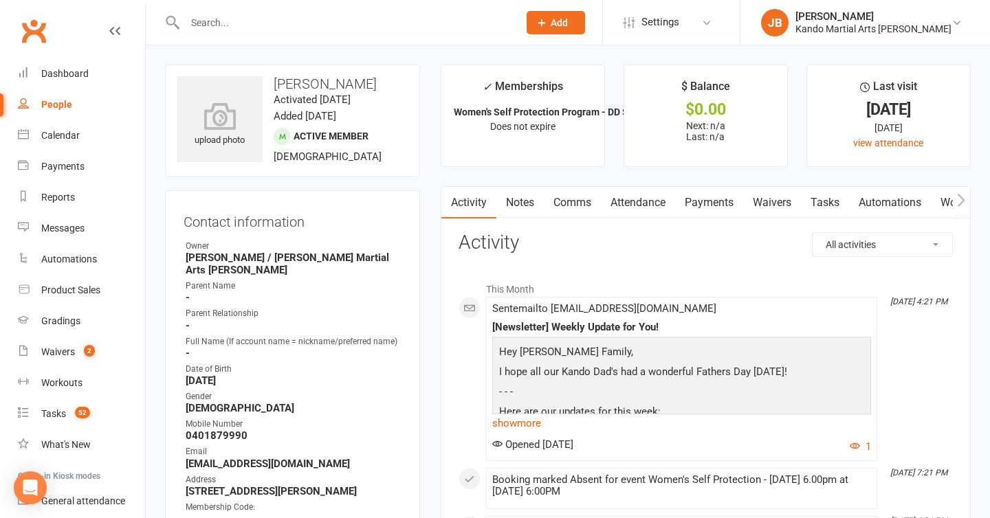
click at [399, 363] on div "Date of Birth" at bounding box center [294, 369] width 216 height 13
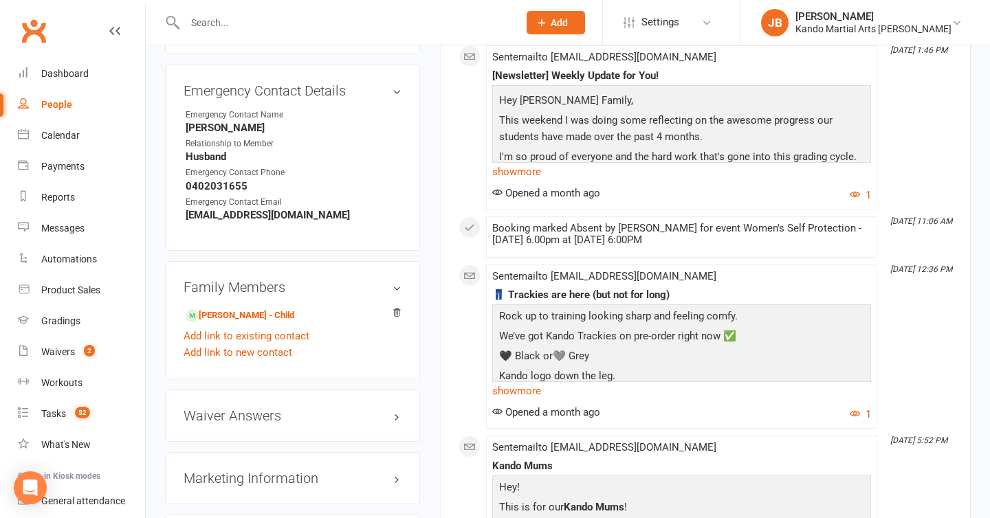
scroll to position [1209, 0]
click at [262, 309] on link "William Chapman - Child" at bounding box center [240, 316] width 109 height 14
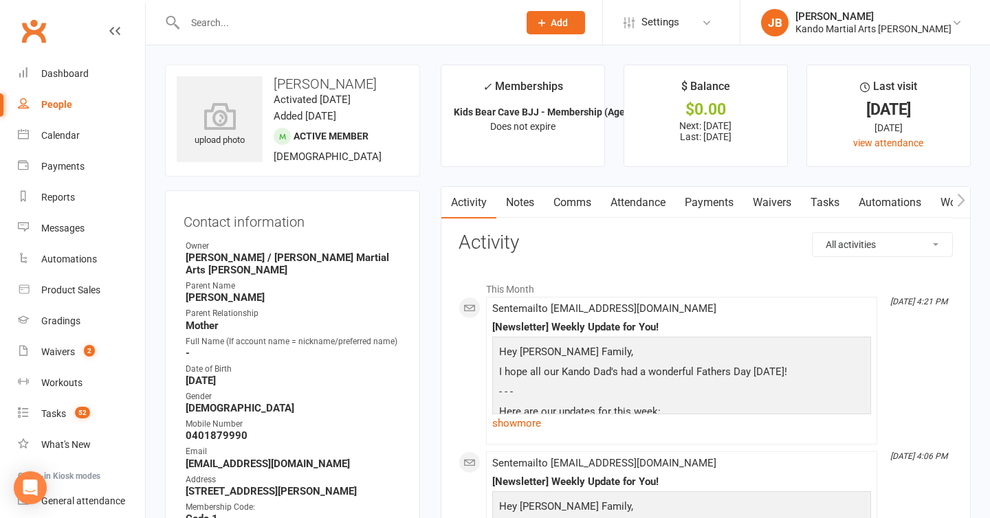
click at [582, 208] on link "Comms" at bounding box center [572, 203] width 57 height 32
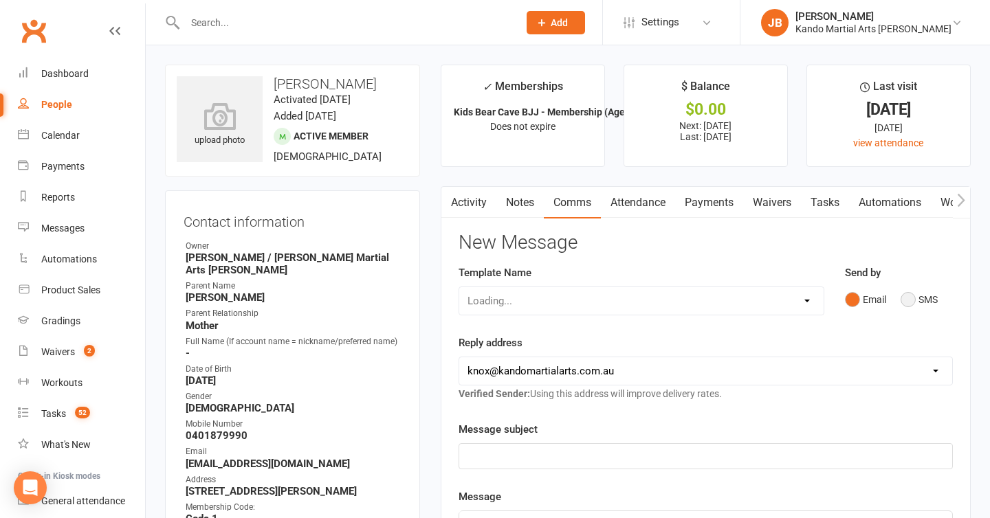
click at [908, 303] on button "SMS" at bounding box center [919, 300] width 37 height 26
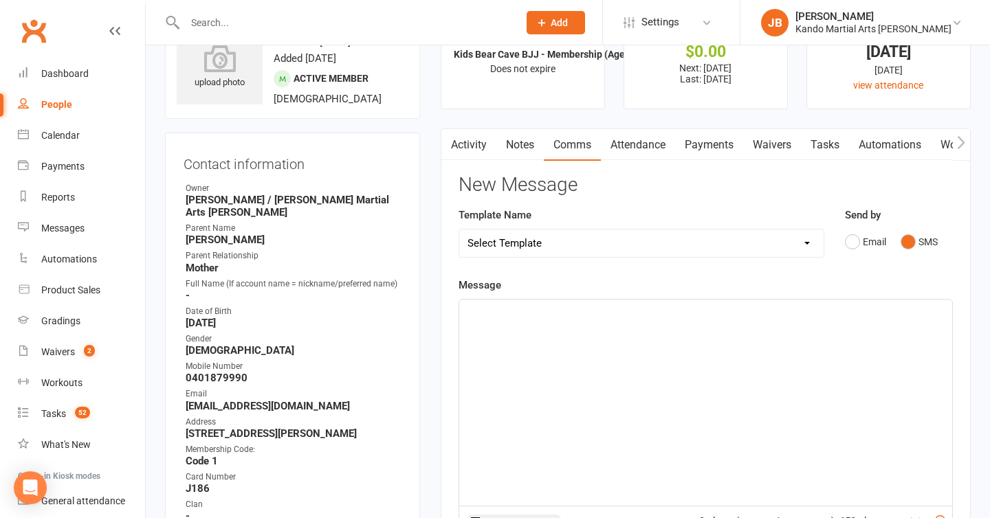
scroll to position [19, 0]
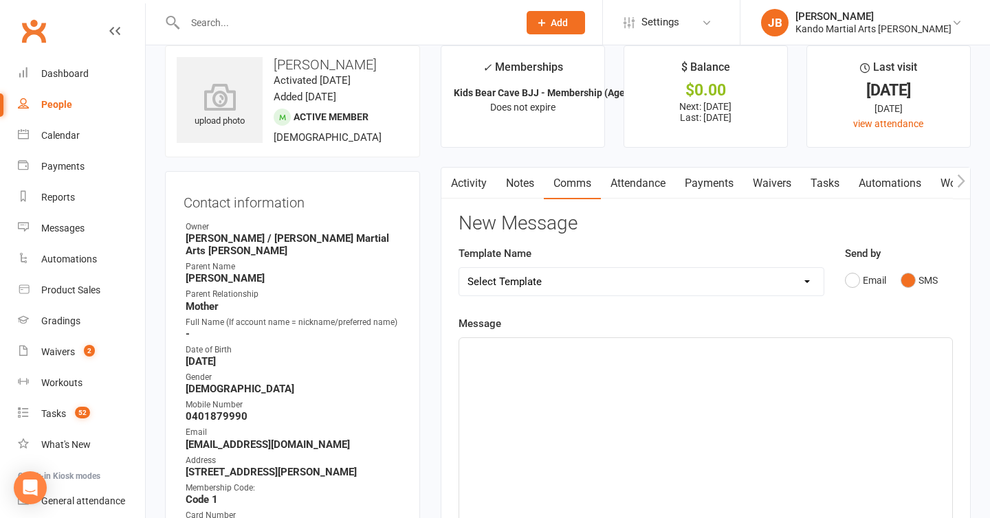
click at [480, 347] on p at bounding box center [706, 353] width 476 height 17
click at [496, 353] on p at bounding box center [706, 353] width 476 height 17
click at [477, 347] on p at bounding box center [706, 353] width 476 height 17
drag, startPoint x: 465, startPoint y: 352, endPoint x: 490, endPoint y: 426, distance: 77.4
click at [490, 426] on div at bounding box center [705, 441] width 493 height 206
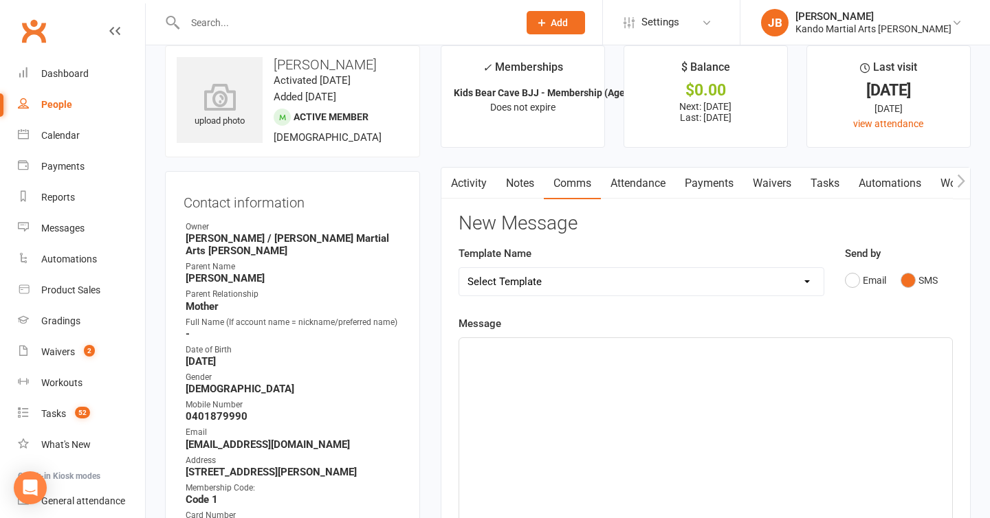
click at [586, 361] on div at bounding box center [705, 441] width 493 height 206
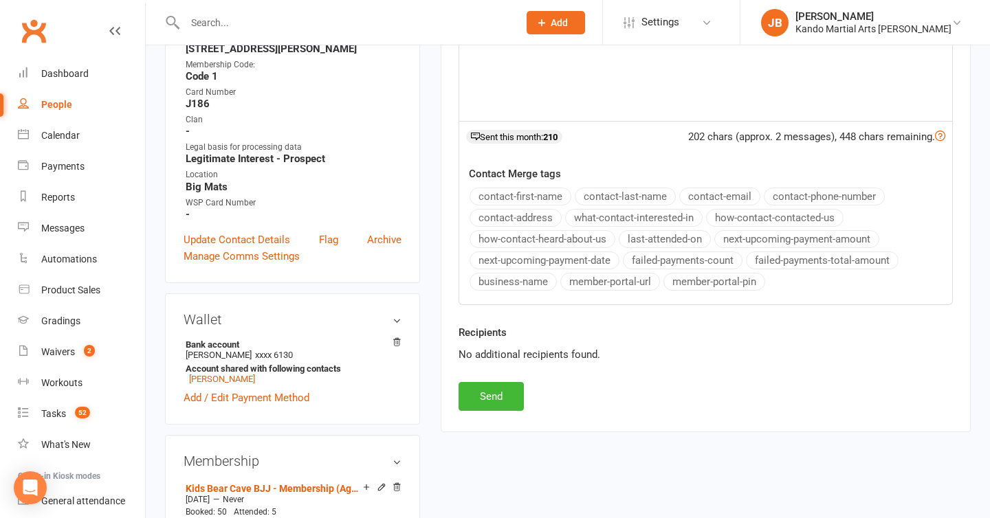
scroll to position [472, 0]
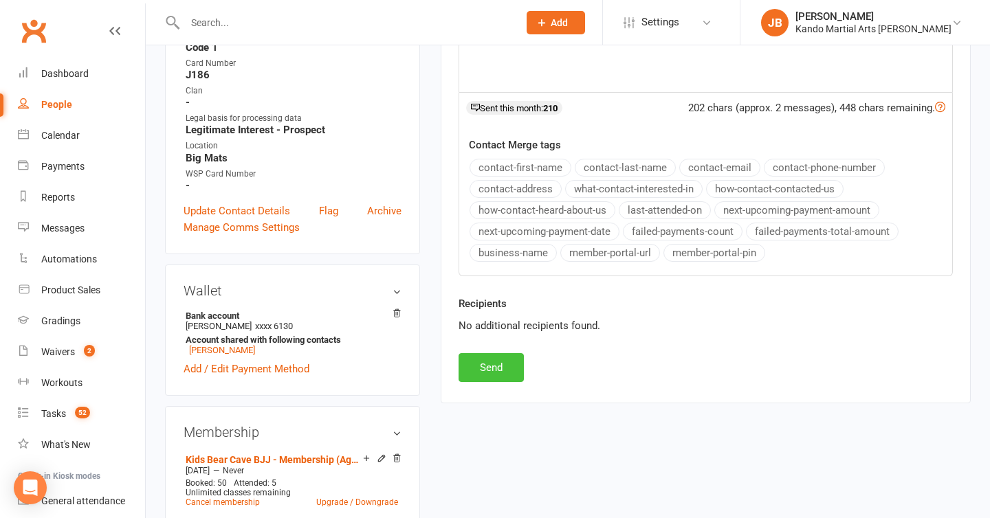
click at [494, 370] on button "Send" at bounding box center [491, 367] width 65 height 29
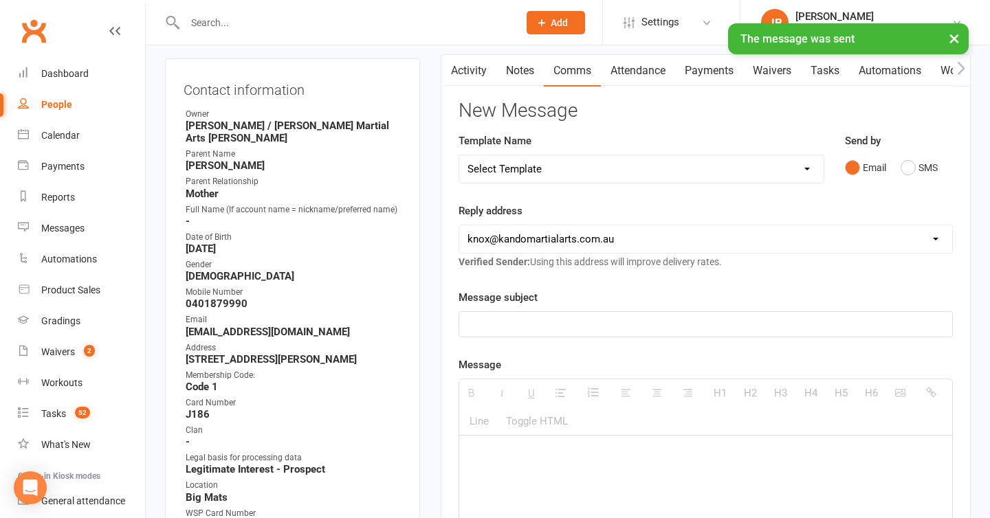
scroll to position [0, 0]
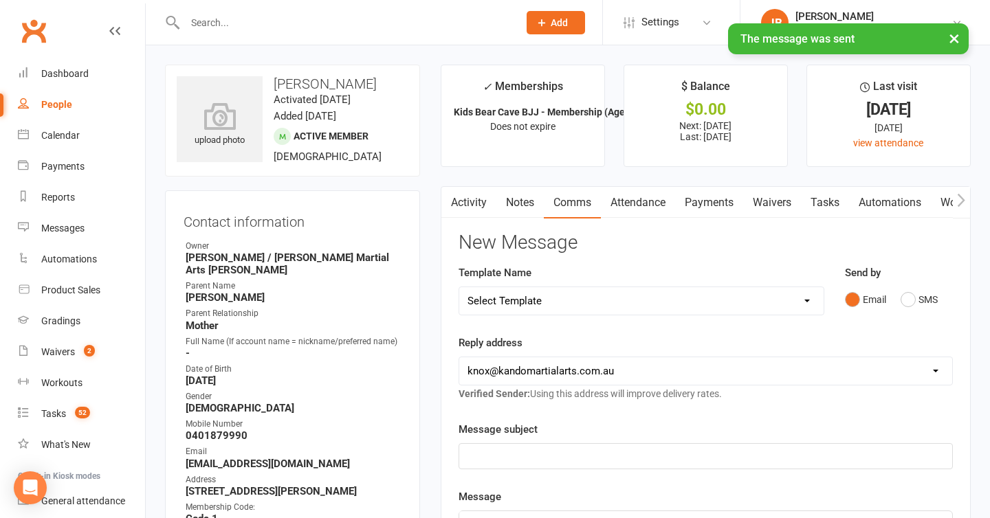
click at [834, 200] on link "Tasks" at bounding box center [825, 203] width 48 height 32
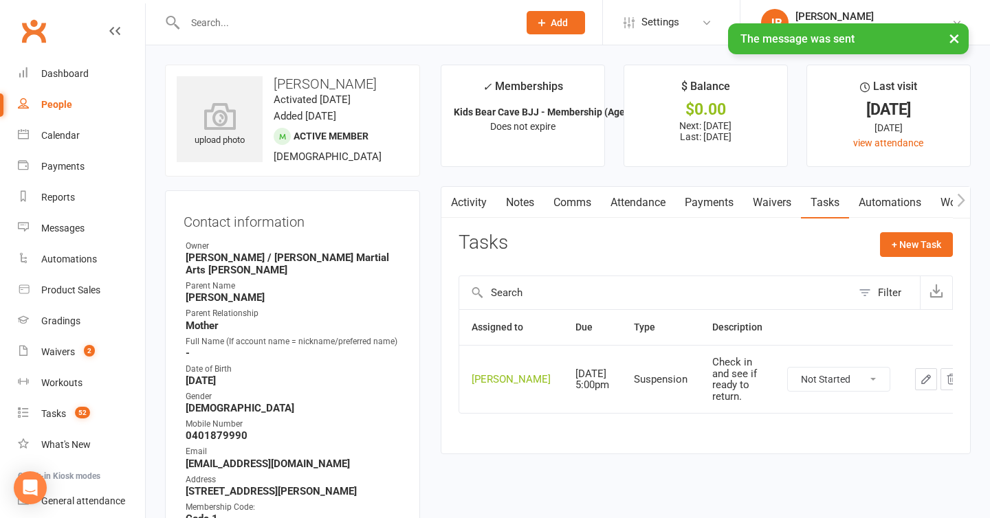
click at [788, 391] on select "Not Started In Progress Waiting Complete" at bounding box center [839, 379] width 102 height 23
select select "started"
click at [920, 386] on icon "button" at bounding box center [926, 379] width 12 height 12
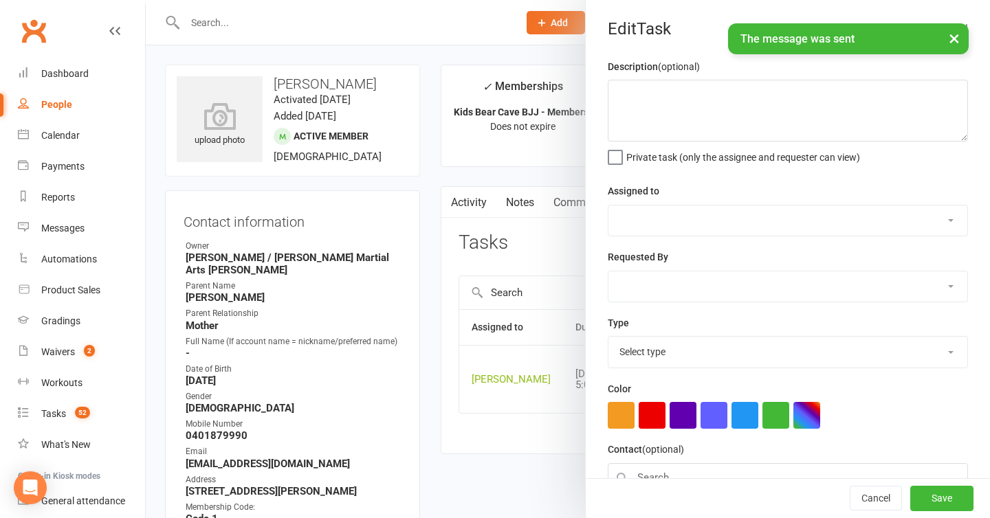
type textarea "Check in and see if ready to return."
select select "48590"
type input "11 Sep 2025"
type input "5:00pm"
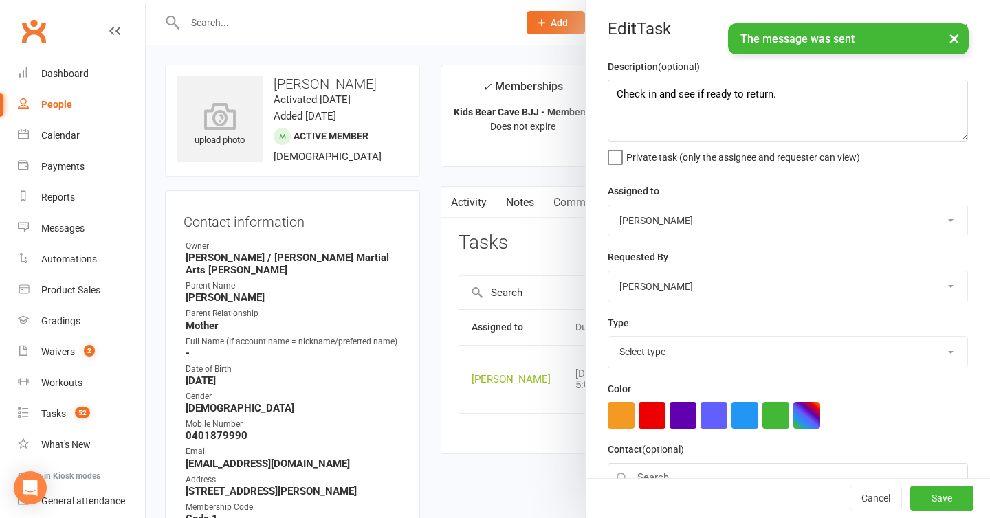
select select "25921"
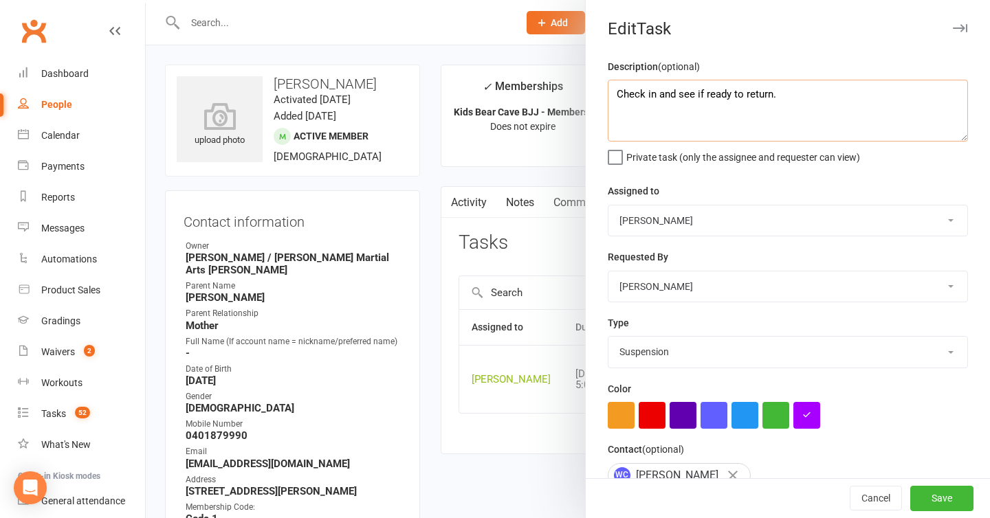
click at [819, 94] on textarea "Check in and see if ready to return." at bounding box center [788, 111] width 360 height 62
type textarea "Check in and see if ready to return. 11/9: called, left message and sent SMS. JB"
click at [945, 503] on button "Save" at bounding box center [941, 499] width 63 height 25
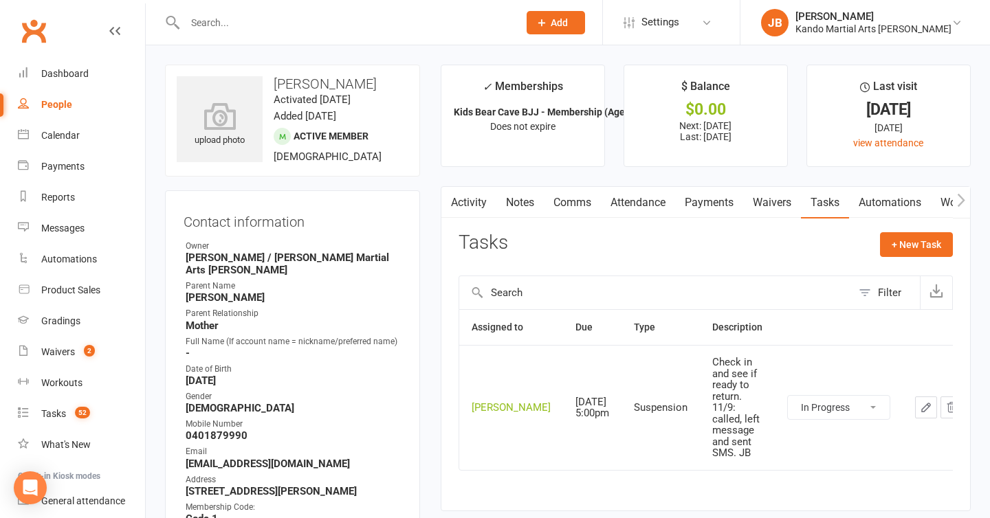
click at [369, 220] on h3 "Contact information" at bounding box center [293, 219] width 218 height 21
click at [44, 223] on div "Messages" at bounding box center [62, 228] width 43 height 11
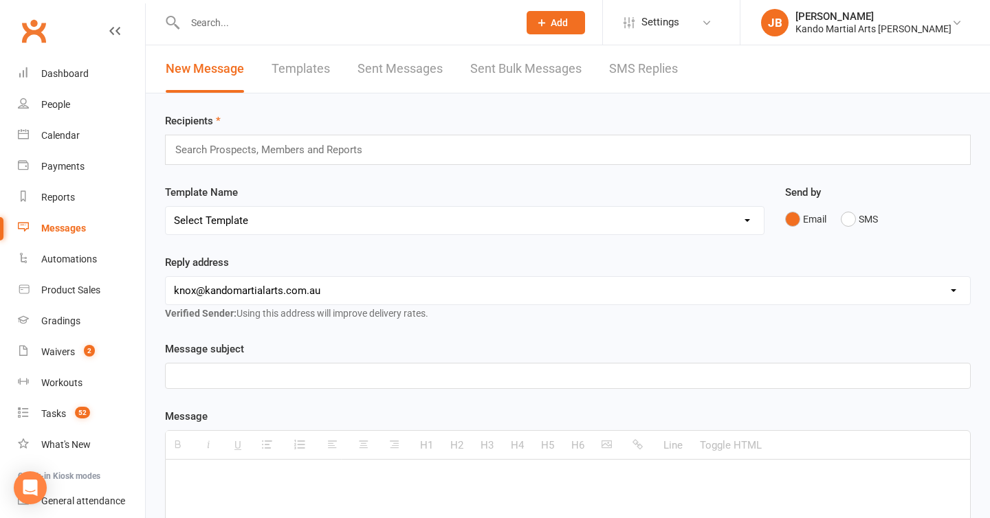
click at [638, 76] on link "SMS Replies" at bounding box center [643, 68] width 69 height 47
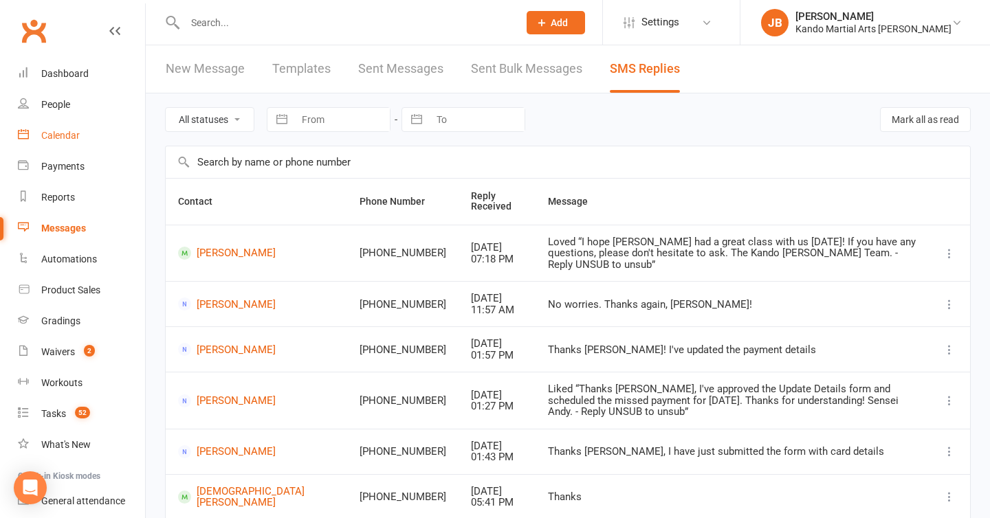
click at [58, 130] on div "Calendar" at bounding box center [60, 135] width 39 height 11
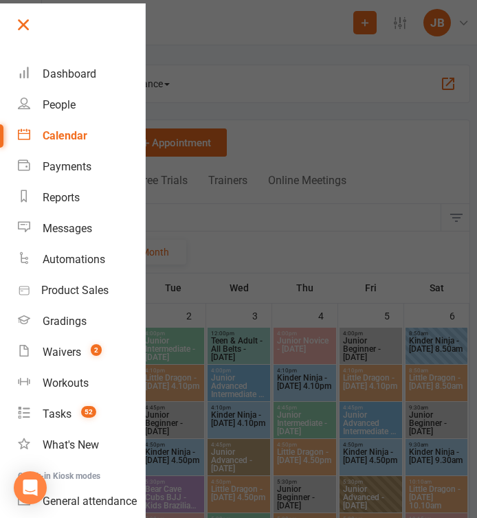
click at [30, 34] on link at bounding box center [79, 29] width 131 height 31
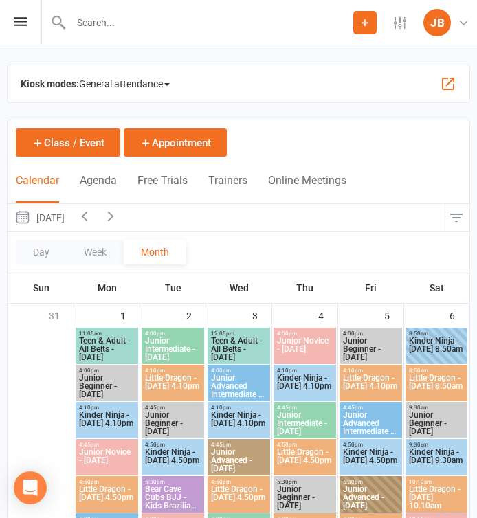
click at [95, 22] on input "text" at bounding box center [210, 22] width 287 height 19
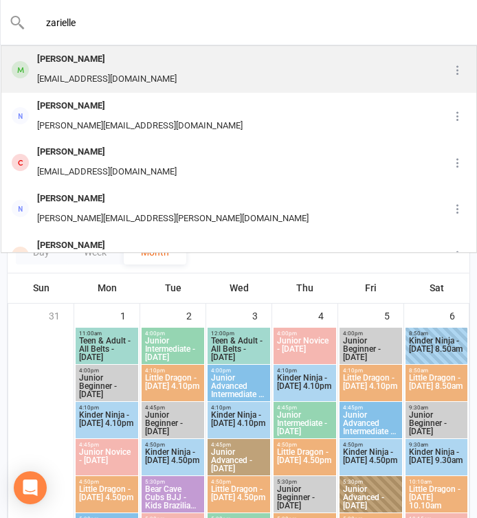
type input "zarielle"
click at [69, 66] on div "Zarielle White" at bounding box center [107, 60] width 148 height 20
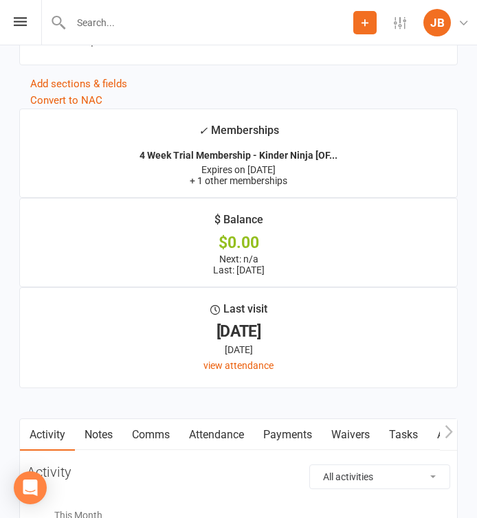
scroll to position [2406, 0]
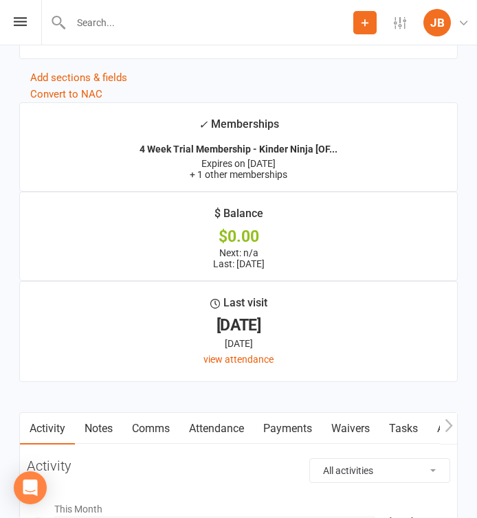
click at [101, 414] on link "Notes" at bounding box center [98, 429] width 47 height 32
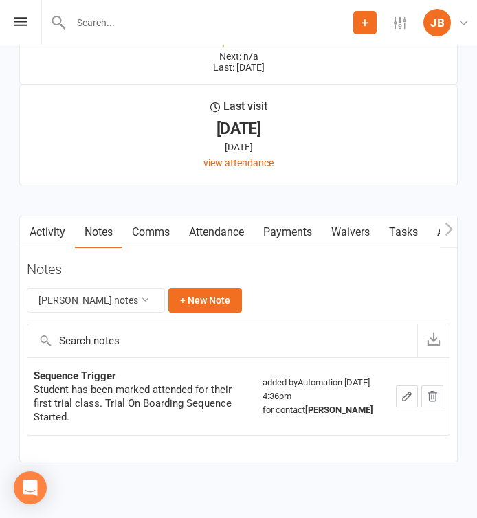
scroll to position [2614, 0]
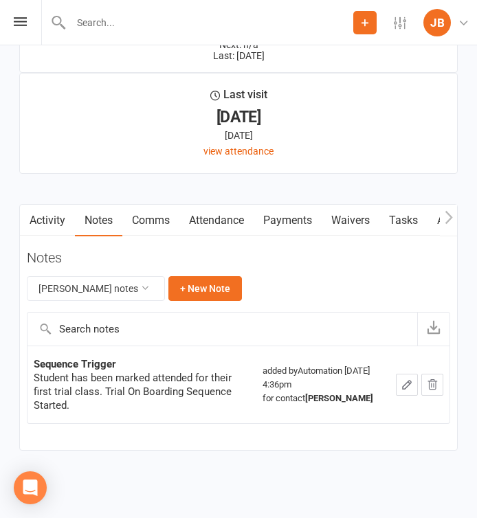
click at [408, 205] on link "Tasks" at bounding box center [404, 221] width 48 height 32
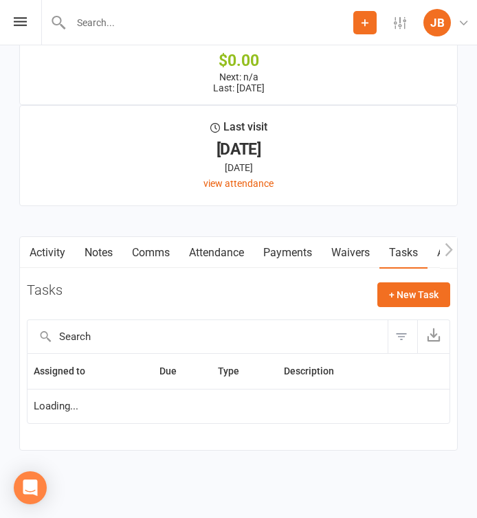
scroll to position [2605, 0]
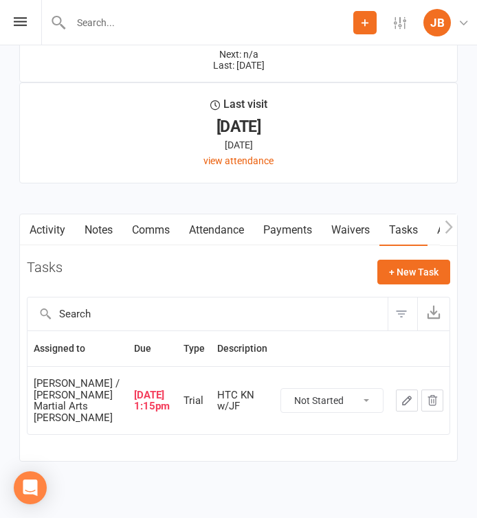
click at [109, 229] on link "Notes" at bounding box center [98, 231] width 47 height 32
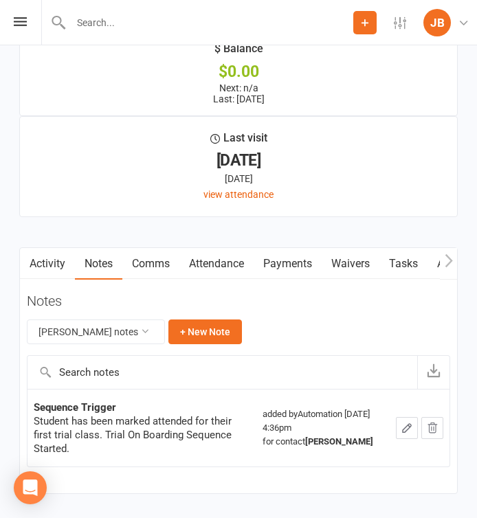
scroll to position [2614, 0]
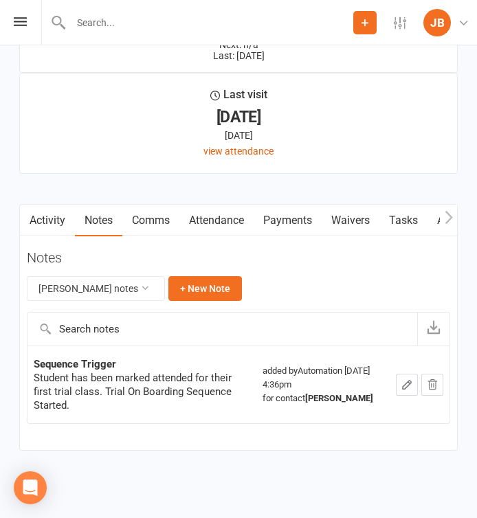
click at [224, 212] on link "Attendance" at bounding box center [216, 221] width 74 height 32
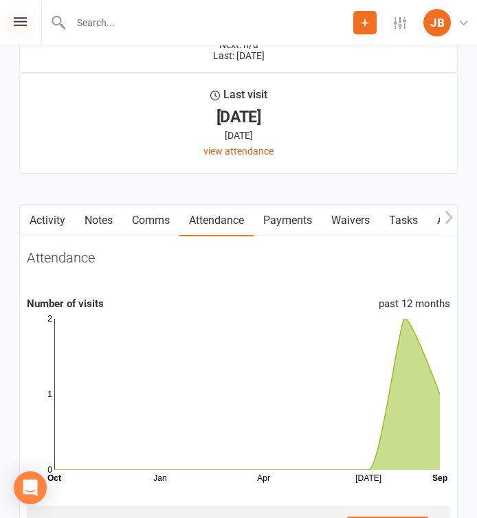
click at [25, 23] on icon at bounding box center [20, 21] width 13 height 9
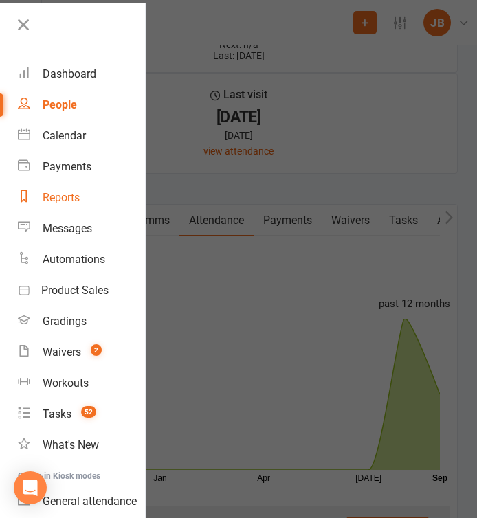
click at [57, 191] on div "Reports" at bounding box center [61, 197] width 37 height 13
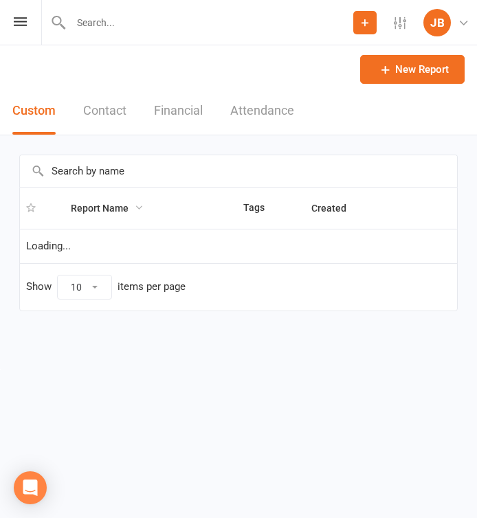
select select "100"
click at [61, 171] on input "text" at bounding box center [238, 171] width 437 height 32
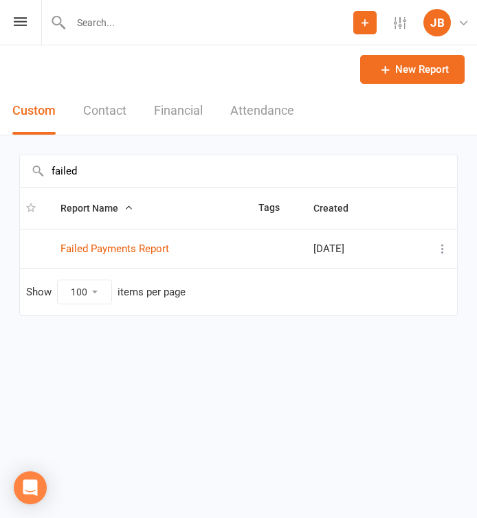
type input "failed"
click at [83, 25] on input "text" at bounding box center [210, 22] width 287 height 19
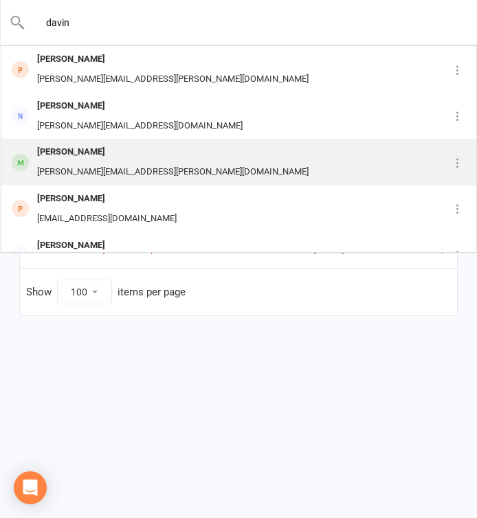
type input "davin"
click at [52, 166] on div "Leila.karimi@hotmail.com" at bounding box center [173, 172] width 280 height 20
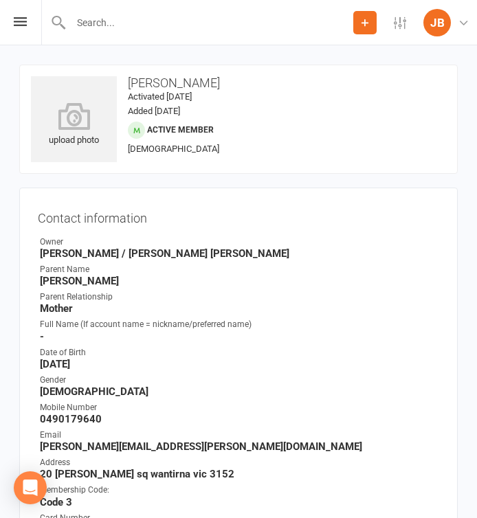
click at [223, 369] on ul "Owner Andy Muser / Kando Knox Parent Name Leila Karimi Parent Relationship Moth…" at bounding box center [239, 441] width 402 height 411
click at [161, 177] on contact-information "upload photo Davin Afra Activated 8 June, 2024 Added 8 June, 2024 Active member…" at bounding box center [238, 387] width 439 height 645
click at [193, 188] on div "Contact information Owner Andy Muser / Kando Knox Parent Name Leila Karimi Pare…" at bounding box center [238, 449] width 439 height 522
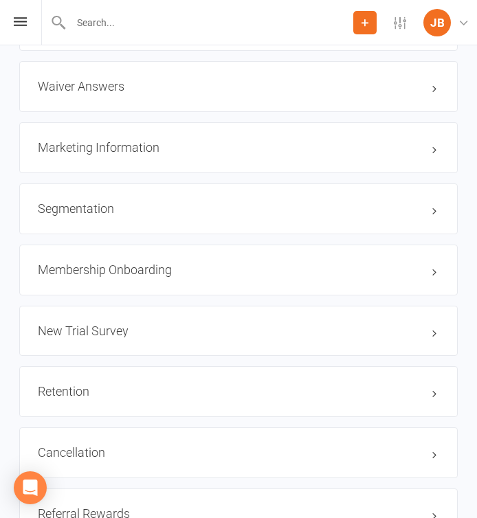
scroll to position [1603, 0]
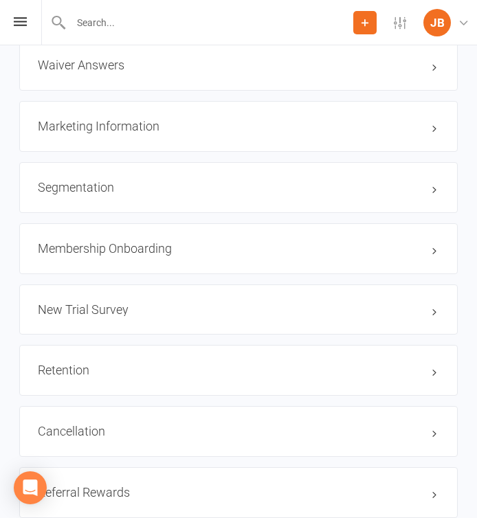
click at [97, 19] on input "text" at bounding box center [210, 22] width 287 height 19
click at [67, 28] on input "text" at bounding box center [239, 22] width 428 height 19
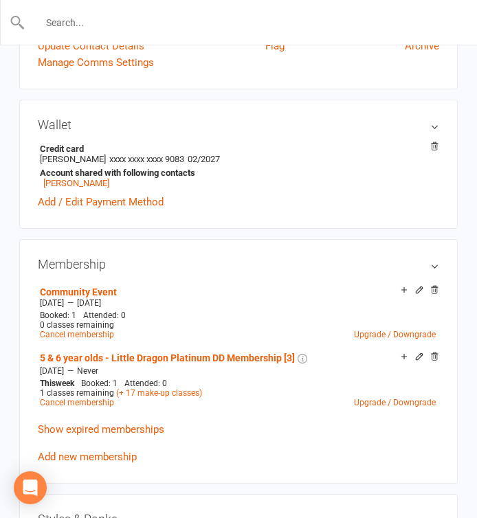
scroll to position [0, 0]
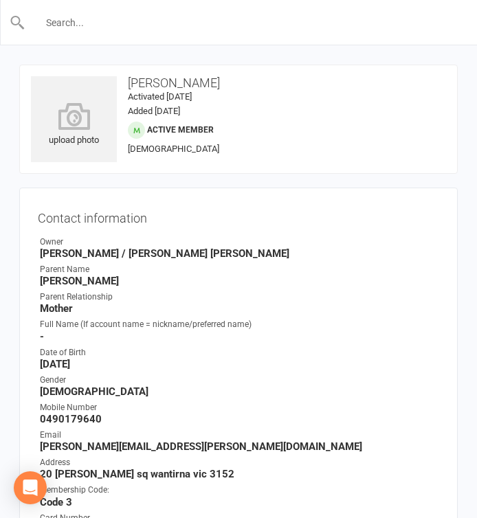
select select "100"
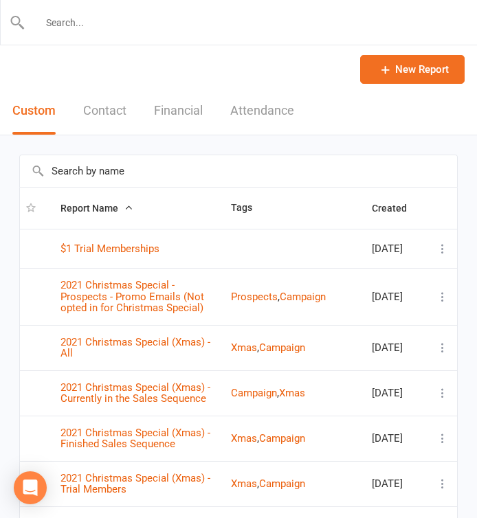
click at [19, 36] on div at bounding box center [238, 22] width 477 height 45
click at [18, 32] on div at bounding box center [238, 22] width 477 height 45
click at [17, 22] on icon at bounding box center [18, 22] width 16 height 17
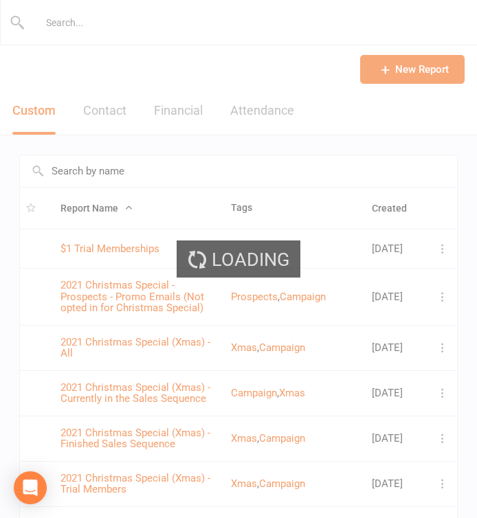
click at [89, 172] on div "Loading" at bounding box center [238, 259] width 477 height 518
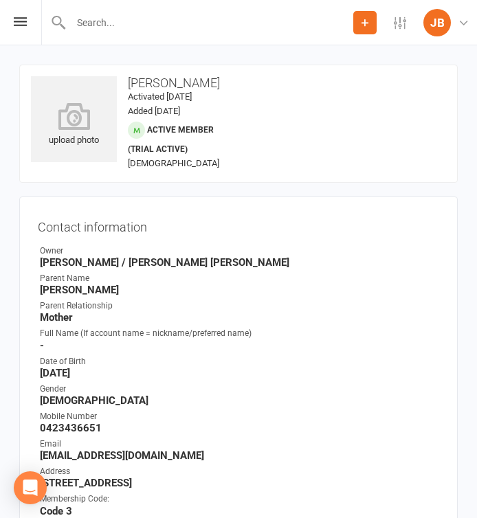
click at [28, 23] on div "Prospect Member Non-attending contact Class / event Appointment Grading event T…" at bounding box center [238, 22] width 477 height 45
click at [23, 24] on icon at bounding box center [20, 21] width 13 height 9
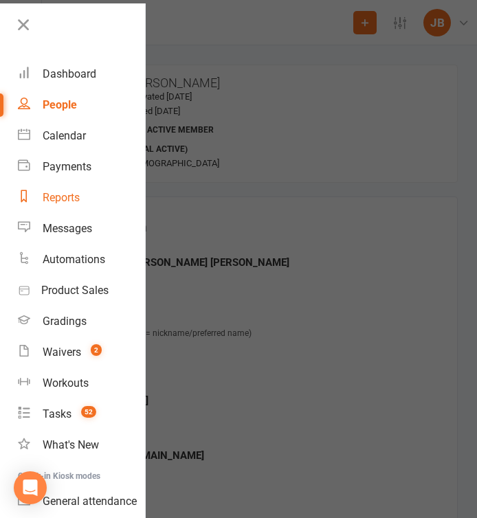
click at [56, 201] on div "Reports" at bounding box center [61, 197] width 37 height 13
select select "100"
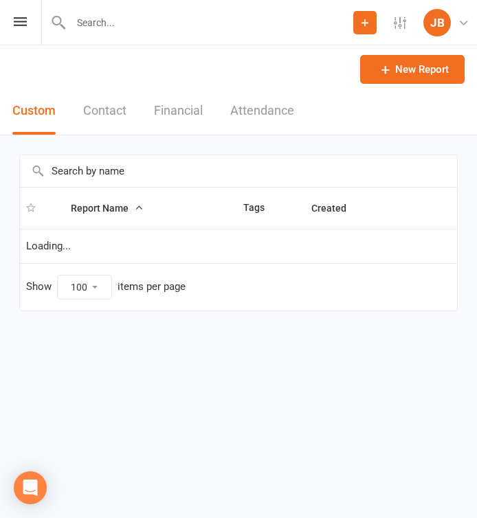
click at [105, 180] on input "text" at bounding box center [238, 171] width 437 height 32
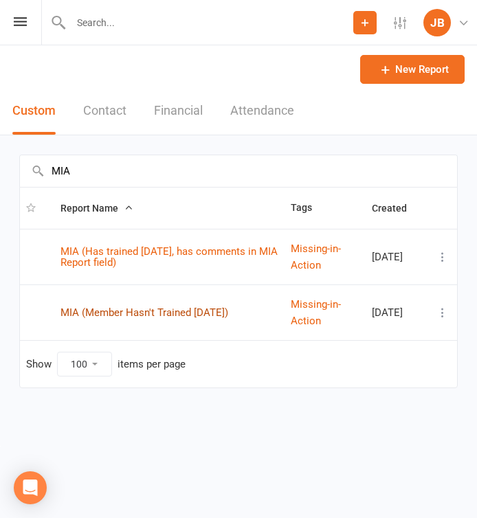
type input "MIA"
click at [122, 312] on link "MIA (Member Hasn't Trained [DATE])" at bounding box center [145, 313] width 168 height 12
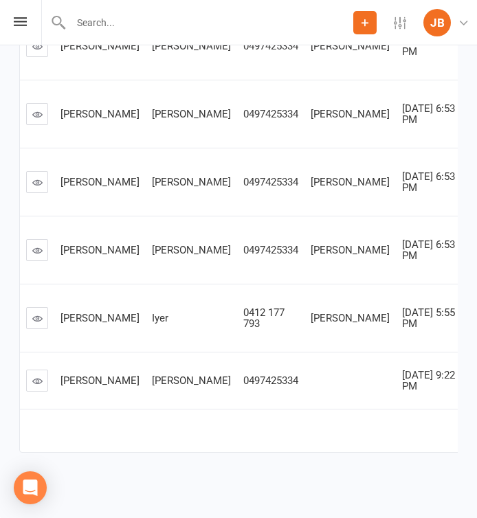
click at [37, 314] on icon at bounding box center [37, 319] width 10 height 10
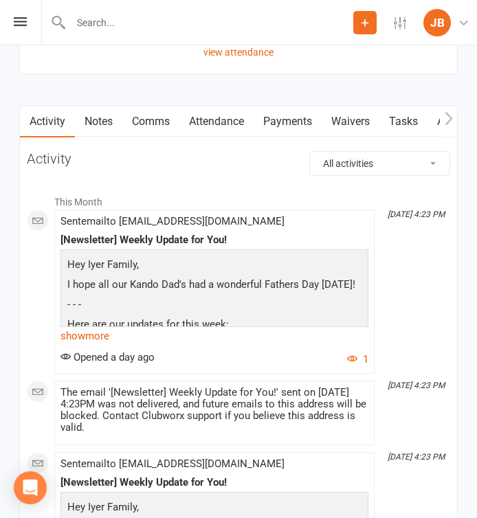
scroll to position [2698, 0]
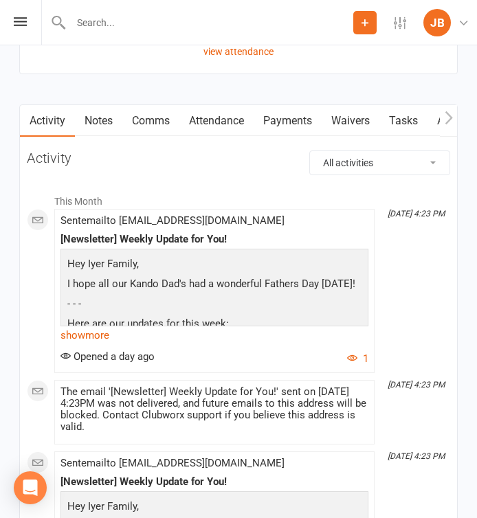
click at [105, 118] on link "Notes" at bounding box center [98, 121] width 47 height 32
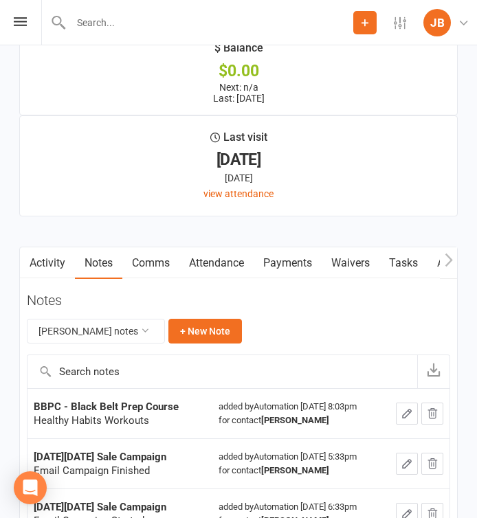
scroll to position [2698, 0]
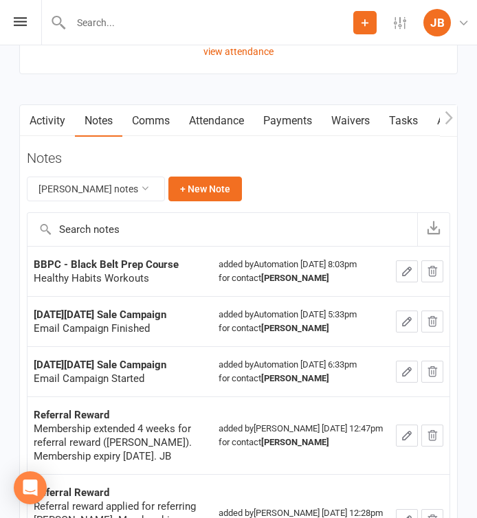
click at [162, 279] on div "Healthy Habits Workouts" at bounding box center [120, 279] width 173 height 14
click at [157, 283] on div "Healthy Habits Workouts" at bounding box center [120, 279] width 173 height 14
click at [166, 278] on div "Healthy Habits Workouts" at bounding box center [120, 279] width 173 height 14
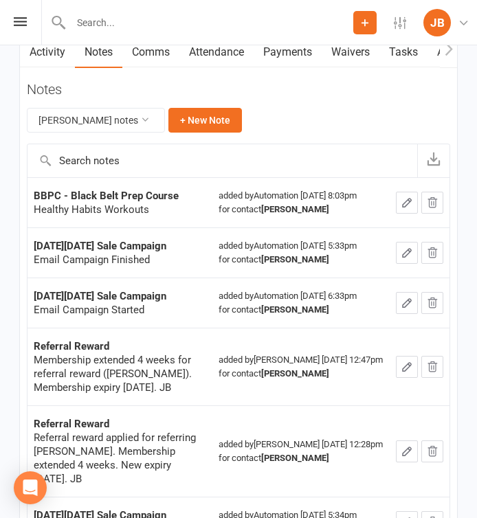
scroll to position [2763, 0]
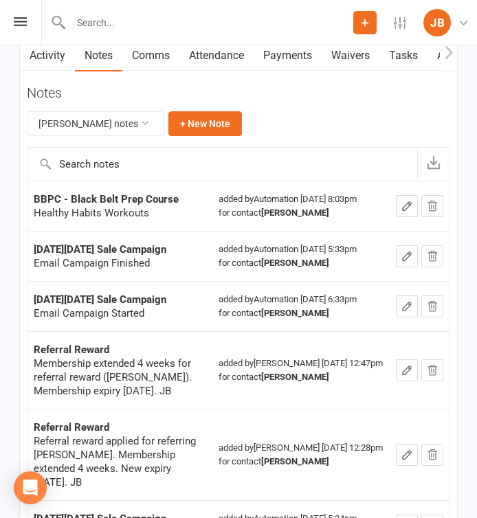
click at [15, 206] on main "✓ Memberships 12 Months - Junior Platinum Family Pass in... Expires on 6th Dece…" at bounding box center [238, 237] width 459 height 994
click at [23, 21] on icon at bounding box center [20, 21] width 13 height 9
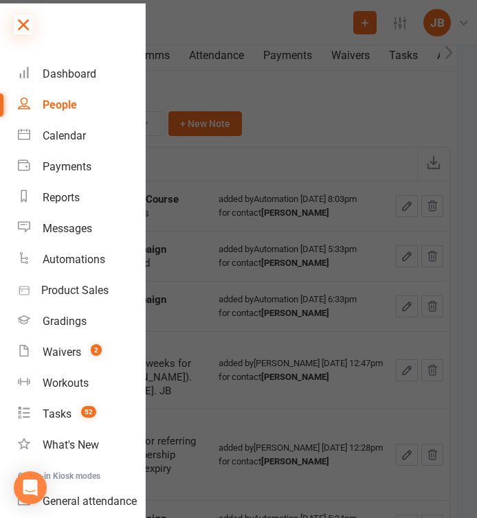
click at [20, 26] on icon at bounding box center [23, 24] width 19 height 19
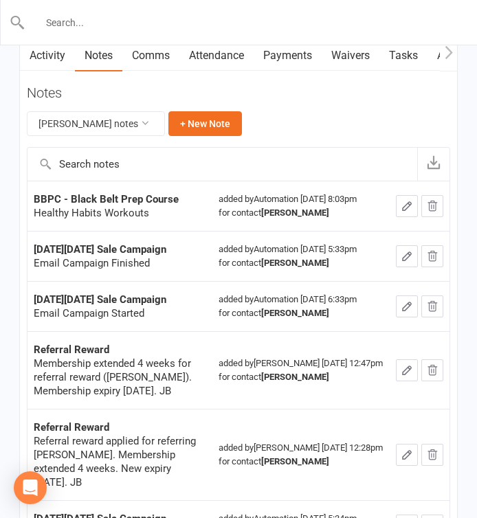
click at [91, 25] on input "text" at bounding box center [239, 22] width 428 height 19
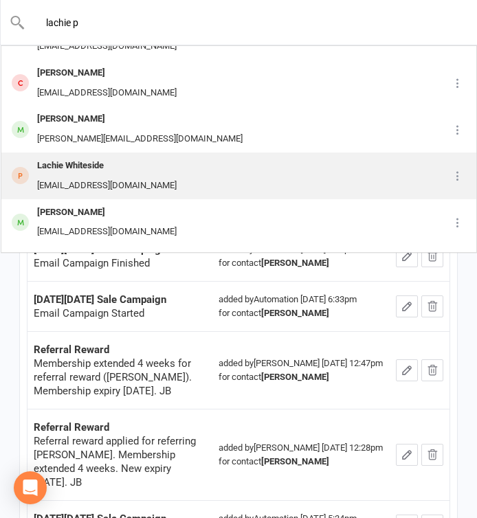
scroll to position [37, 0]
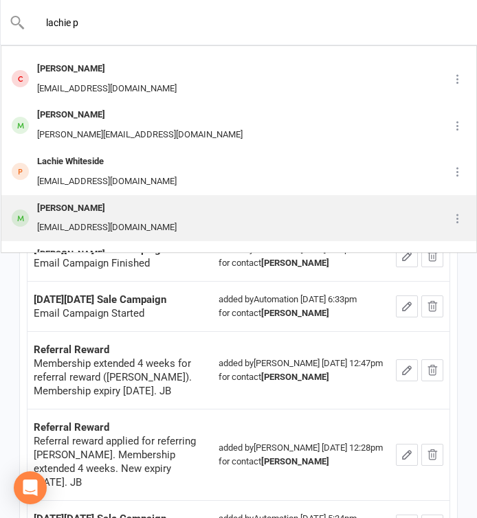
type input "lachie p"
click at [99, 220] on div "lachy78pugh@gmail.com" at bounding box center [107, 228] width 148 height 20
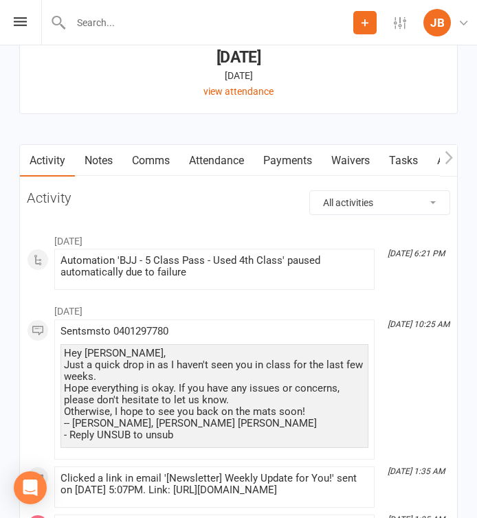
click at [99, 157] on link "Notes" at bounding box center [98, 161] width 47 height 32
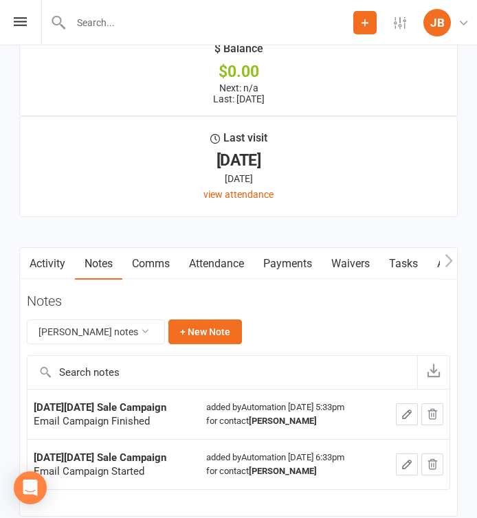
scroll to position [2565, 0]
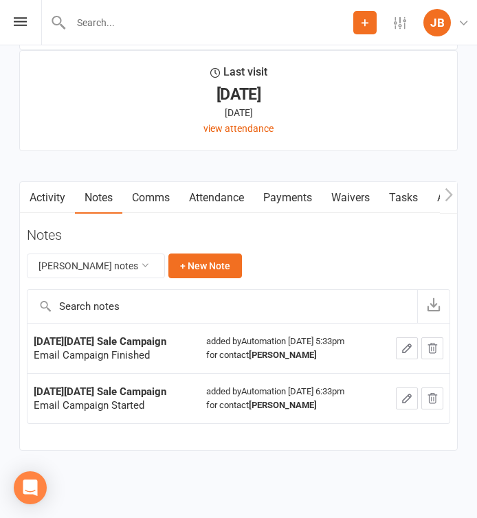
click at [50, 184] on link "Activity" at bounding box center [47, 198] width 55 height 32
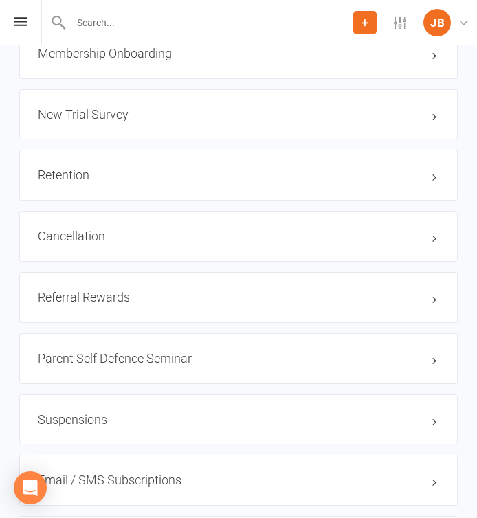
scroll to position [1724, 0]
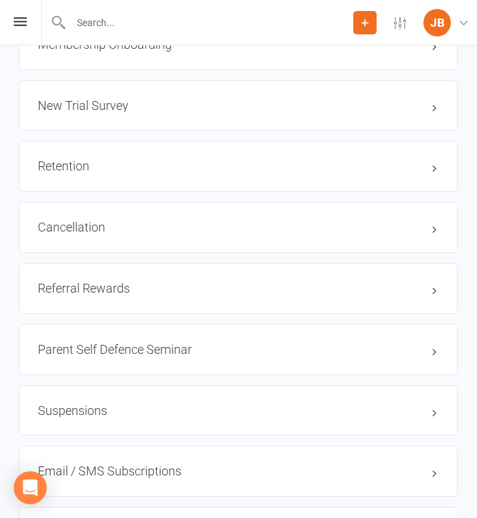
click at [132, 150] on div "Retention edit" at bounding box center [238, 166] width 439 height 51
click at [135, 160] on h3 "Retention edit" at bounding box center [239, 167] width 402 height 14
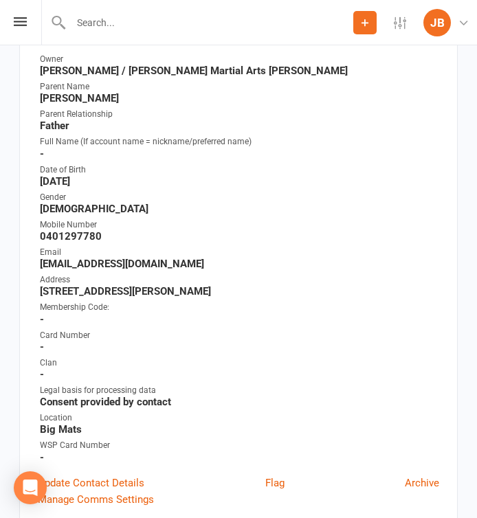
scroll to position [0, 0]
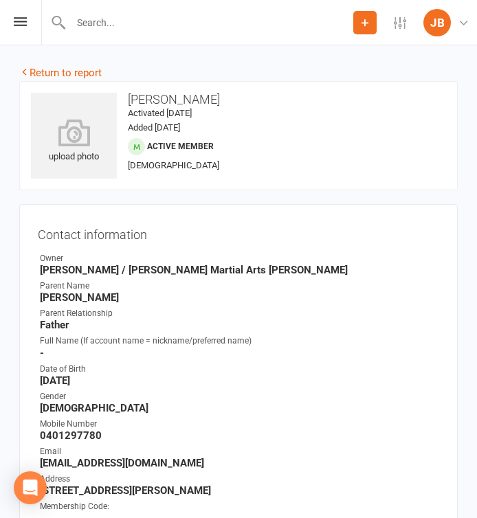
click at [94, 22] on input "text" at bounding box center [210, 22] width 287 height 19
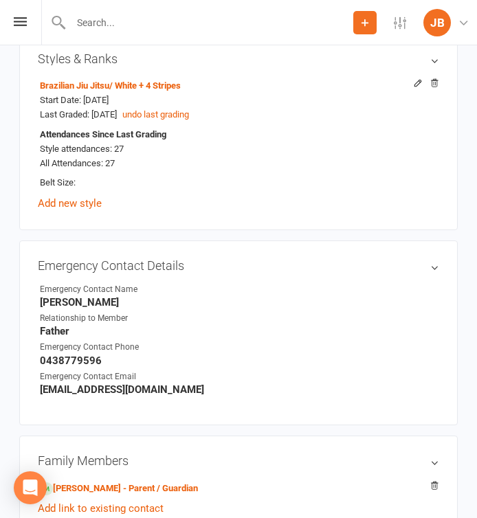
scroll to position [1011, 0]
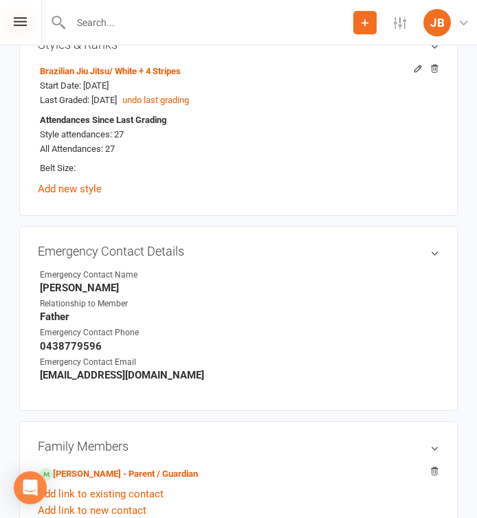
click at [21, 19] on icon at bounding box center [20, 21] width 13 height 9
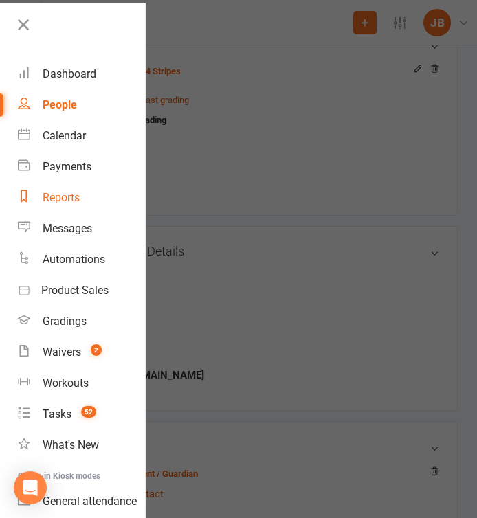
click at [61, 194] on div "Reports" at bounding box center [61, 197] width 37 height 13
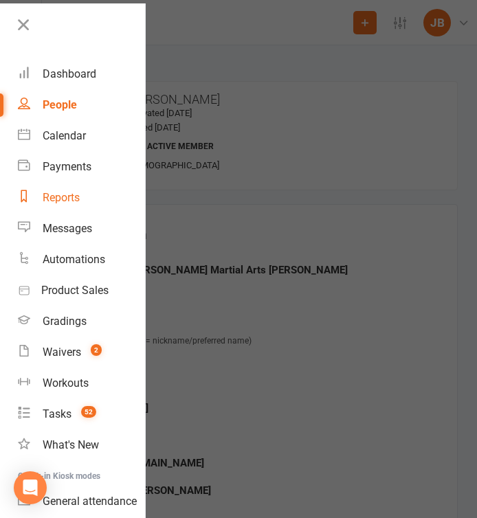
select select "100"
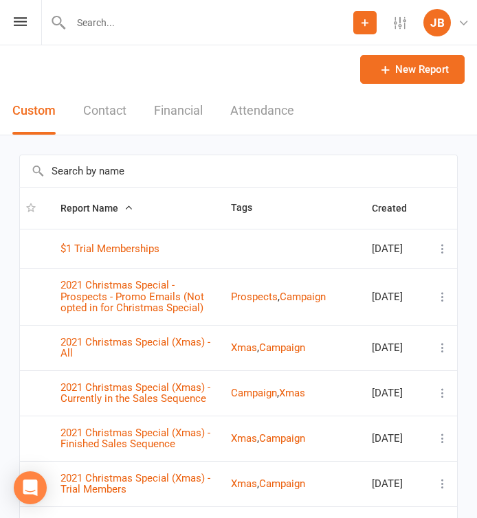
click at [96, 174] on input "text" at bounding box center [238, 171] width 437 height 32
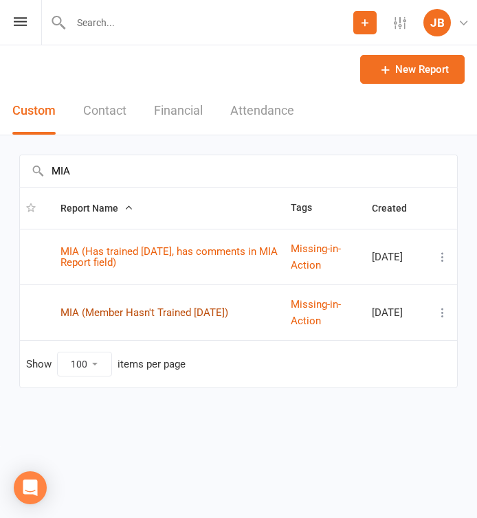
type input "MIA"
click at [118, 310] on link "MIA (Member Hasn't Trained [DATE])" at bounding box center [145, 313] width 168 height 12
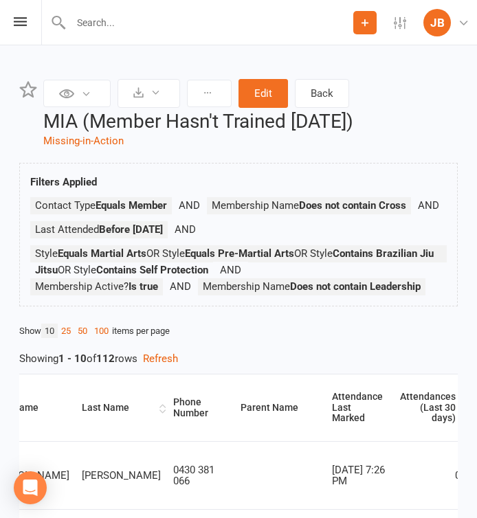
scroll to position [0, 219]
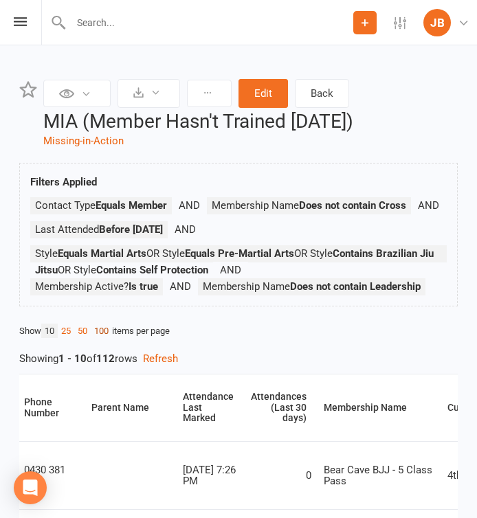
click at [108, 338] on link "100" at bounding box center [101, 331] width 21 height 14
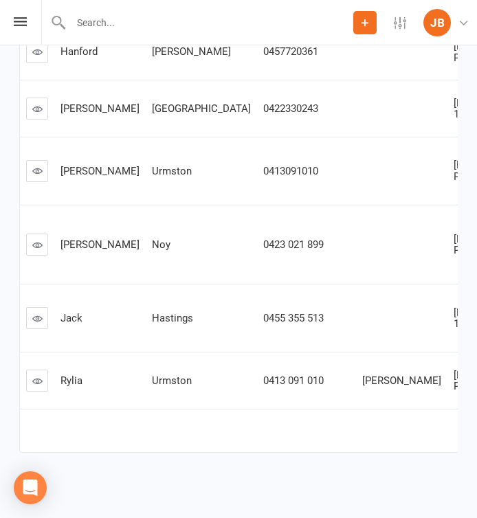
scroll to position [6482, 0]
click at [98, 26] on input "text" at bounding box center [210, 22] width 287 height 19
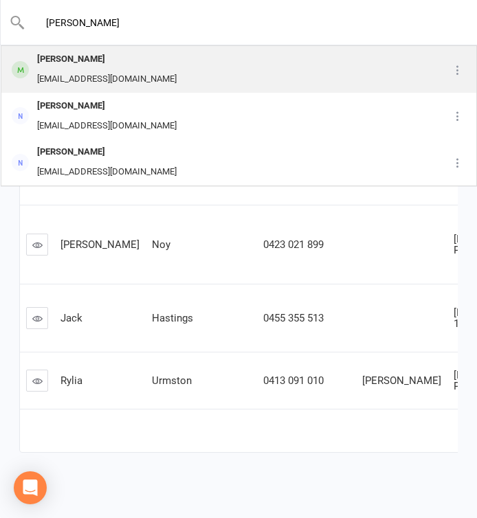
type input "zaky"
click at [79, 61] on div "Fareed Zaky" at bounding box center [107, 60] width 148 height 20
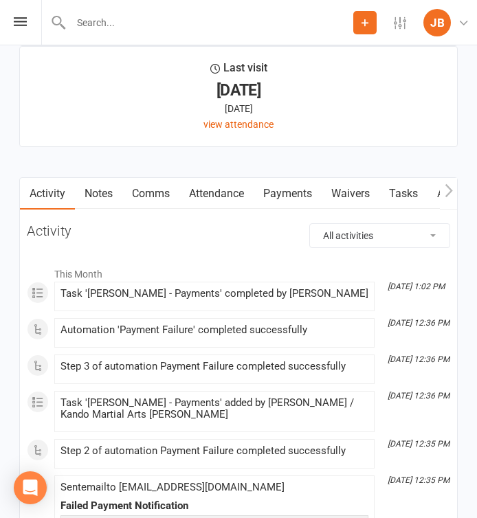
scroll to position [2555, 0]
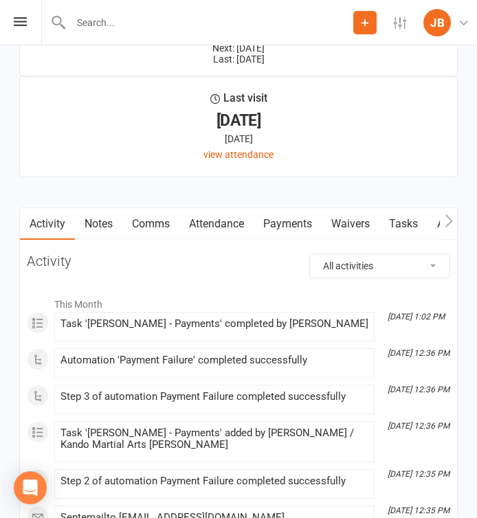
click at [285, 220] on link "Payments" at bounding box center [288, 224] width 68 height 32
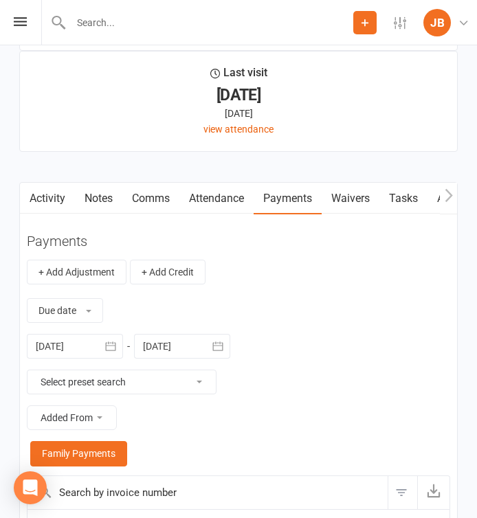
scroll to position [2583, 0]
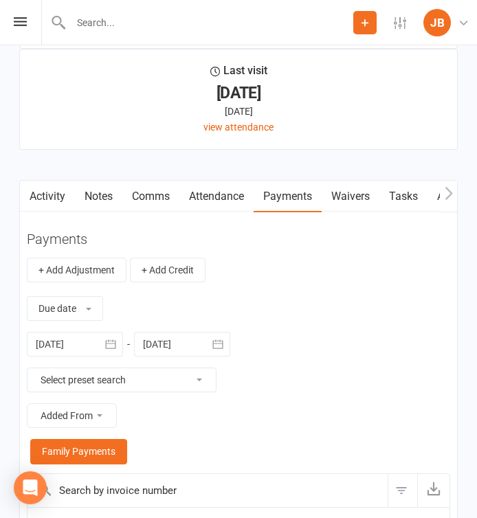
click at [402, 190] on link "Tasks" at bounding box center [404, 197] width 48 height 32
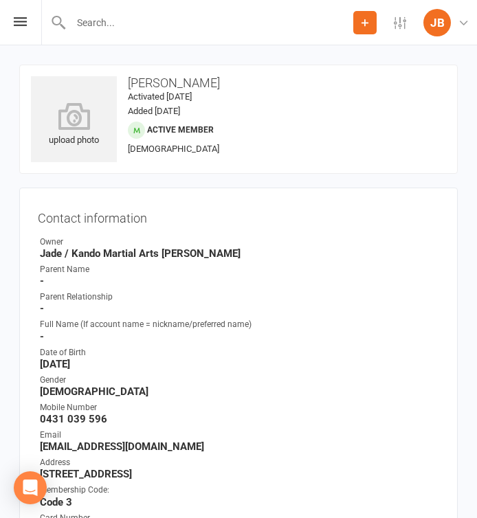
click at [79, 22] on input "text" at bounding box center [210, 22] width 287 height 19
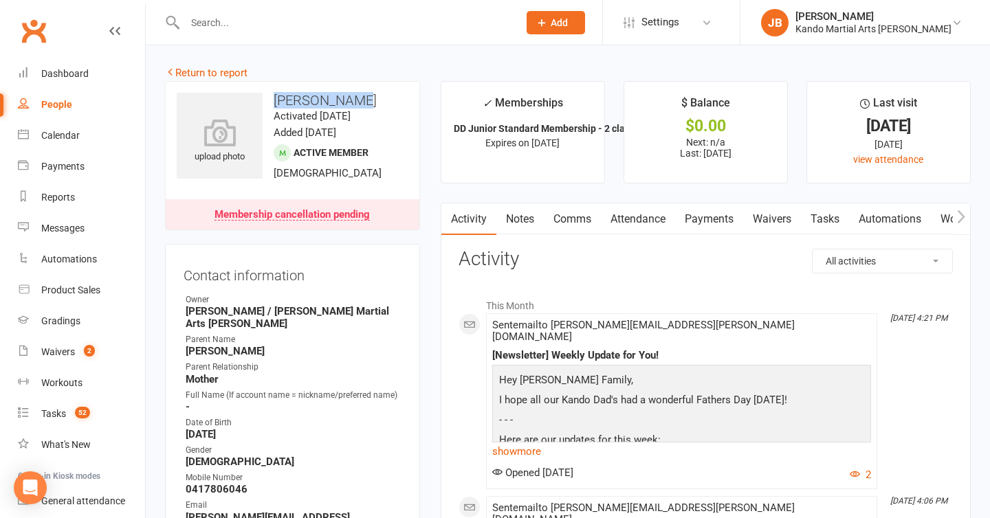
drag, startPoint x: 358, startPoint y: 97, endPoint x: 274, endPoint y: 100, distance: 84.0
click at [274, 100] on h3 "[PERSON_NAME]" at bounding box center [293, 100] width 232 height 15
copy h3 "[PERSON_NAME]"
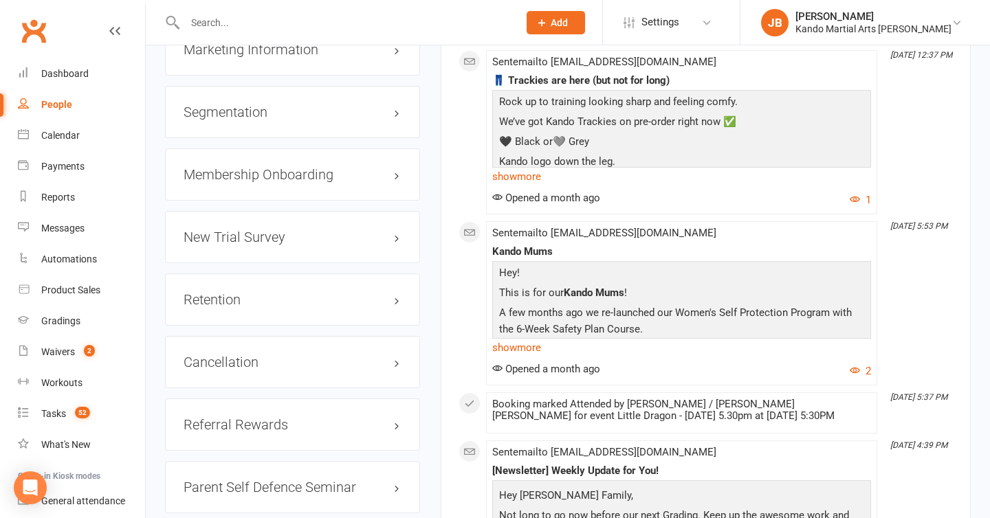
scroll to position [1754, 0]
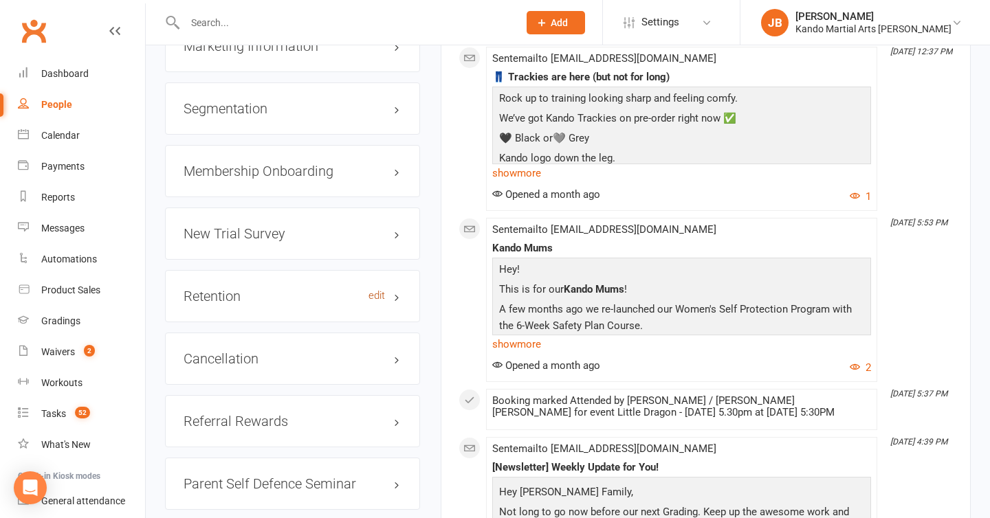
click at [380, 290] on link "edit" at bounding box center [377, 296] width 17 height 12
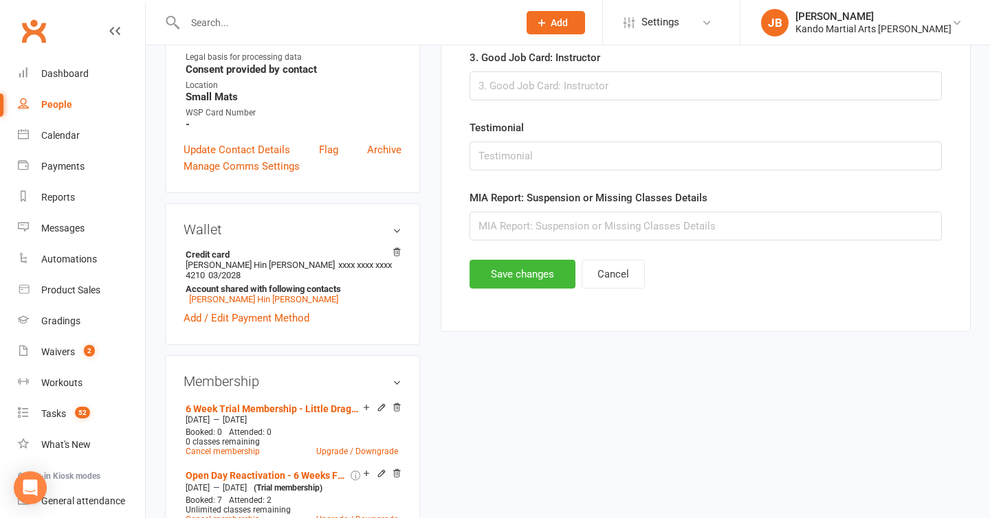
scroll to position [589, 0]
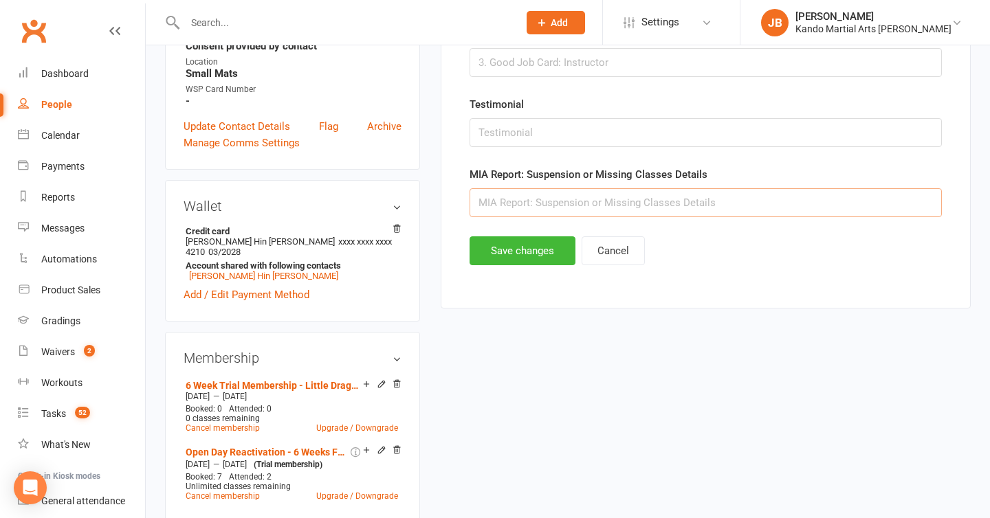
click at [507, 209] on input "text" at bounding box center [706, 202] width 472 height 29
type input "TNC"
click at [525, 241] on button "Save changes" at bounding box center [523, 251] width 106 height 29
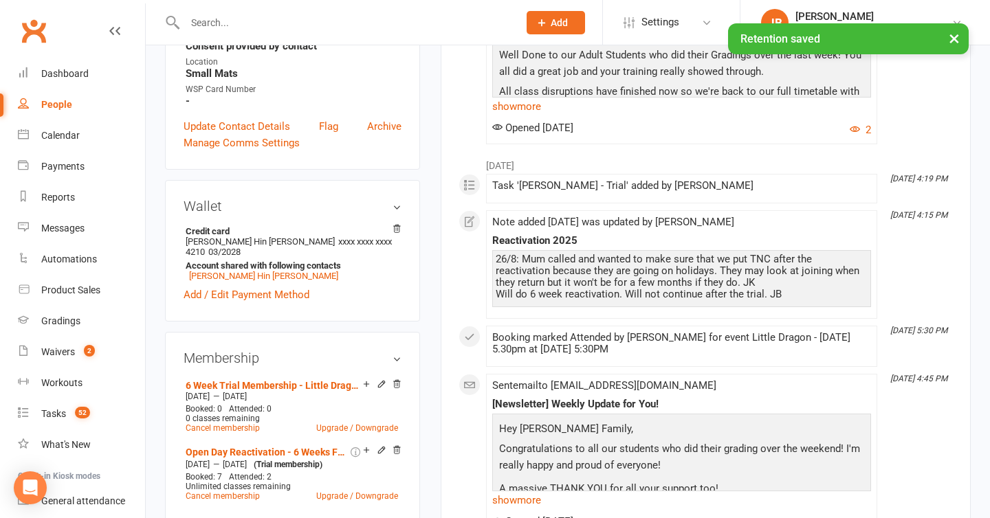
scroll to position [0, 0]
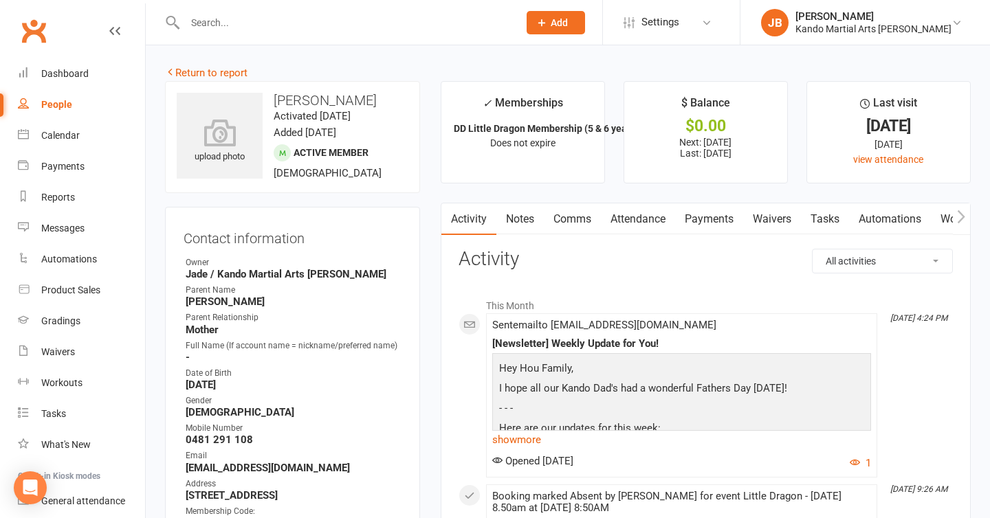
click at [523, 217] on link "Notes" at bounding box center [519, 220] width 47 height 32
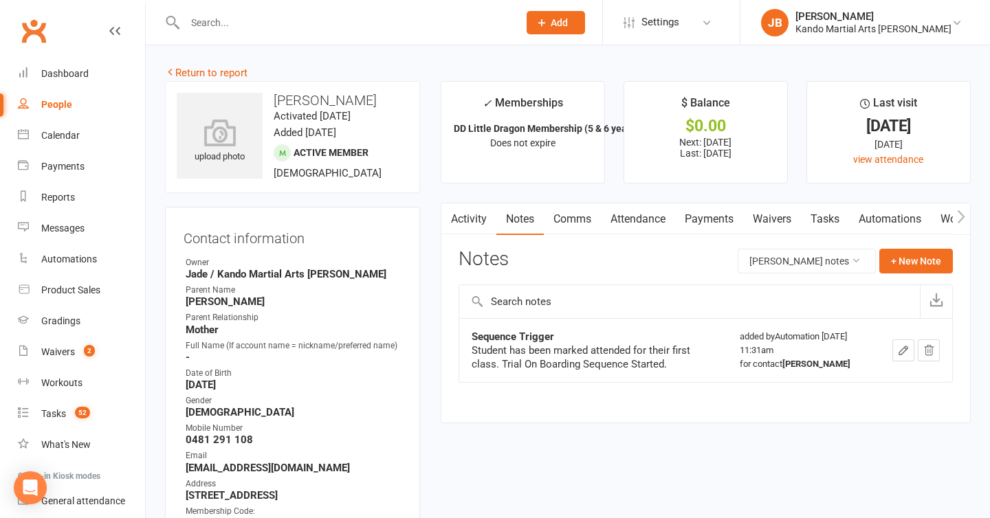
click at [661, 226] on link "Attendance" at bounding box center [638, 220] width 74 height 32
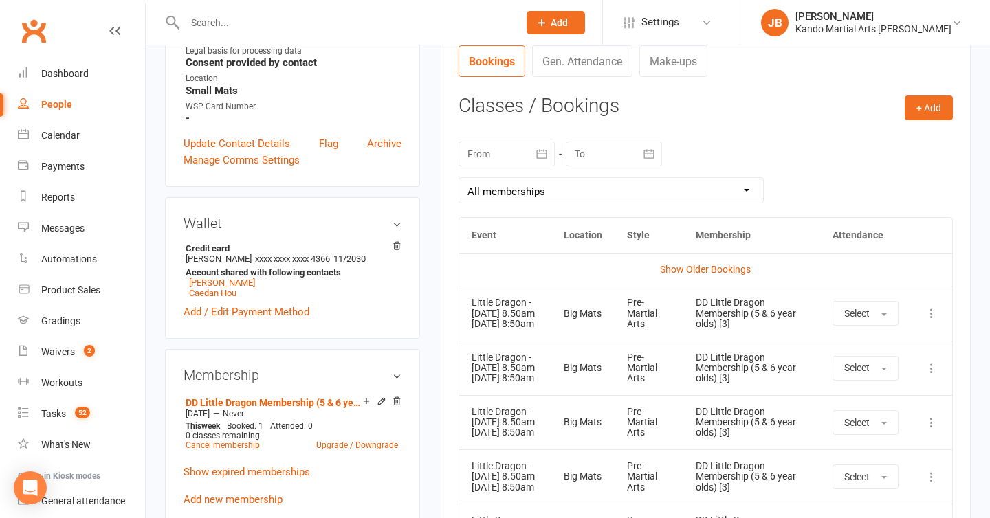
scroll to position [520, 0]
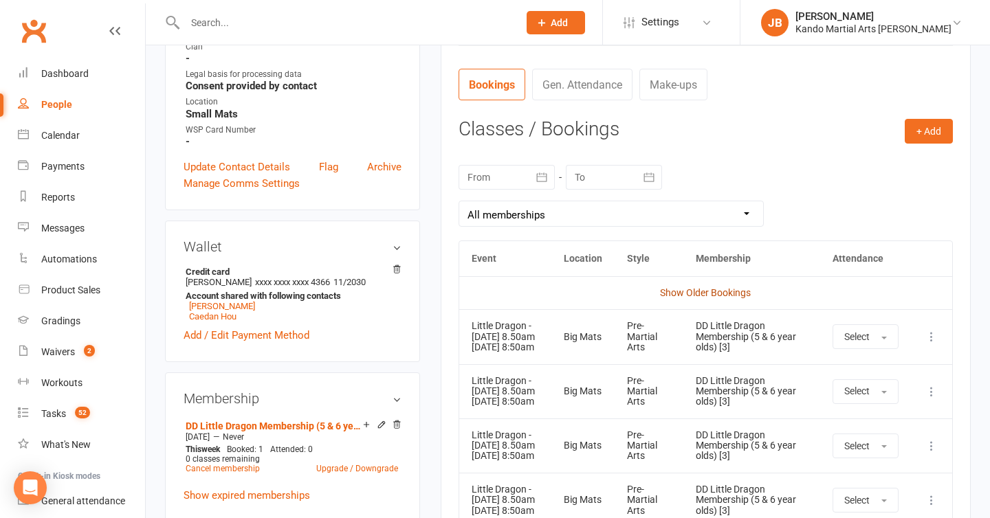
click at [670, 296] on link "Show Older Bookings" at bounding box center [705, 292] width 91 height 11
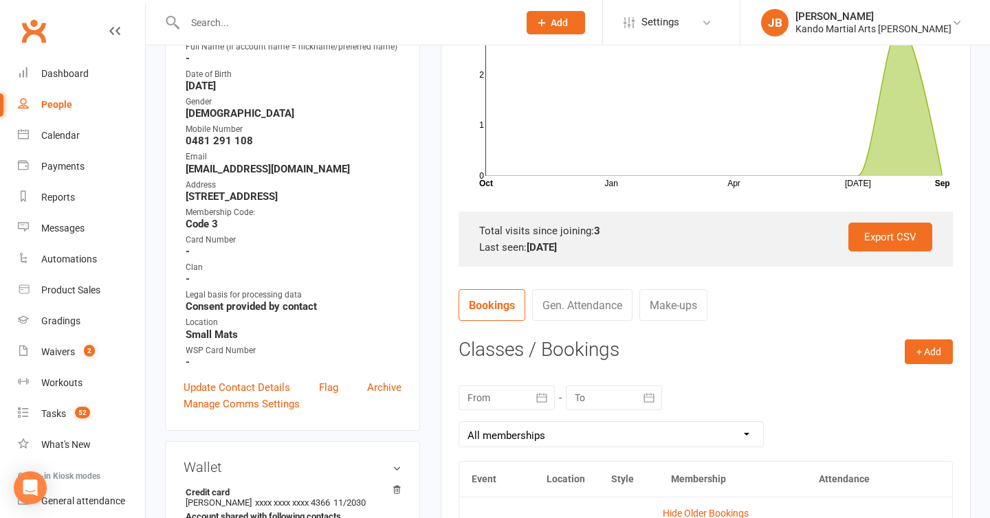
scroll to position [0, 0]
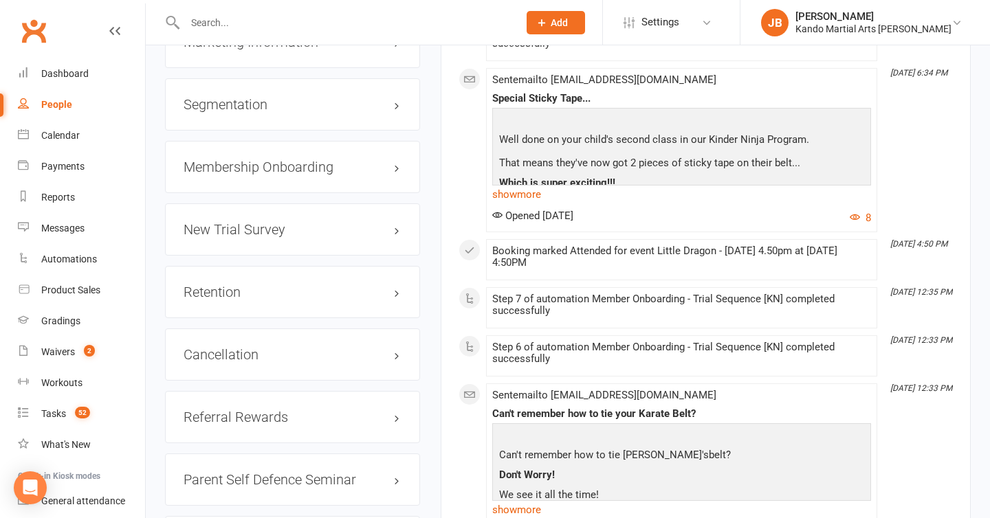
scroll to position [1711, 0]
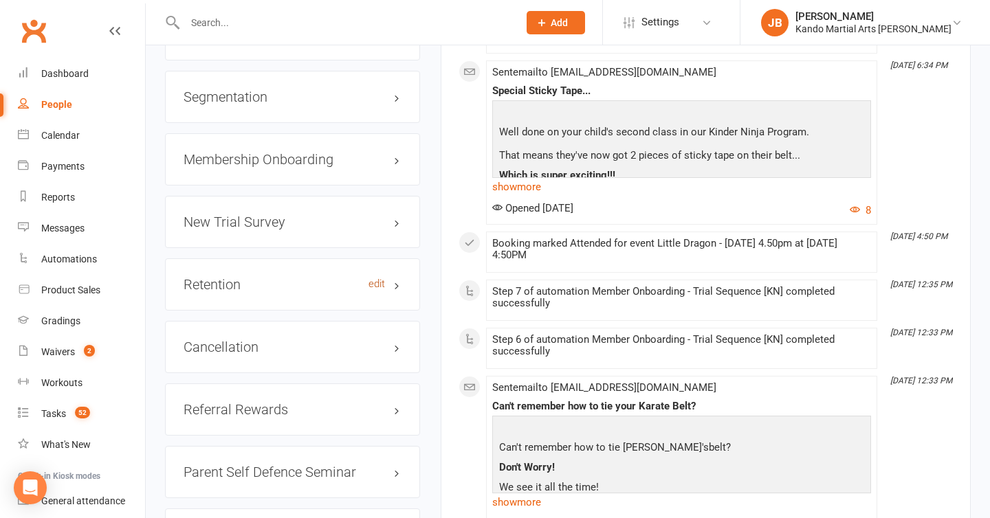
click at [378, 278] on link "edit" at bounding box center [377, 284] width 17 height 12
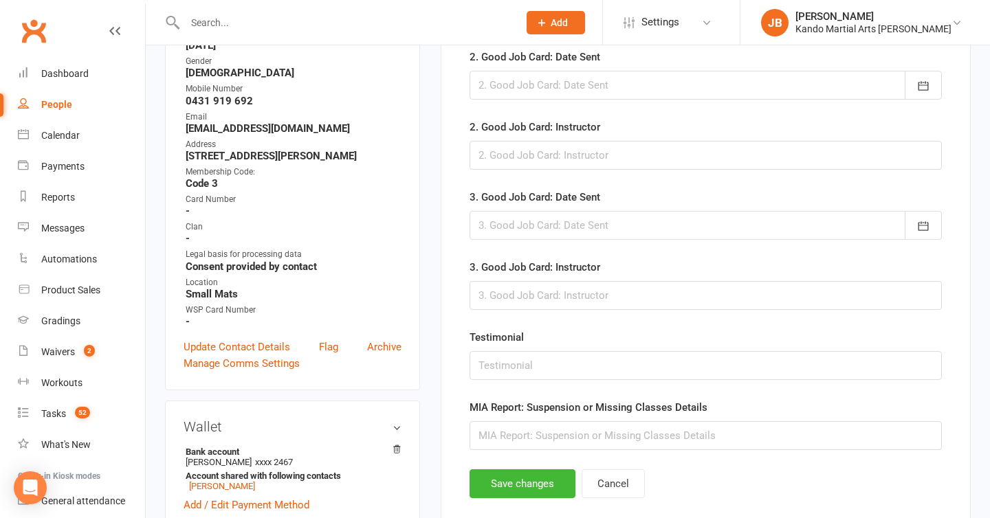
scroll to position [610, 0]
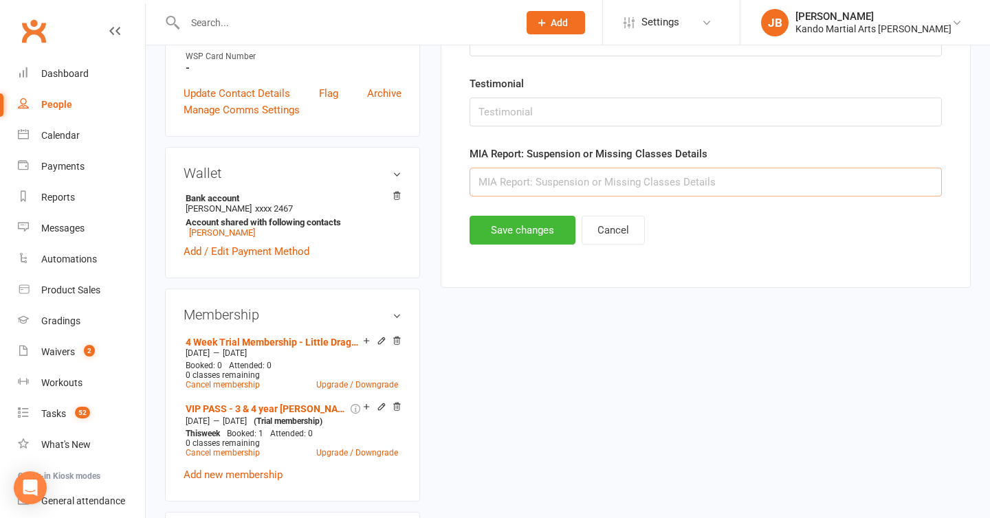
click at [527, 181] on input "text" at bounding box center [706, 182] width 472 height 29
type input "TNC"
click at [505, 232] on button "Save changes" at bounding box center [523, 230] width 106 height 29
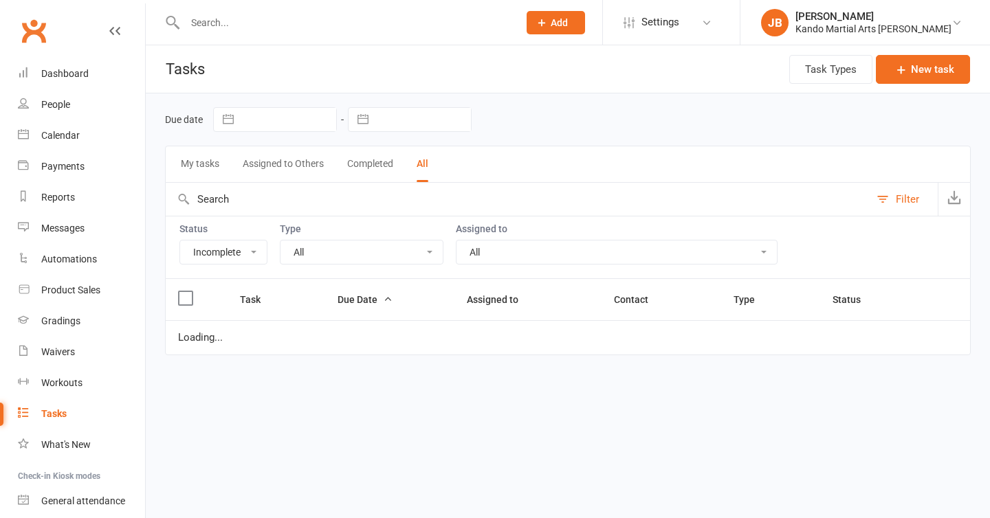
select select "incomplete"
select select "started"
select select "waiting"
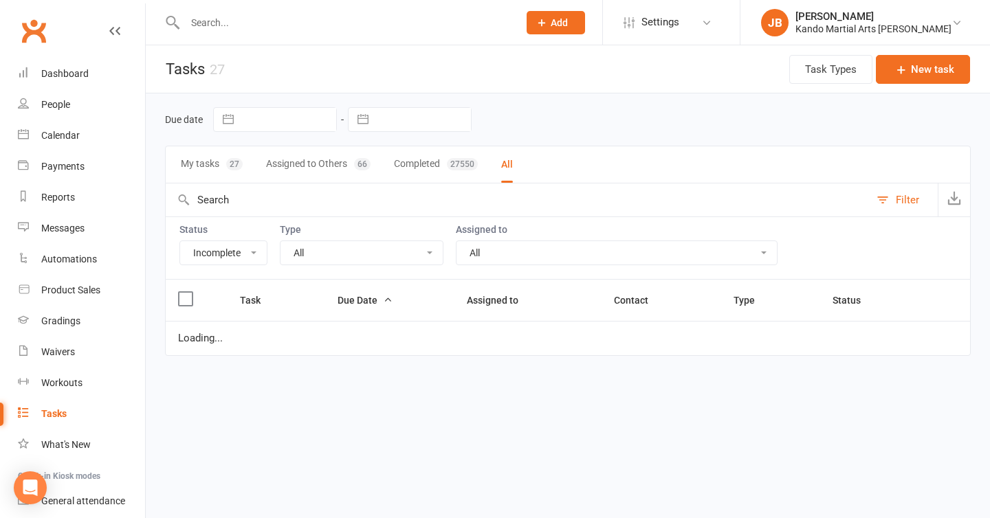
select select "waiting"
select select "started"
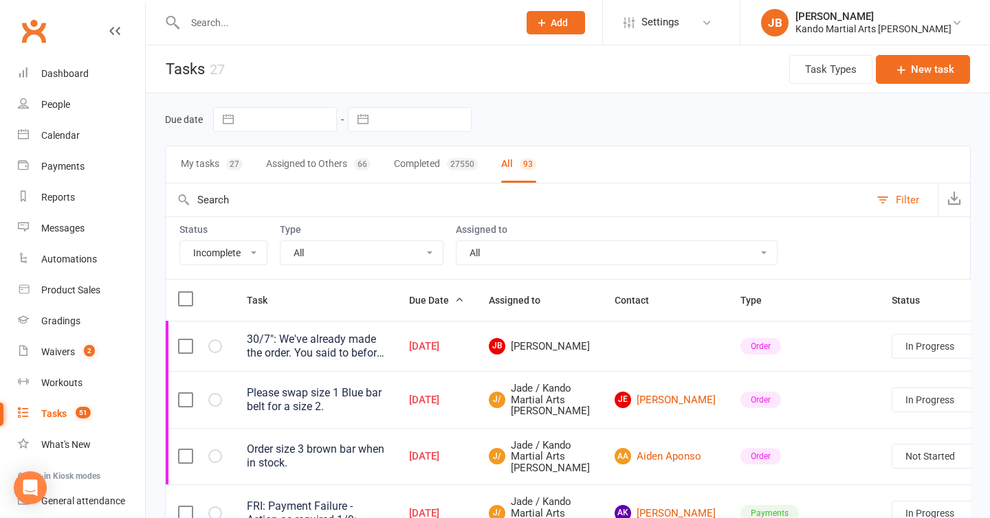
click at [526, 118] on div "Due date Navigate forward to interact with the calendar and select a date. Pres…" at bounding box center [568, 119] width 806 height 25
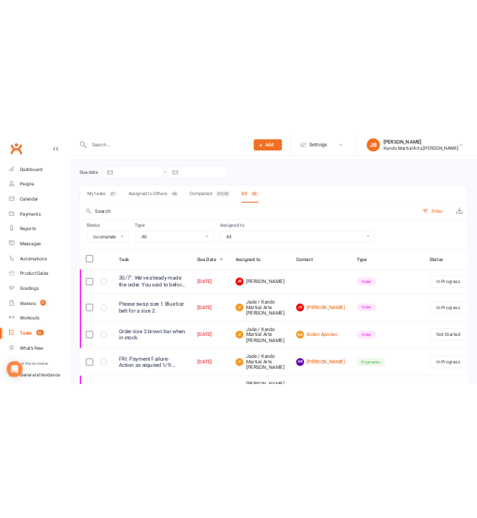
scroll to position [36, 0]
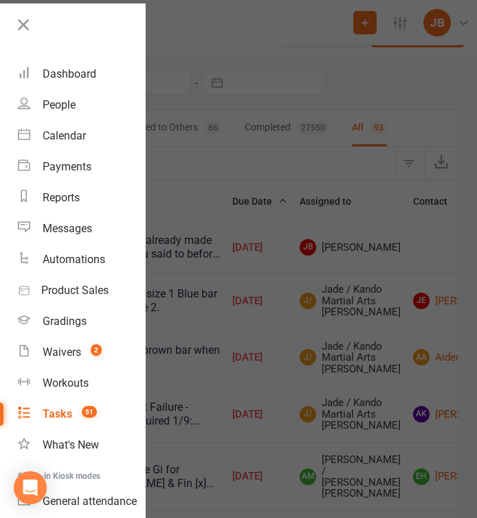
select select "started"
select select "waiting"
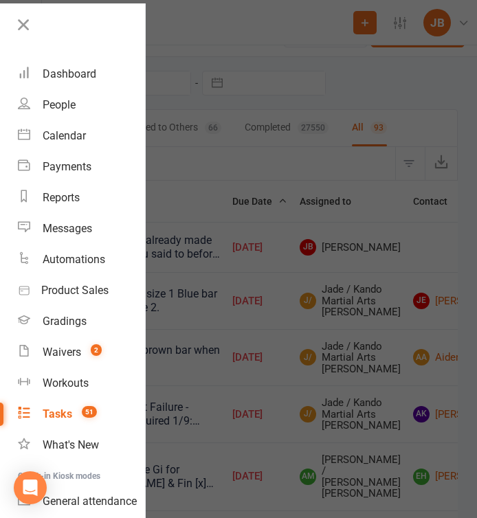
select select "started"
click at [23, 27] on icon at bounding box center [23, 24] width 19 height 19
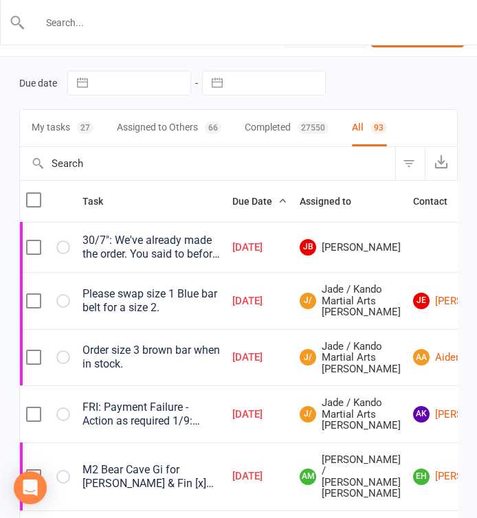
click at [118, 23] on input "text" at bounding box center [239, 22] width 428 height 19
click at [80, 32] on div at bounding box center [238, 22] width 477 height 45
click at [66, 23] on input "text" at bounding box center [239, 22] width 428 height 19
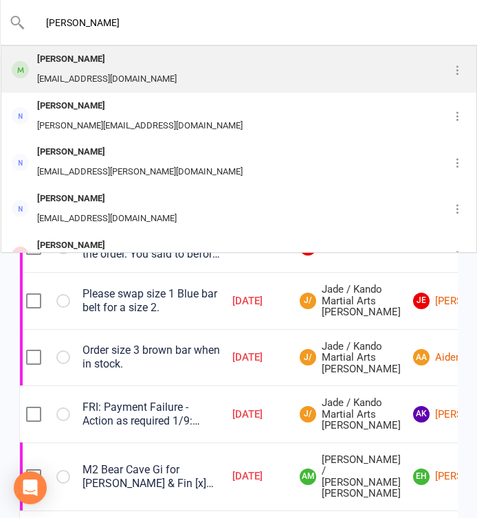
type input "[PERSON_NAME]"
click at [76, 58] on div "[PERSON_NAME]" at bounding box center [107, 60] width 148 height 20
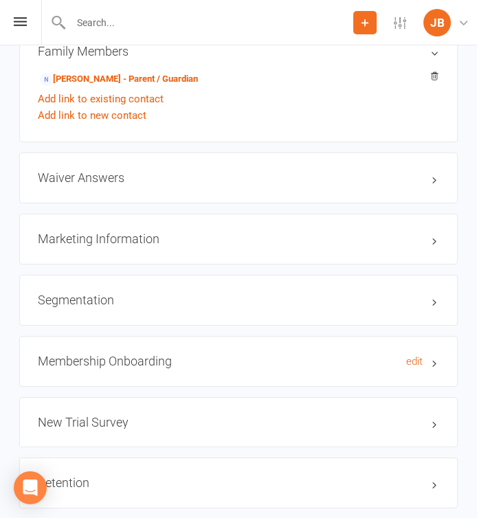
scroll to position [1450, 0]
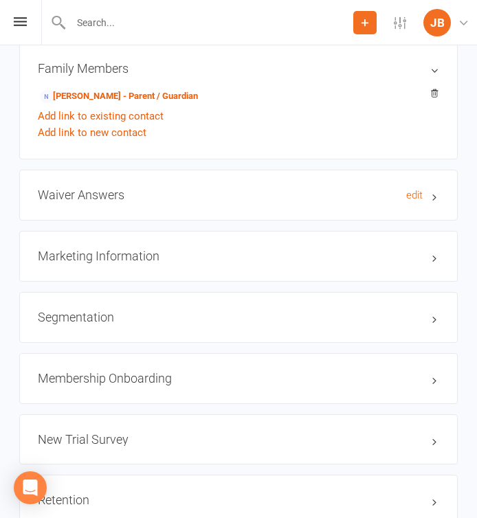
click at [405, 189] on h3 "Waiver Answers edit" at bounding box center [239, 195] width 402 height 14
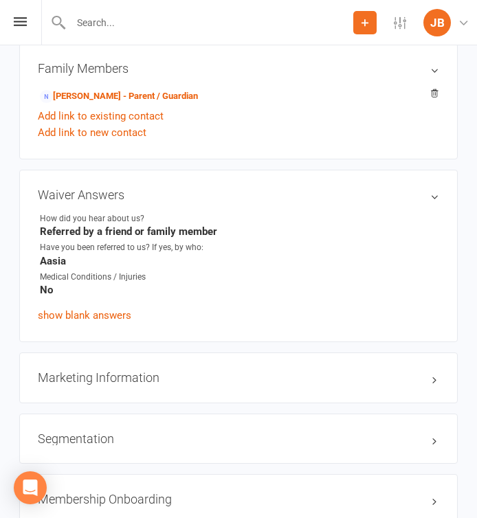
click at [109, 255] on strong "Aasia" at bounding box center [239, 261] width 399 height 12
drag, startPoint x: 73, startPoint y: 255, endPoint x: 36, endPoint y: 252, distance: 37.3
click at [36, 252] on div "Waiver Answers edit How did you hear about us? Referred by a friend or family m…" at bounding box center [238, 256] width 439 height 172
click at [80, 255] on strong "Aasia" at bounding box center [239, 261] width 399 height 12
drag, startPoint x: 72, startPoint y: 259, endPoint x: 35, endPoint y: 254, distance: 36.7
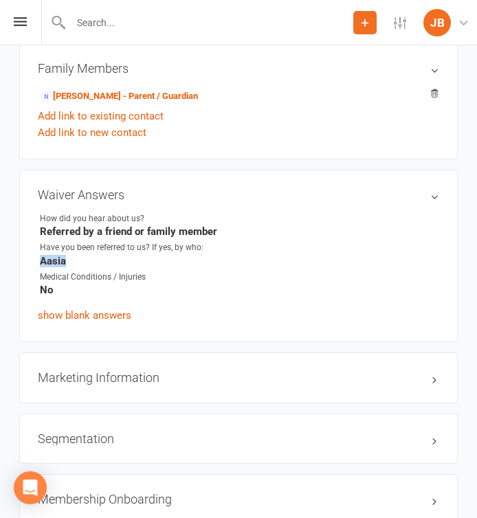
click at [35, 254] on div "Waiver Answers edit How did you hear about us? Referred by a friend or family m…" at bounding box center [238, 256] width 439 height 172
click at [103, 256] on strong "Aasia" at bounding box center [239, 261] width 399 height 12
click at [15, 27] on div "Prospect Member Non-attending contact Class / event Appointment Grading event T…" at bounding box center [238, 22] width 477 height 45
click at [19, 24] on icon at bounding box center [20, 21] width 13 height 9
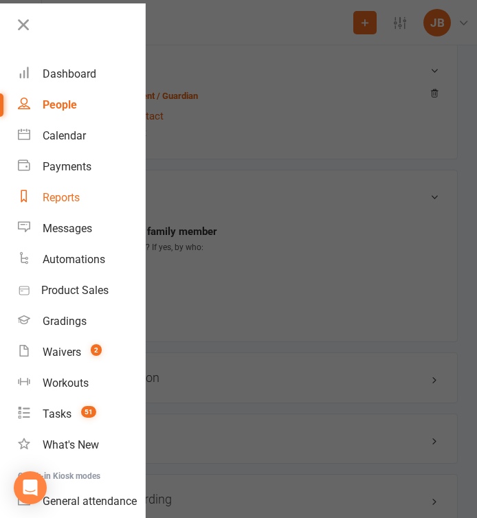
click at [63, 200] on div "Reports" at bounding box center [61, 197] width 37 height 13
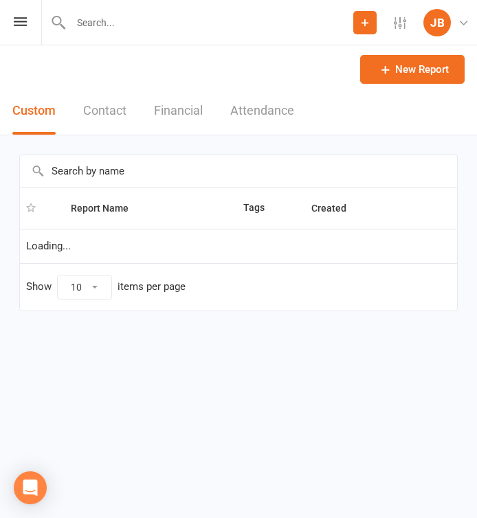
select select "100"
click at [96, 177] on input "text" at bounding box center [238, 171] width 437 height 32
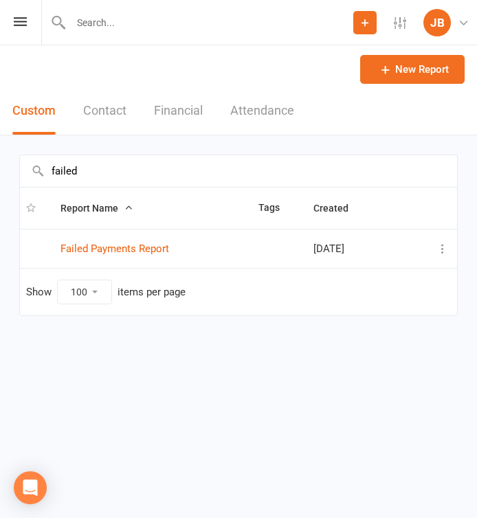
type input "failed"
click at [135, 257] on td "Failed Payments Report" at bounding box center [153, 248] width 198 height 39
click at [134, 250] on link "Failed Payments Report" at bounding box center [115, 249] width 109 height 12
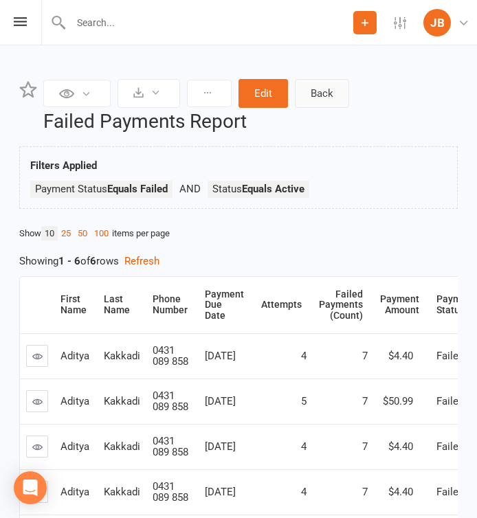
click at [329, 100] on link "Back" at bounding box center [322, 93] width 54 height 29
select select "100"
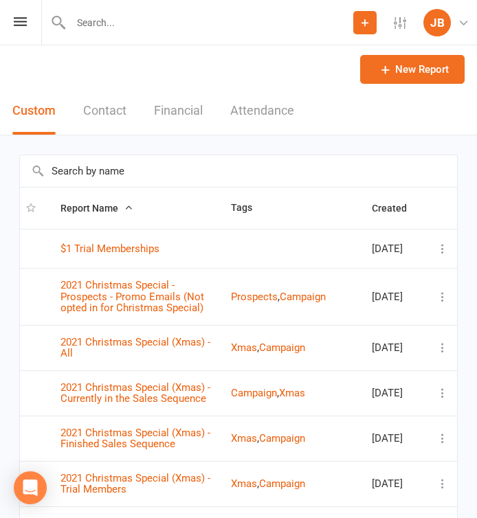
click at [95, 26] on input "text" at bounding box center [210, 22] width 287 height 19
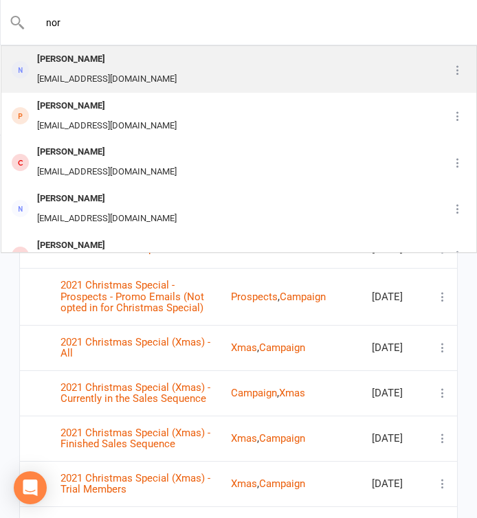
type input "nor"
click at [74, 70] on div "norsheikhadam@gmail.com" at bounding box center [107, 79] width 148 height 20
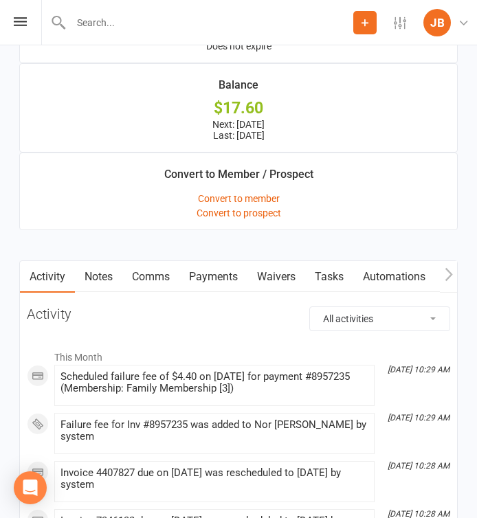
scroll to position [2658, 0]
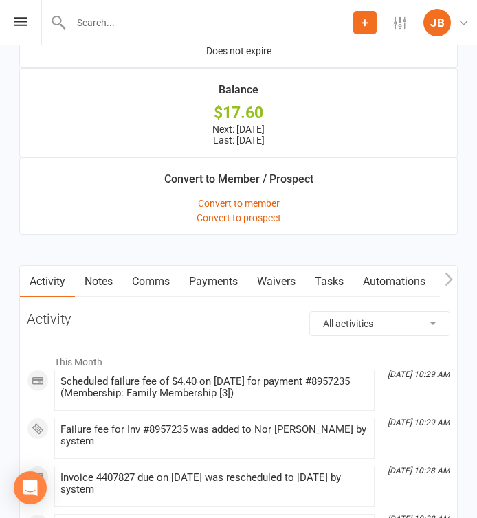
click at [214, 266] on link "Payments" at bounding box center [213, 282] width 68 height 32
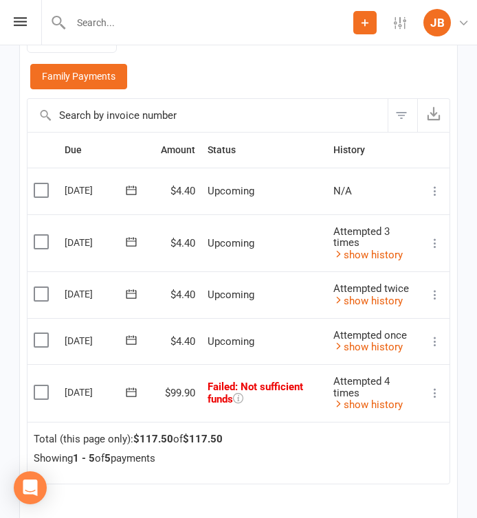
scroll to position [3123, 0]
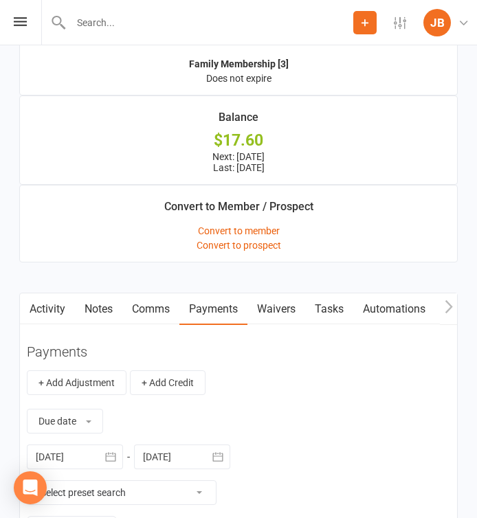
click at [331, 294] on link "Tasks" at bounding box center [329, 310] width 48 height 32
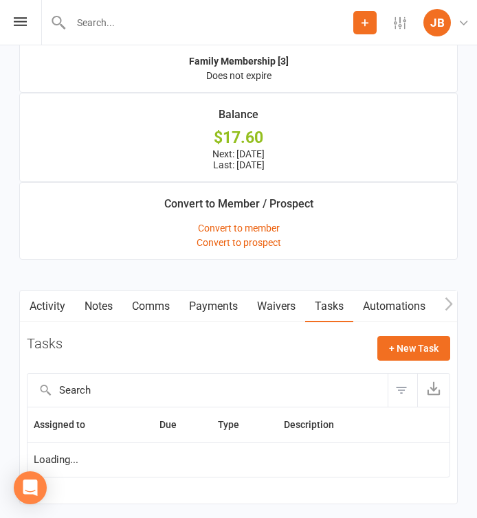
scroll to position [2664, 0]
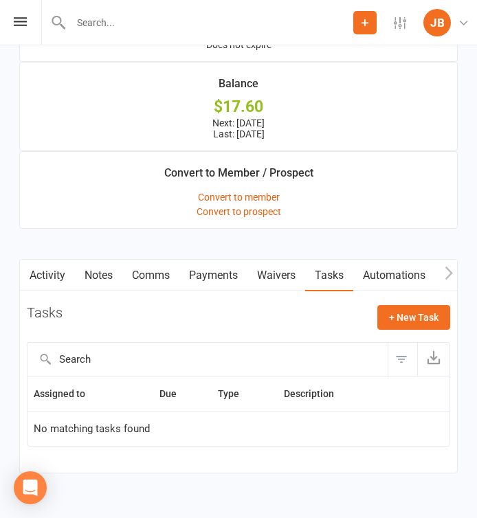
click at [21, 27] on div "Prospect Member Non-attending contact Class / event Appointment Grading event T…" at bounding box center [238, 22] width 477 height 45
click at [21, 21] on icon at bounding box center [20, 21] width 13 height 9
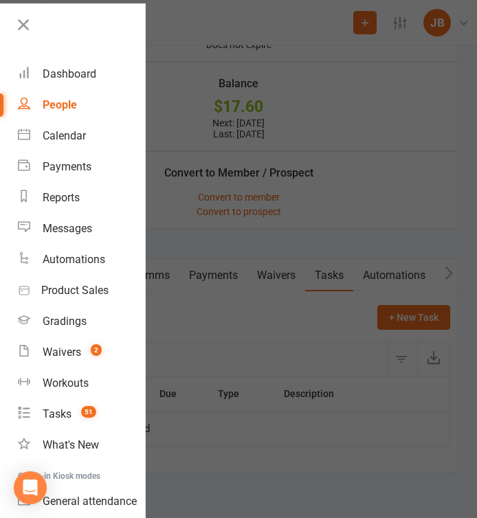
click at [174, 169] on div at bounding box center [238, 259] width 477 height 518
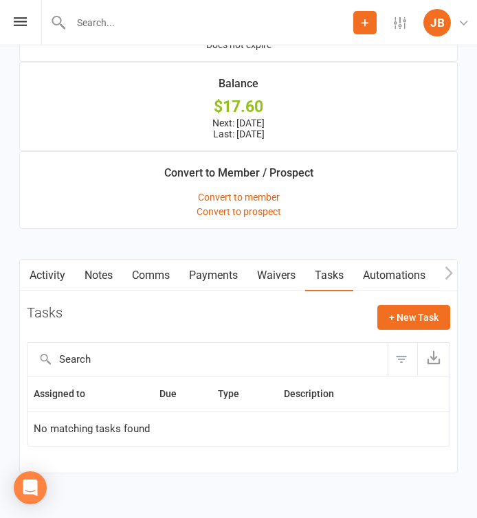
click at [218, 260] on link "Payments" at bounding box center [213, 276] width 68 height 32
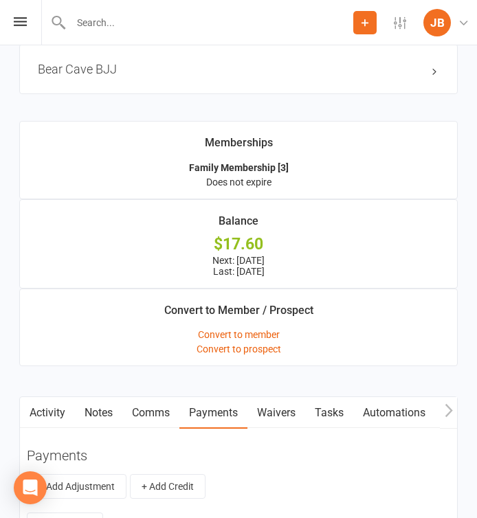
scroll to position [2531, 0]
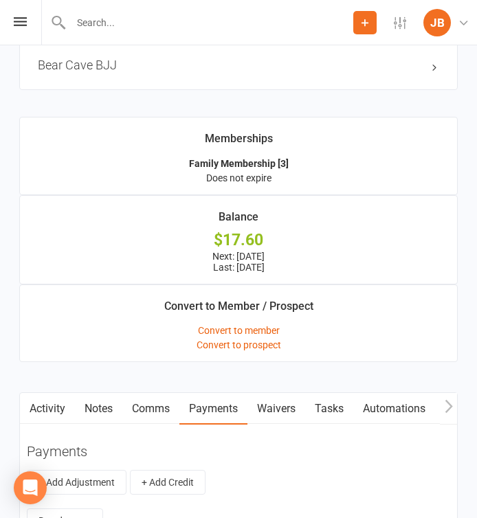
click at [277, 393] on link "Waivers" at bounding box center [277, 409] width 58 height 32
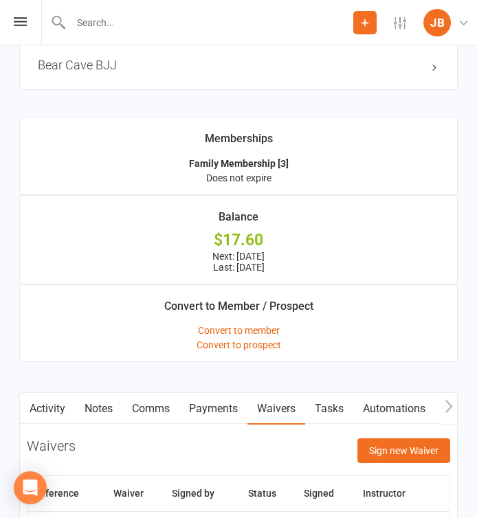
click at [225, 349] on main "Memberships Family Membership [3] Does not expire Balance $17.60 Next: 14 Sep 2…" at bounding box center [238, 345] width 459 height 456
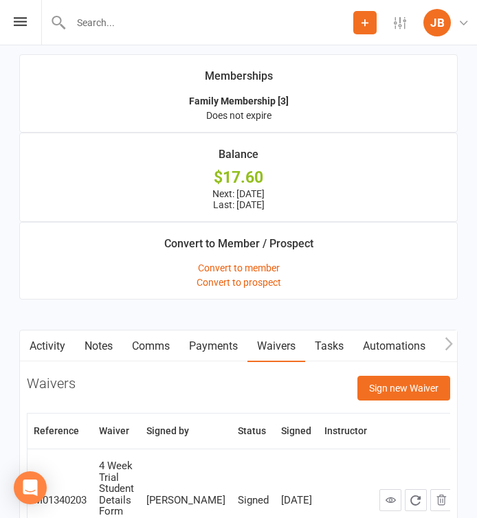
scroll to position [2676, 0]
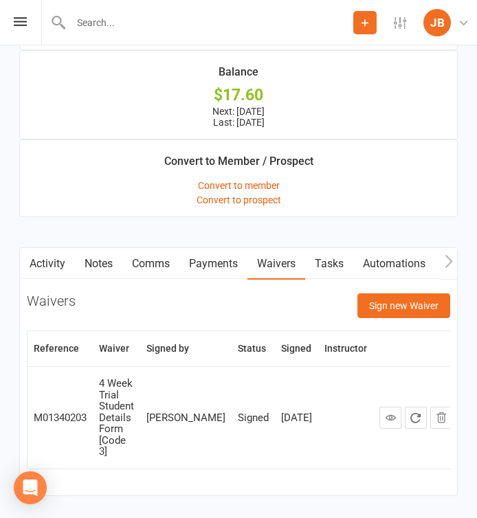
click at [230, 437] on div "Reference Waiver Signed by Status Signed Instructor M01340203 4 Week Trial Stud…" at bounding box center [239, 410] width 424 height 158
click at [19, 17] on icon at bounding box center [20, 21] width 13 height 9
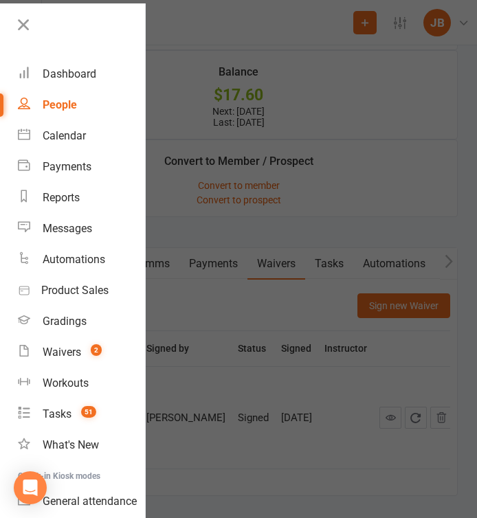
click at [177, 136] on div at bounding box center [238, 259] width 477 height 518
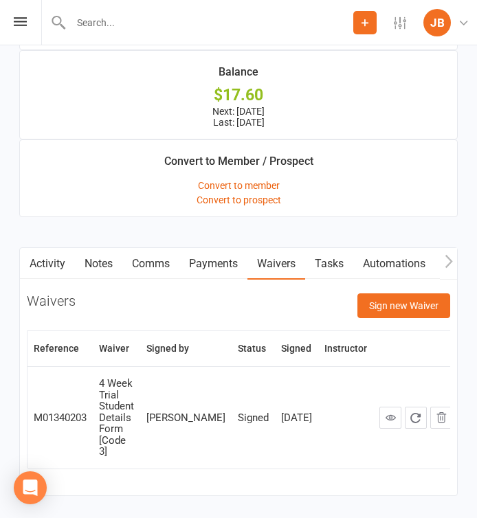
click at [329, 248] on link "Tasks" at bounding box center [329, 264] width 48 height 32
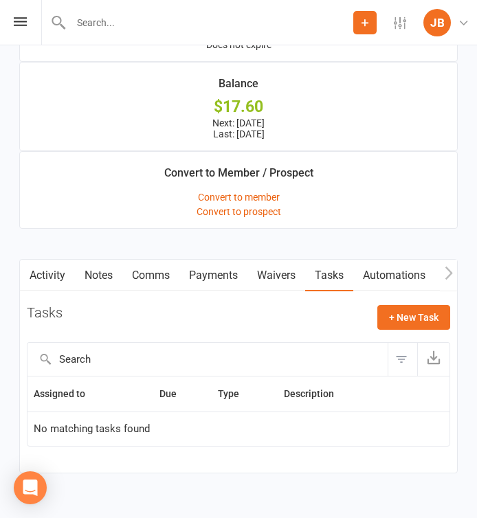
scroll to position [2664, 0]
click at [19, 28] on div "Prospect Member Non-attending contact Class / event Appointment Grading event T…" at bounding box center [238, 22] width 477 height 45
click at [19, 17] on icon at bounding box center [20, 21] width 13 height 9
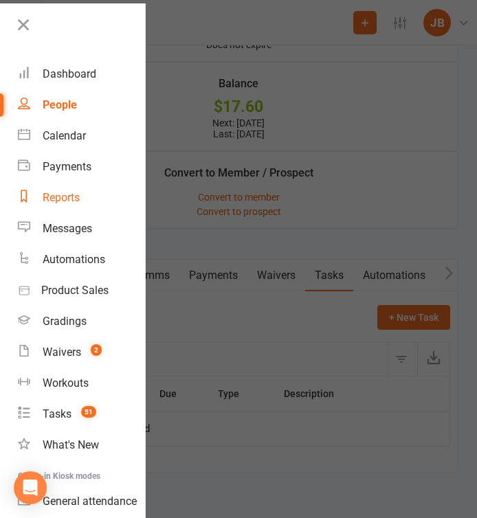
click at [78, 204] on link "Reports" at bounding box center [81, 197] width 127 height 31
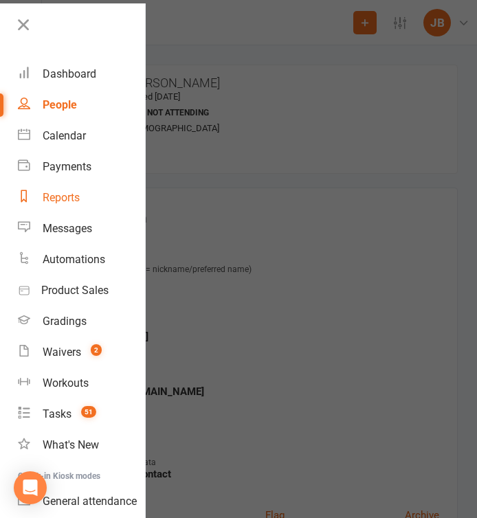
select select "100"
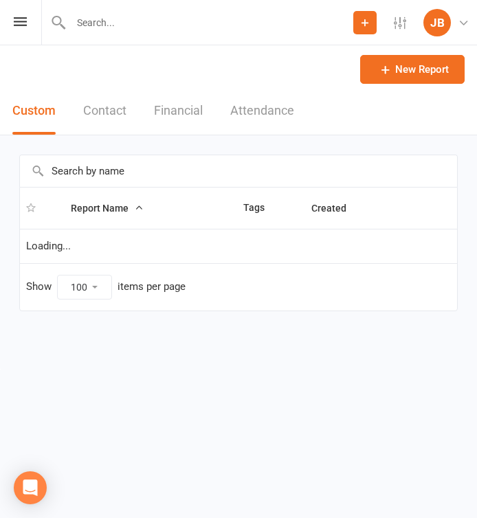
click at [73, 174] on input "text" at bounding box center [238, 171] width 437 height 32
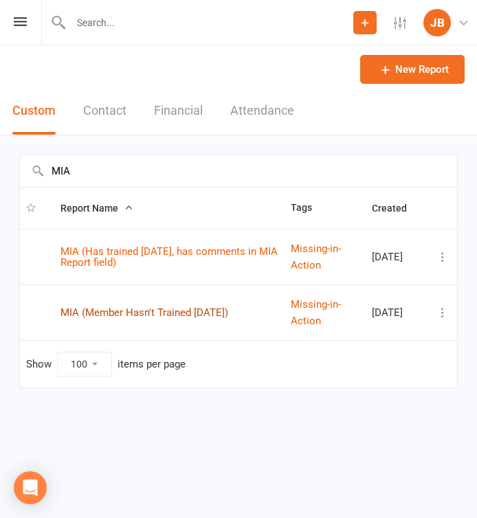
type input "MIA"
click at [111, 314] on link "MIA (Member Hasn't Trained [DATE])" at bounding box center [145, 313] width 168 height 12
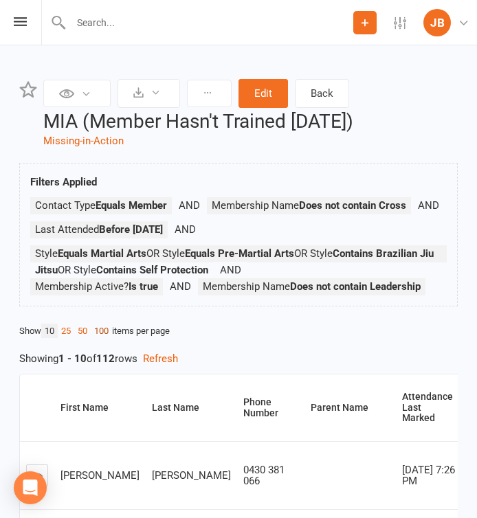
click at [106, 338] on link "100" at bounding box center [101, 331] width 21 height 14
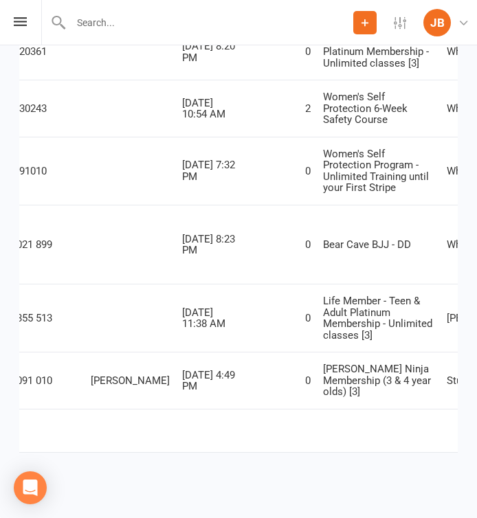
scroll to position [0, 290]
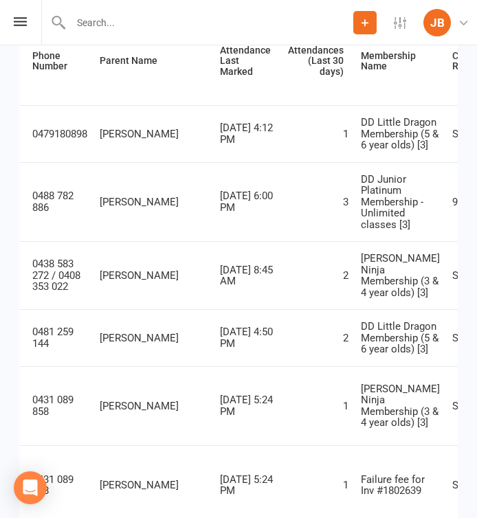
scroll to position [362, 0]
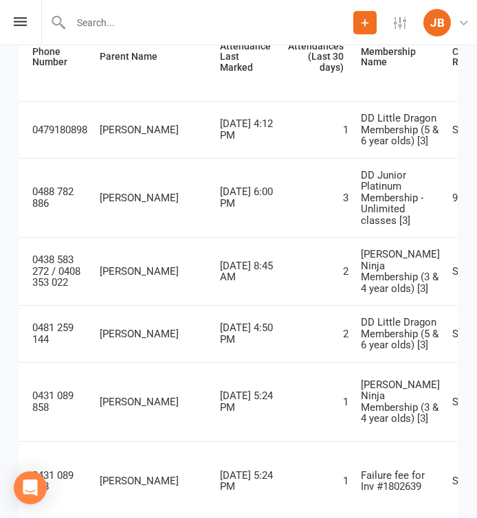
click at [282, 362] on td "2" at bounding box center [318, 333] width 73 height 57
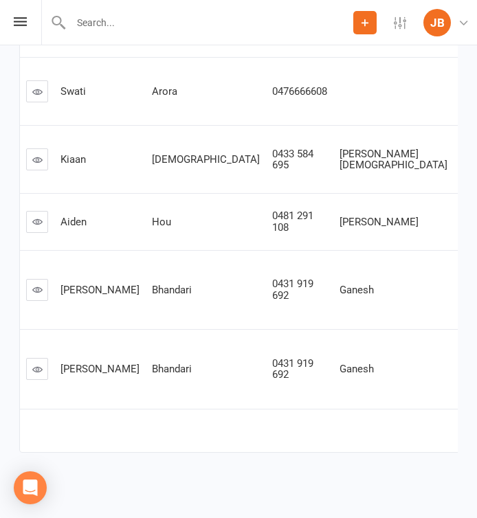
scroll to position [0, 0]
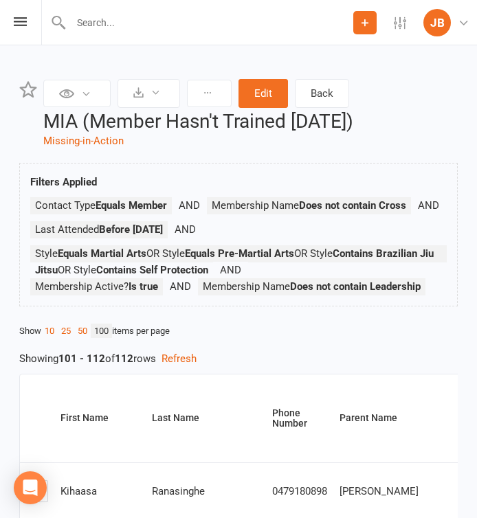
click at [294, 237] on ul "Contact Type Equals Member Membership Name Does not contain Cross Last Attended…" at bounding box center [238, 249] width 417 height 105
click at [351, 230] on ul "Contact Type Equals Member Membership Name Does not contain Cross Last Attended…" at bounding box center [238, 249] width 417 height 105
click at [309, 225] on ul "Contact Type Equals Member Membership Name Does not contain Cross Last Attended…" at bounding box center [238, 249] width 417 height 105
click at [78, 20] on input "text" at bounding box center [210, 22] width 287 height 19
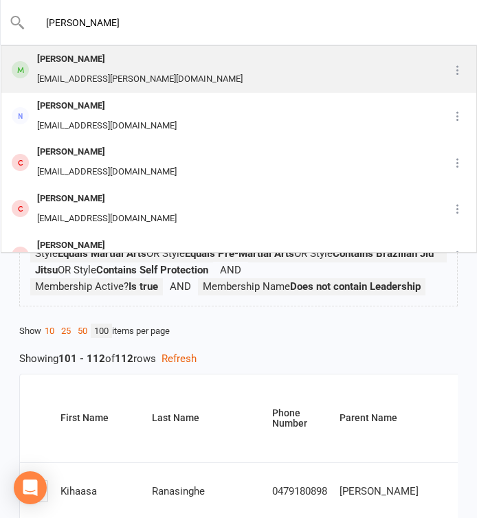
type input "christoph"
click at [77, 63] on div "Christoph Juergens" at bounding box center [140, 60] width 214 height 20
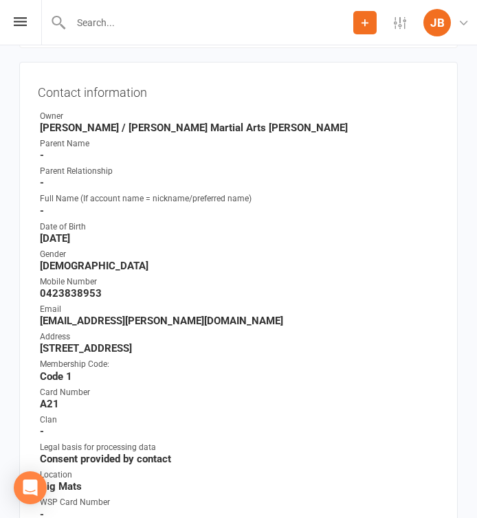
scroll to position [127, 0]
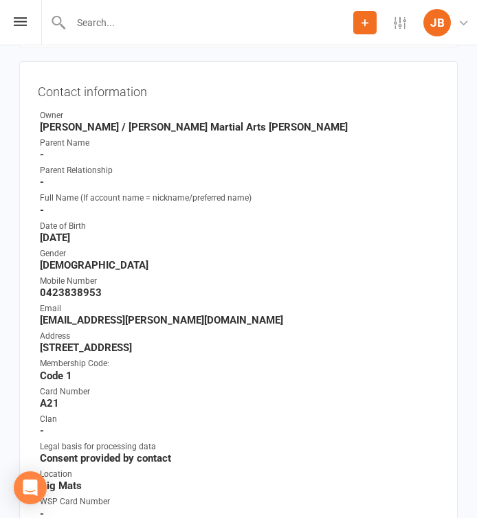
click at [89, 319] on strong "com.juergens@gmail.com" at bounding box center [239, 320] width 399 height 12
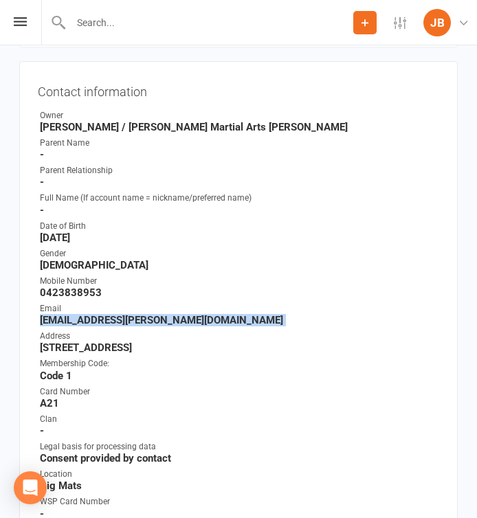
click at [89, 319] on strong "com.juergens@gmail.com" at bounding box center [239, 320] width 399 height 12
copy render-form-field "com.juergens@gmail.com"
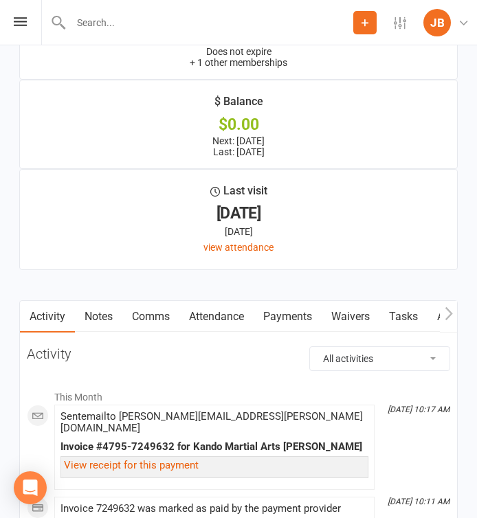
scroll to position [2671, 0]
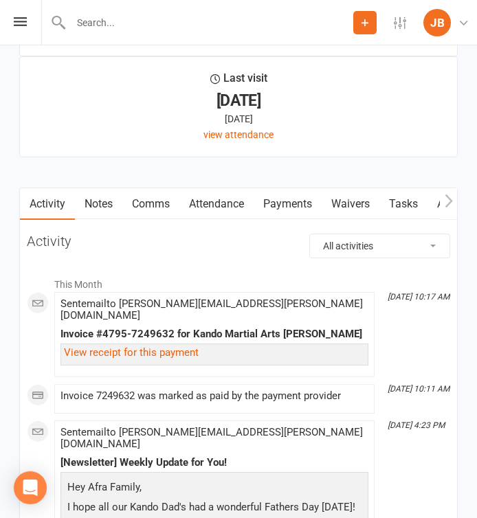
click at [237, 205] on link "Attendance" at bounding box center [216, 204] width 74 height 32
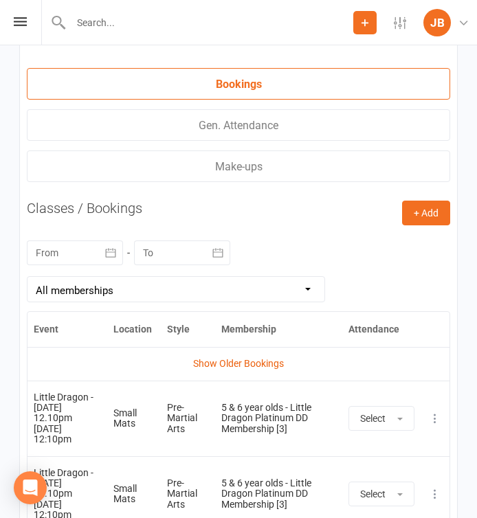
scroll to position [3167, 0]
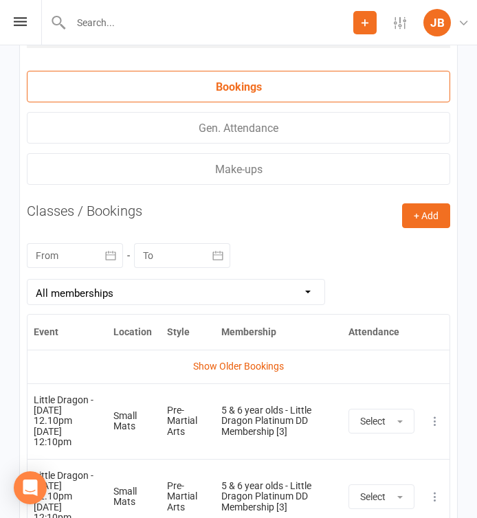
click at [99, 248] on button "button" at bounding box center [110, 255] width 25 height 25
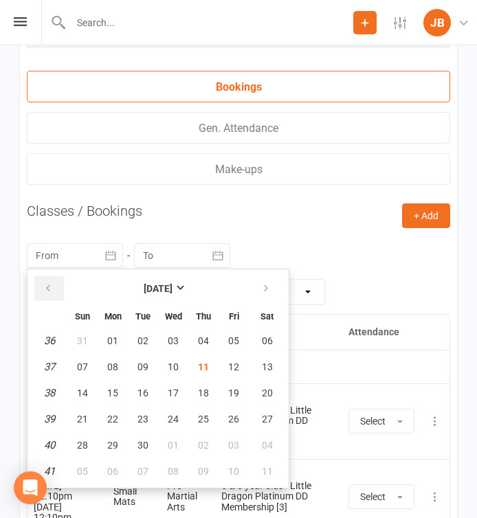
click at [42, 278] on button "button" at bounding box center [49, 288] width 30 height 25
click at [81, 362] on span "03" at bounding box center [82, 367] width 11 height 11
type input "[DATE]"
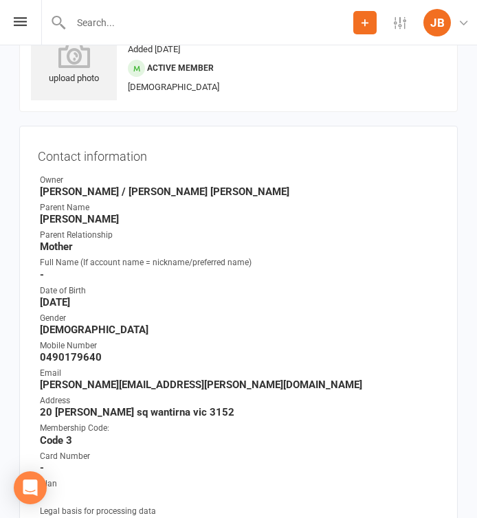
scroll to position [0, 0]
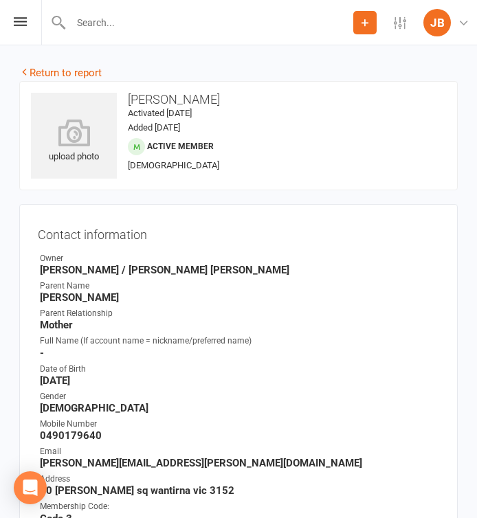
click at [131, 197] on contact-information "upload photo [PERSON_NAME] Activated [DATE] Added [DATE] Active member [DEMOGRA…" at bounding box center [238, 403] width 439 height 645
click at [15, 21] on icon at bounding box center [20, 21] width 13 height 9
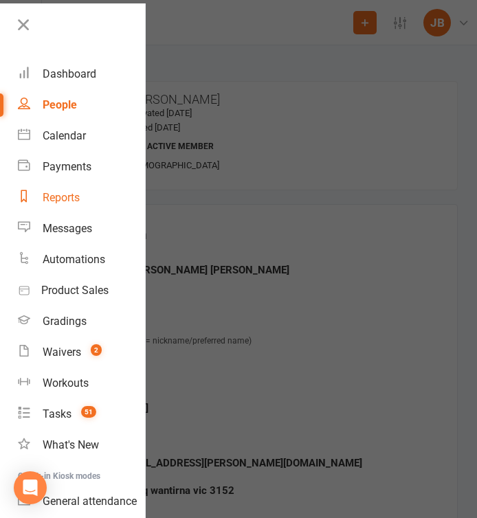
click at [58, 195] on div "Reports" at bounding box center [61, 197] width 37 height 13
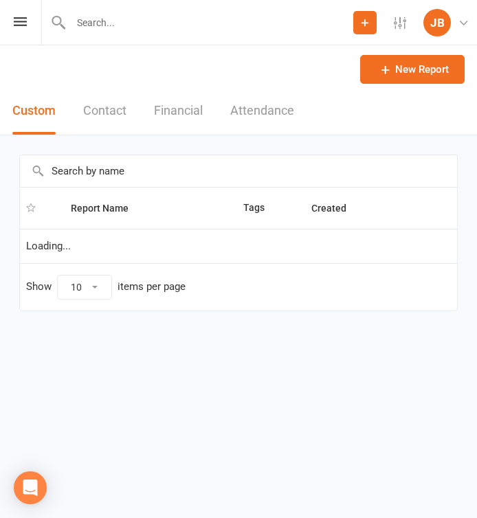
select select "100"
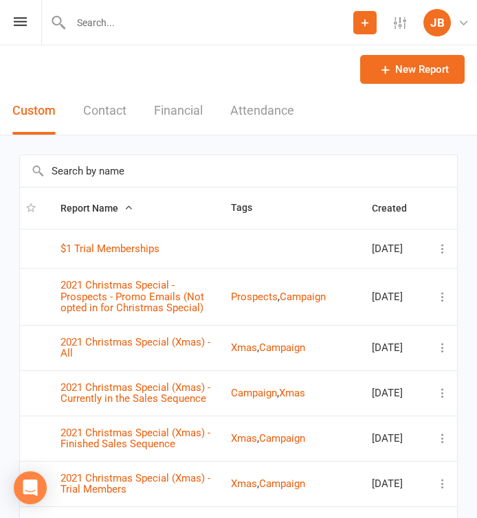
click at [87, 175] on input "text" at bounding box center [238, 171] width 437 height 32
click at [98, 182] on input "MIA" at bounding box center [238, 171] width 437 height 32
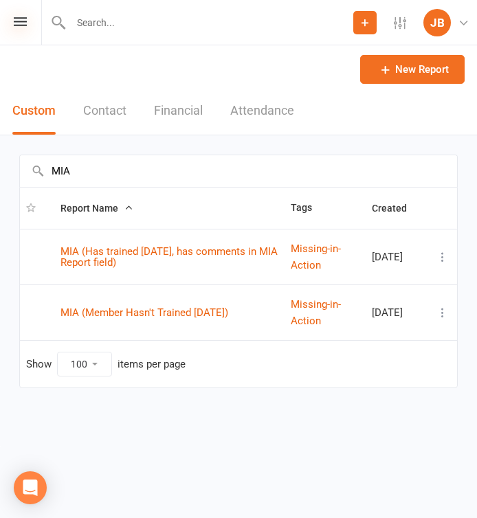
type input "MIA"
click at [23, 21] on icon at bounding box center [20, 21] width 13 height 9
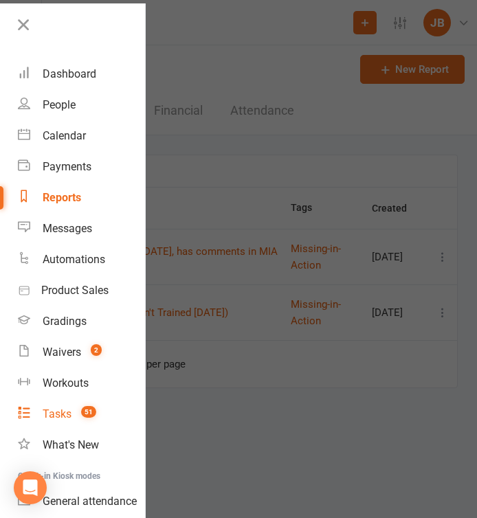
click at [50, 420] on div "Tasks" at bounding box center [57, 414] width 29 height 13
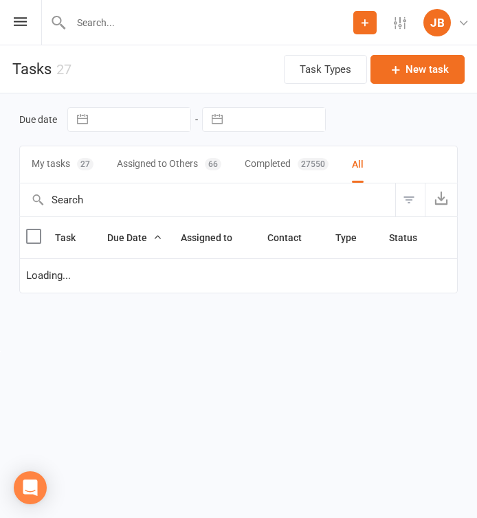
select select "started"
select select "waiting"
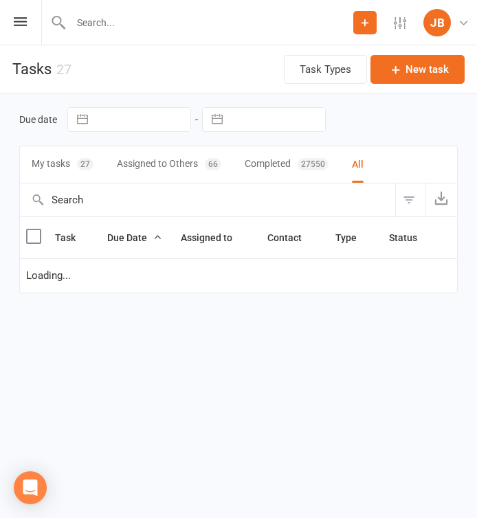
select select "started"
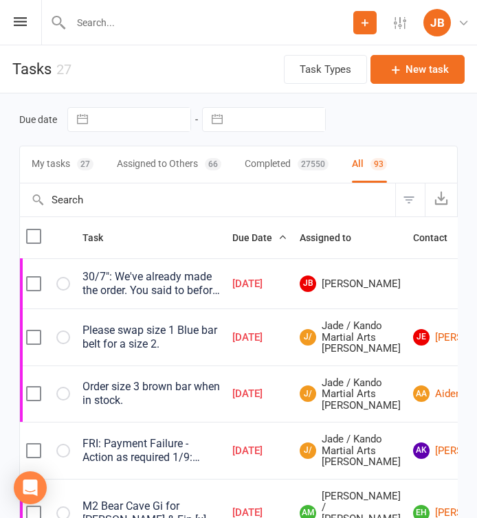
click at [403, 205] on button "Filter" at bounding box center [410, 200] width 30 height 33
select select "incomplete"
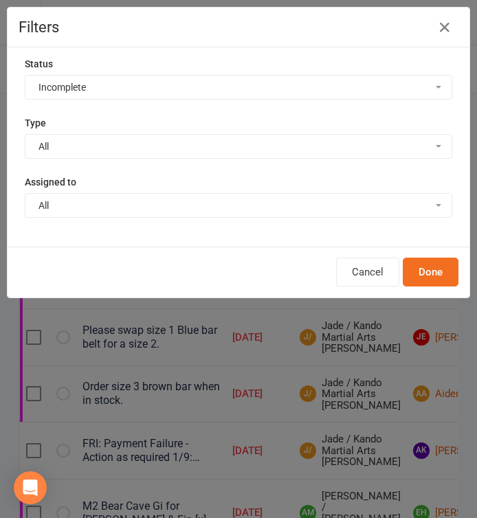
click at [72, 145] on select "All Admin Bbpc - black belt prep course Cancellation Enquiry Follow-up In-class…" at bounding box center [238, 146] width 426 height 23
select select "16410"
click at [408, 270] on button "Done" at bounding box center [431, 272] width 56 height 29
select select "started"
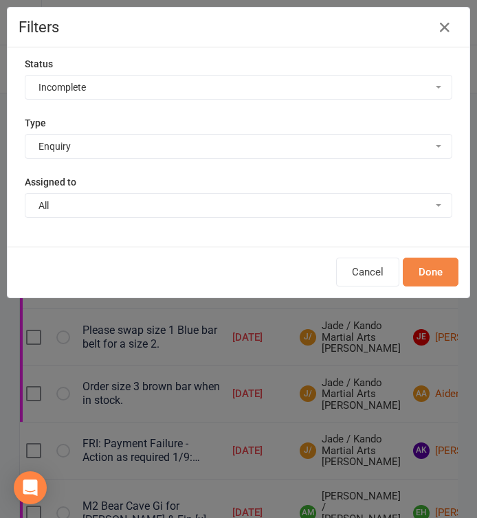
select select "started"
select select "waiting"
select select "started"
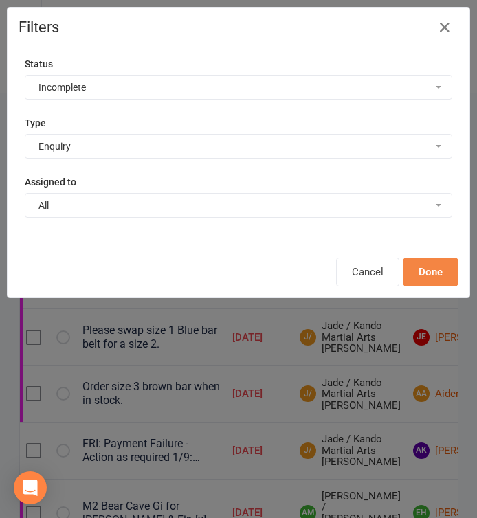
select select "started"
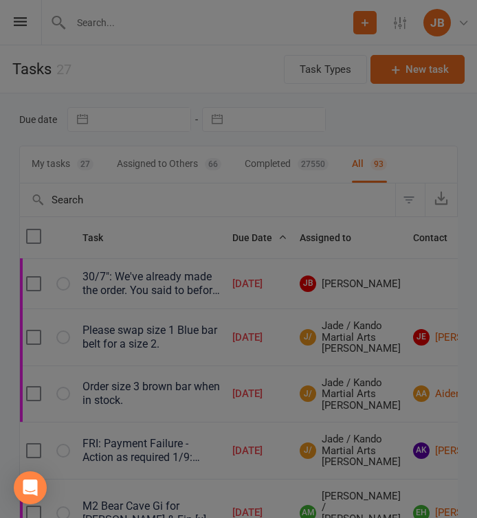
select select "started"
select select "waiting"
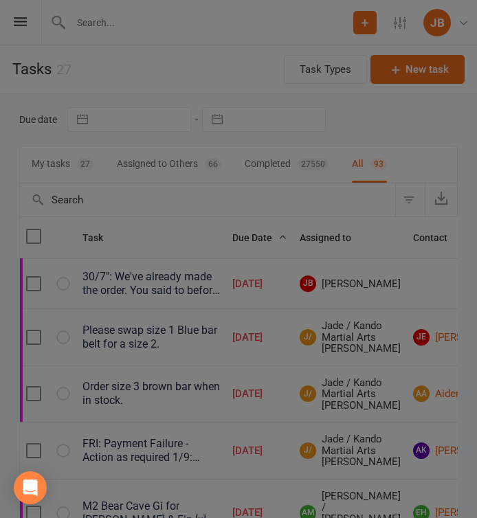
select select "started"
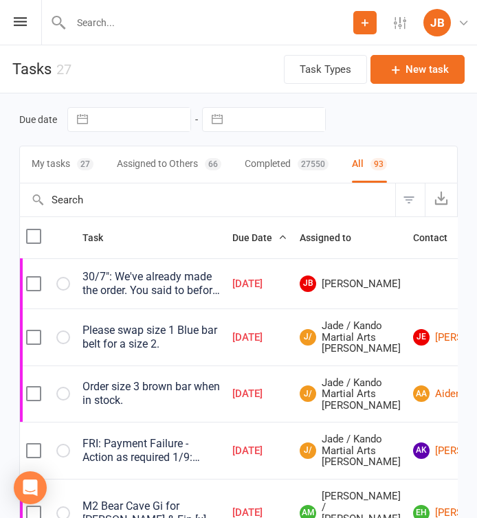
click at [192, 188] on input "text" at bounding box center [207, 200] width 375 height 33
